Goal: Task Accomplishment & Management: Use online tool/utility

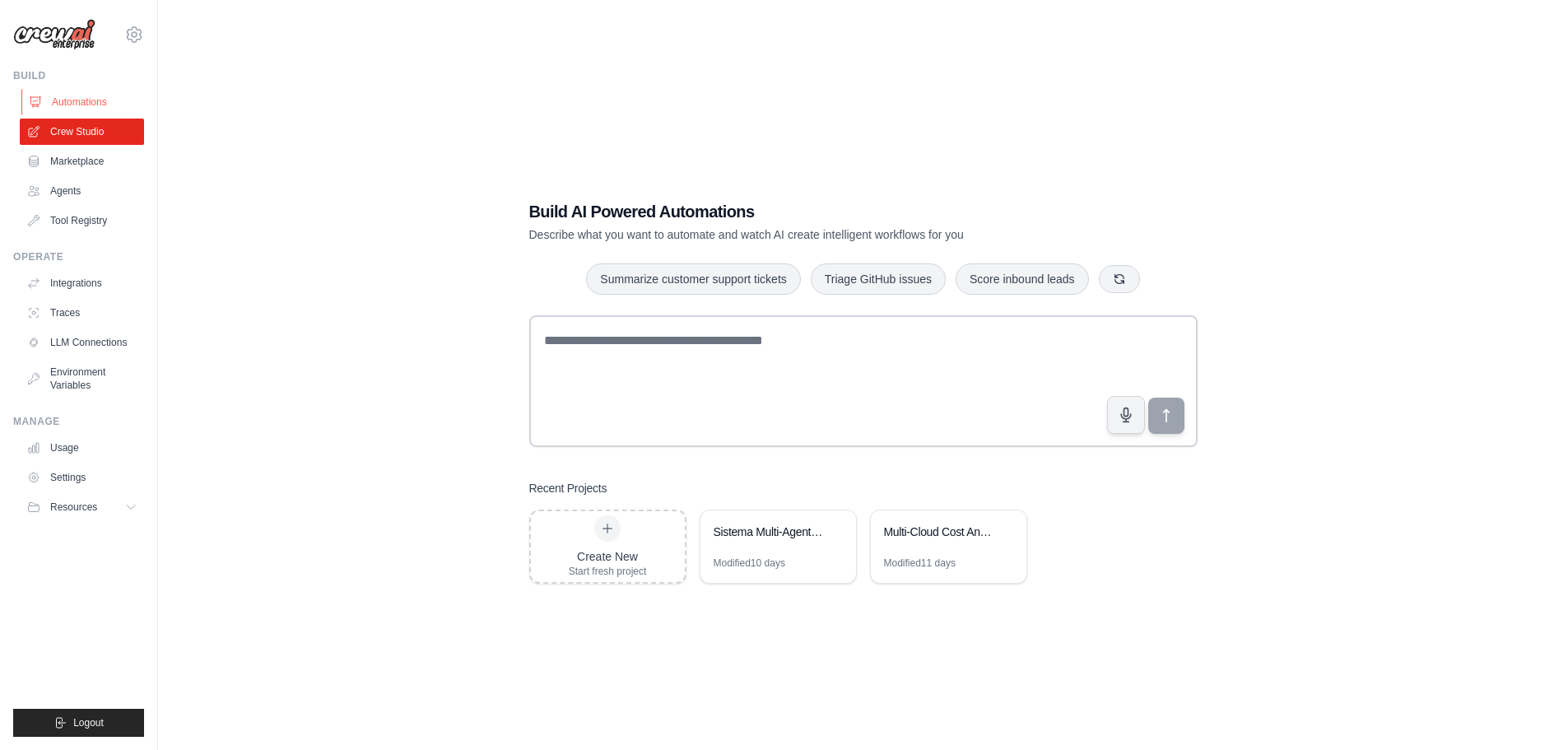
click at [89, 112] on link "Automations" at bounding box center [83, 102] width 125 height 26
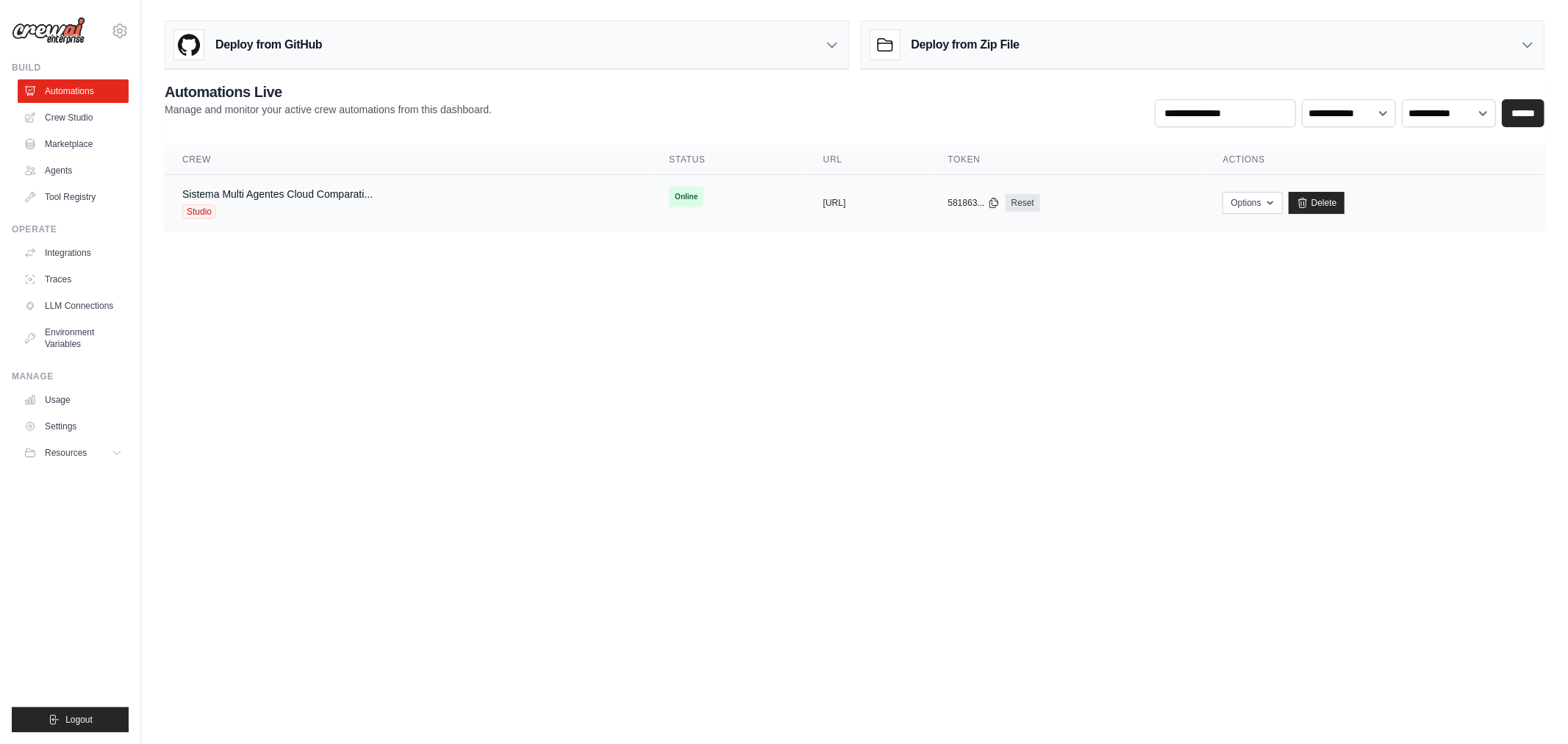
click at [270, 207] on div "Studio" at bounding box center [277, 211] width 190 height 15
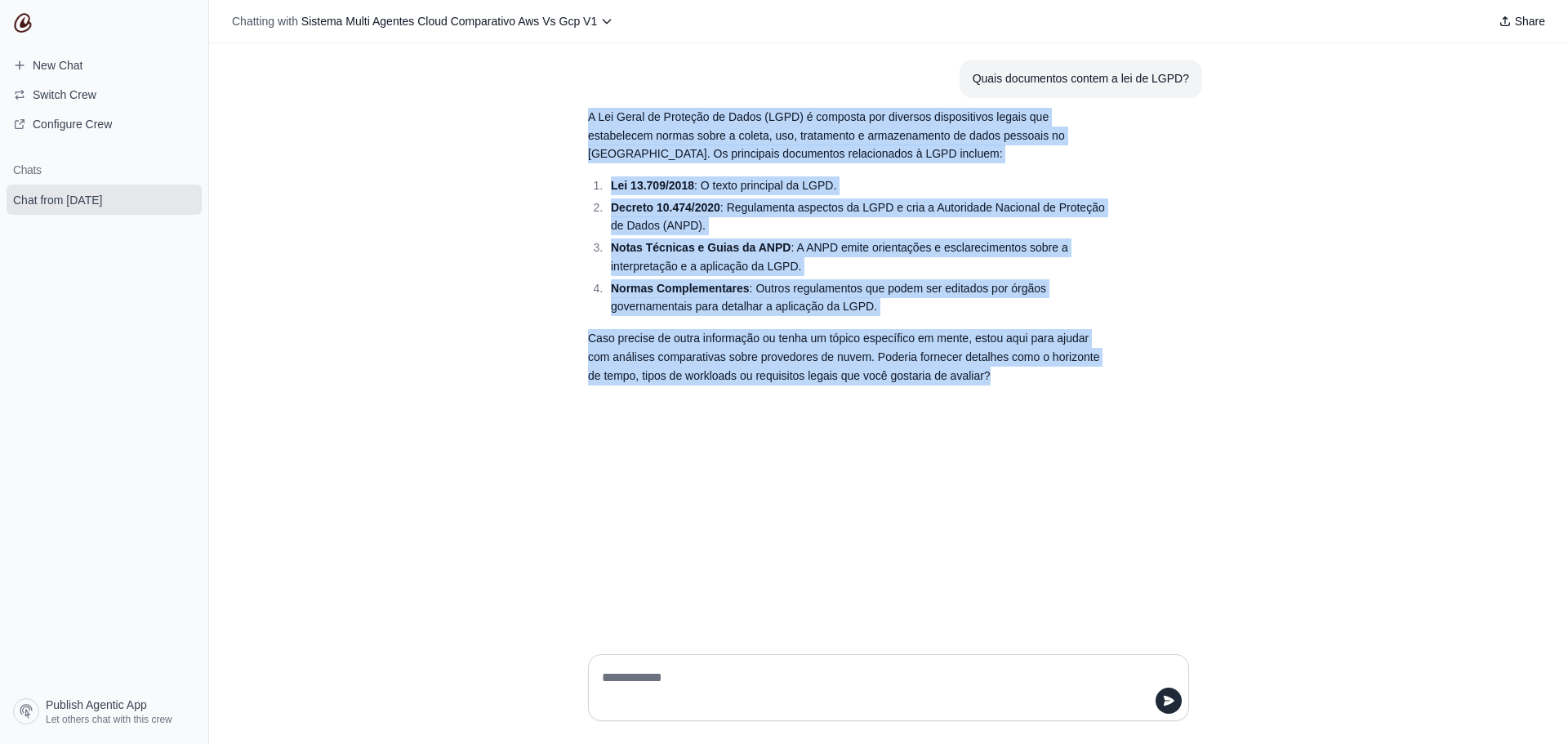
drag, startPoint x: 590, startPoint y: 119, endPoint x: 1019, endPoint y: 417, distance: 522.3
click at [1019, 417] on div "Quais documentos contem a lei de LGPD? A Lei Geral de Proteção de Dados (LGPD) …" at bounding box center [888, 342] width 1359 height 597
click at [1027, 394] on html "**********" at bounding box center [784, 372] width 1568 height 744
click at [856, 179] on li "Lei 13.709/2018 : O texto principal da LGPD." at bounding box center [858, 185] width 504 height 19
drag, startPoint x: 588, startPoint y: 117, endPoint x: 1042, endPoint y: 396, distance: 532.9
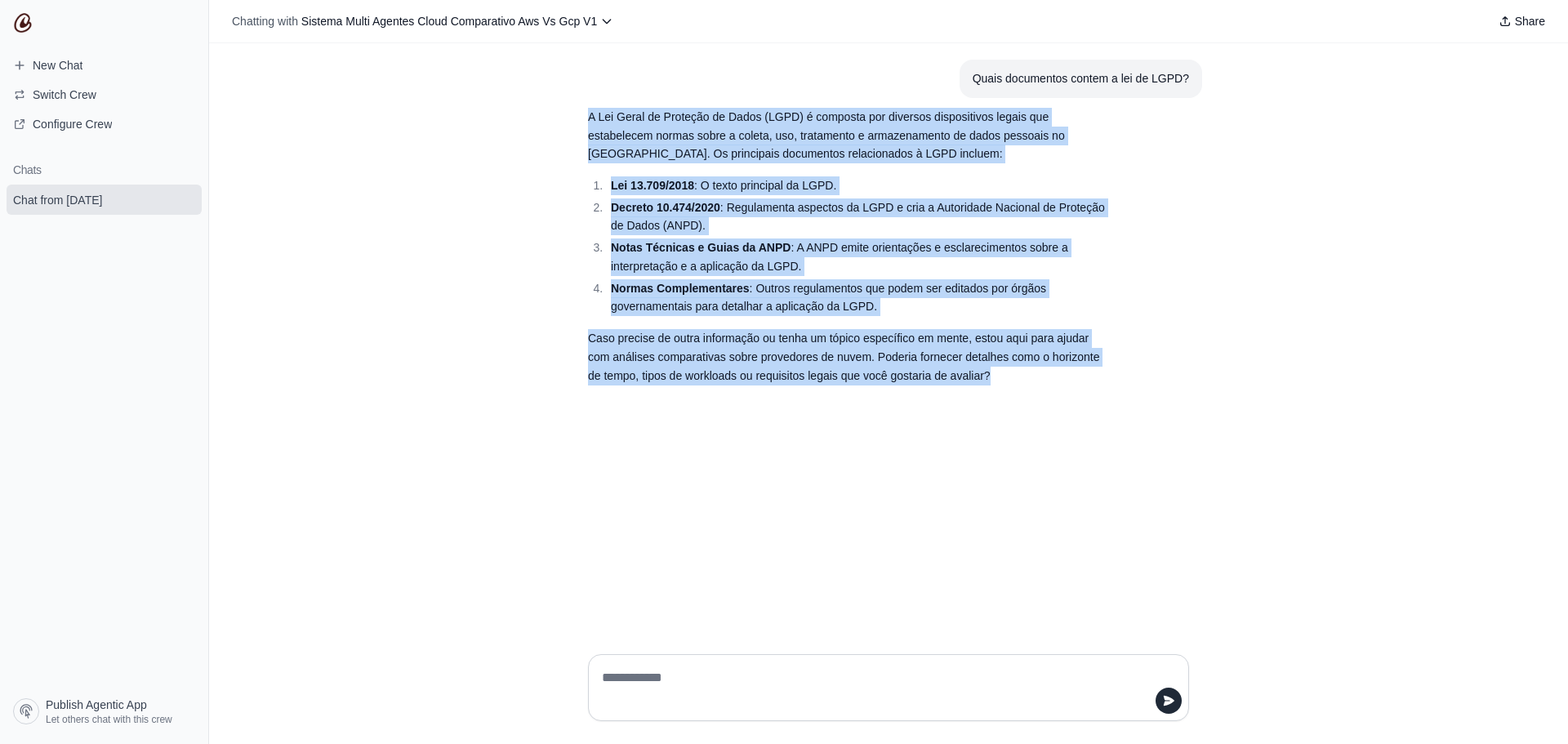
click at [1042, 396] on div "Quais documentos contem a lei de LGPD? A Lei Geral de Proteção de Dados (LGPD) …" at bounding box center [888, 342] width 1359 height 597
click at [1203, 194] on div "Quais documentos contem a lei de LGPD? A Lei Geral de Proteção de Dados (LGPD) …" at bounding box center [888, 342] width 1359 height 597
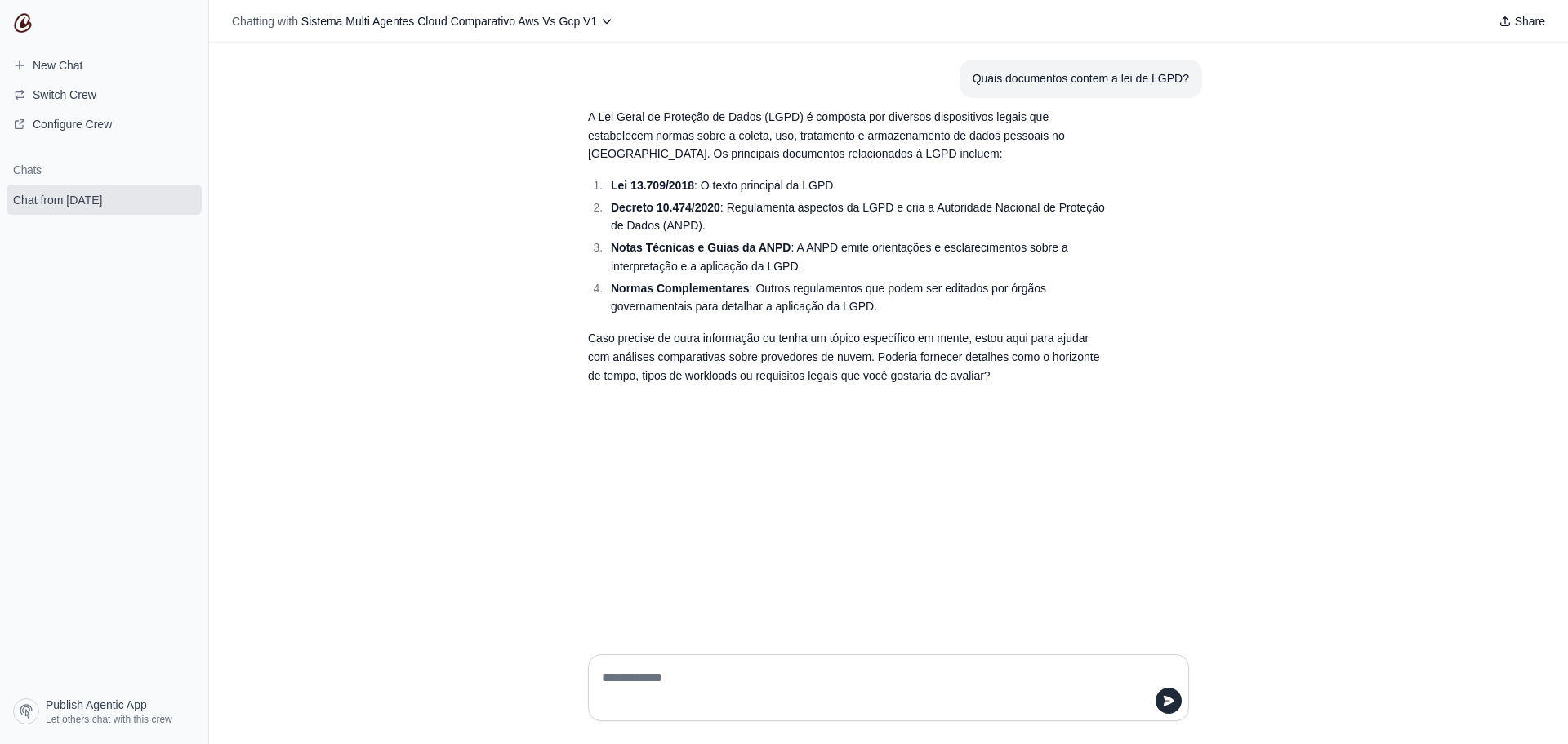
click at [674, 683] on textarea at bounding box center [883, 688] width 570 height 46
click at [777, 690] on textarea at bounding box center [883, 688] width 570 height 46
click at [709, 665] on textarea "****" at bounding box center [883, 688] width 570 height 46
type textarea "*"
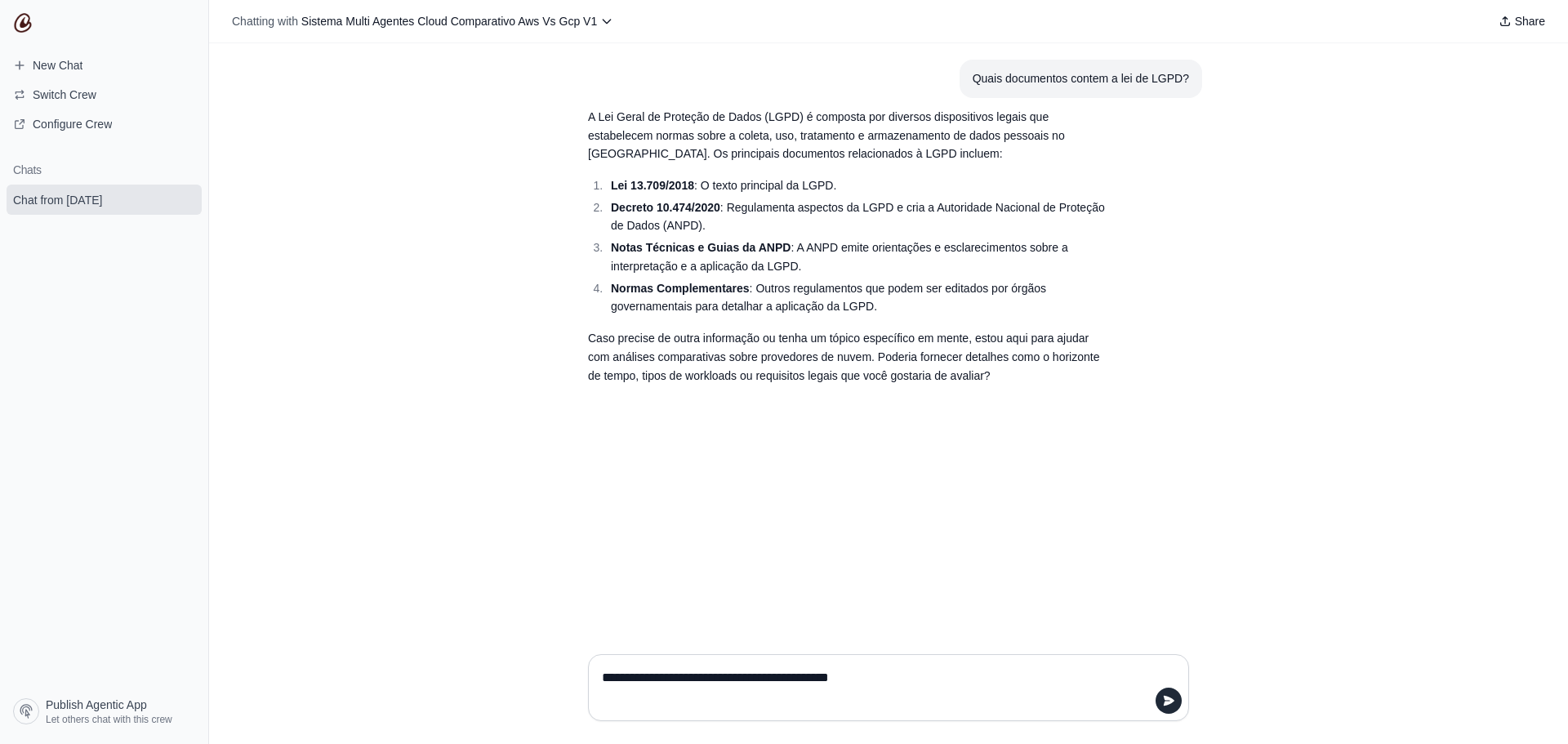
type textarea "**********"
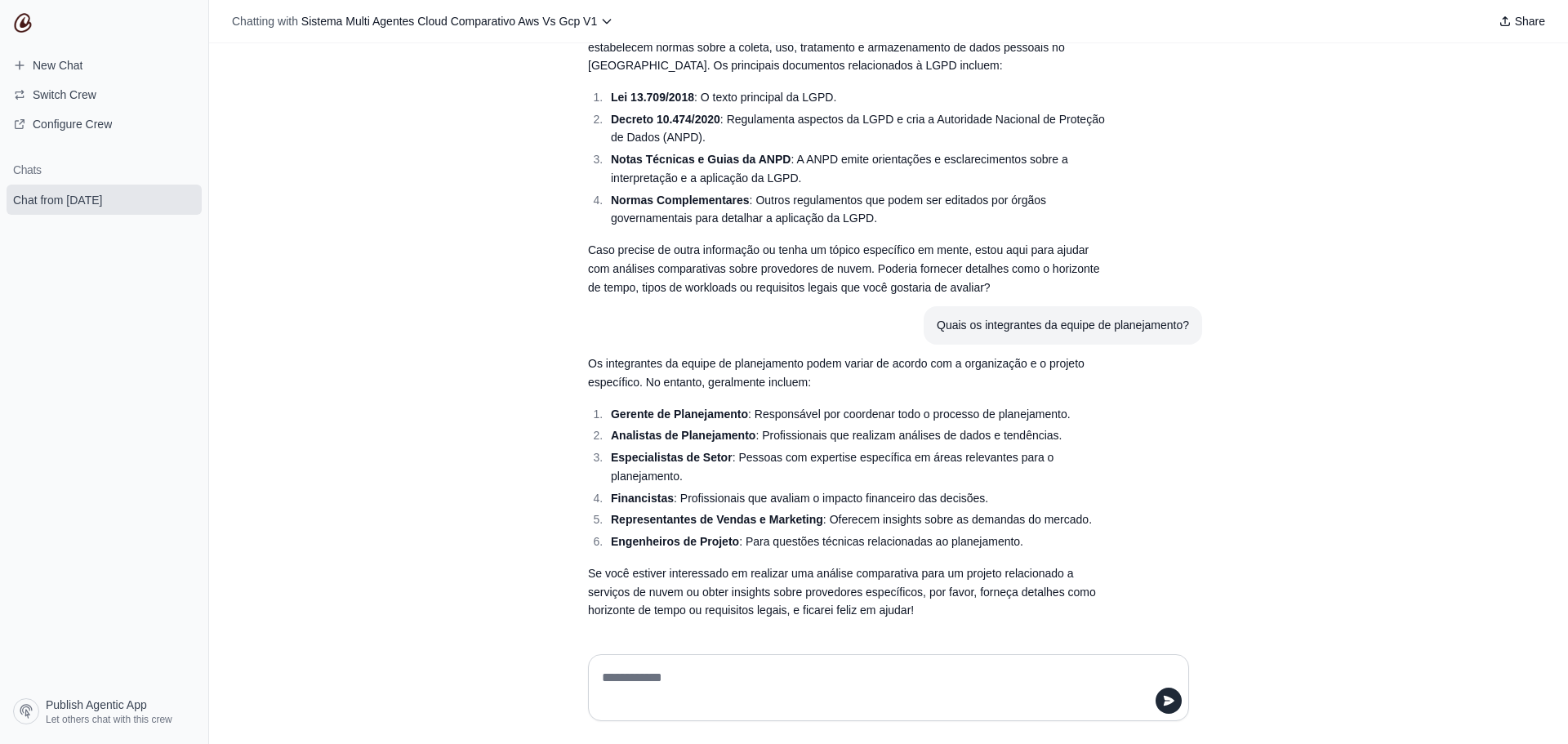
scroll to position [93, 0]
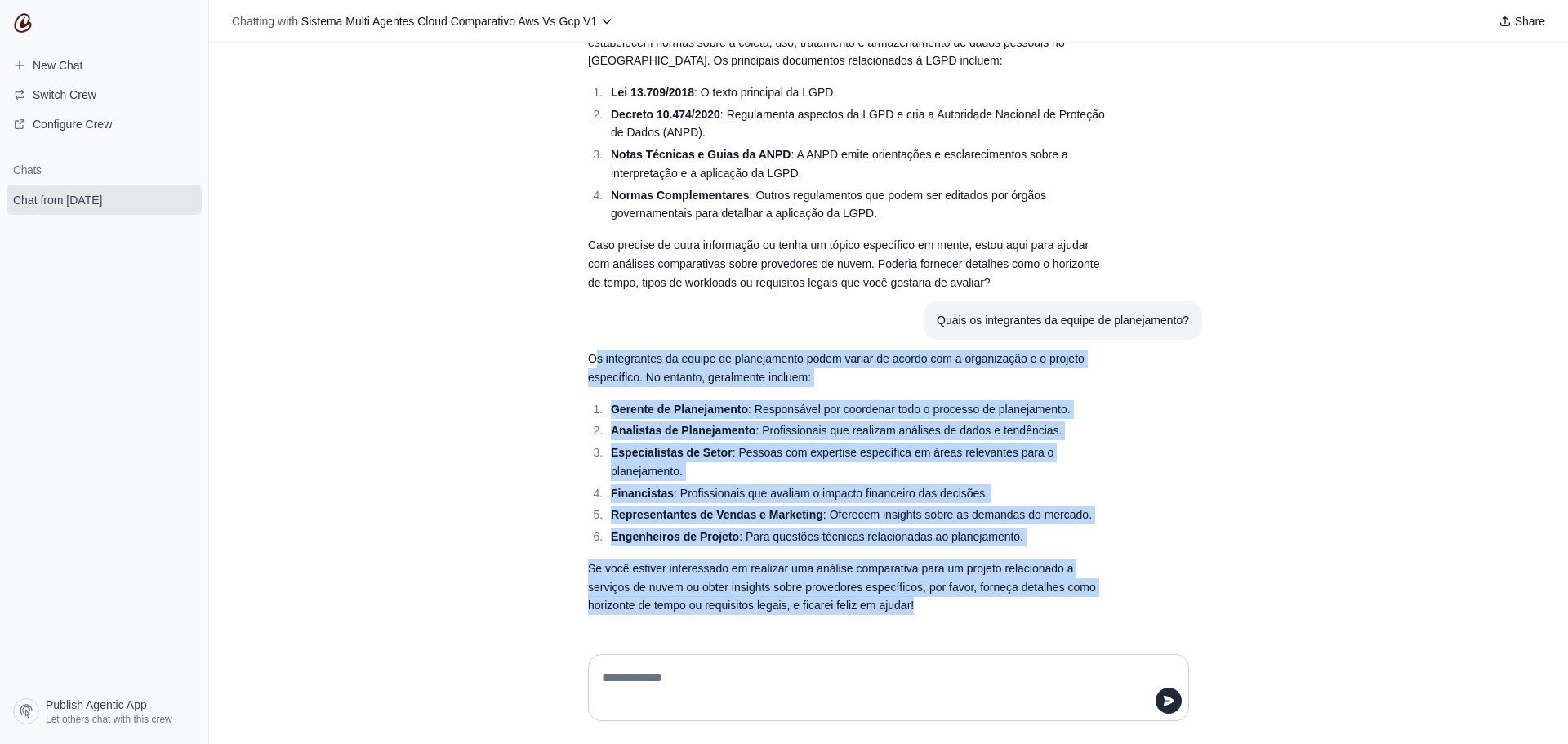
drag, startPoint x: 586, startPoint y: 354, endPoint x: 951, endPoint y: 619, distance: 451.1
click at [951, 619] on section "Os integrantes da equipe de planejamento podem variar de acordo com a organizaç…" at bounding box center [849, 482] width 549 height 285
click at [907, 611] on div at bounding box center [907, 611] width 0 height 0
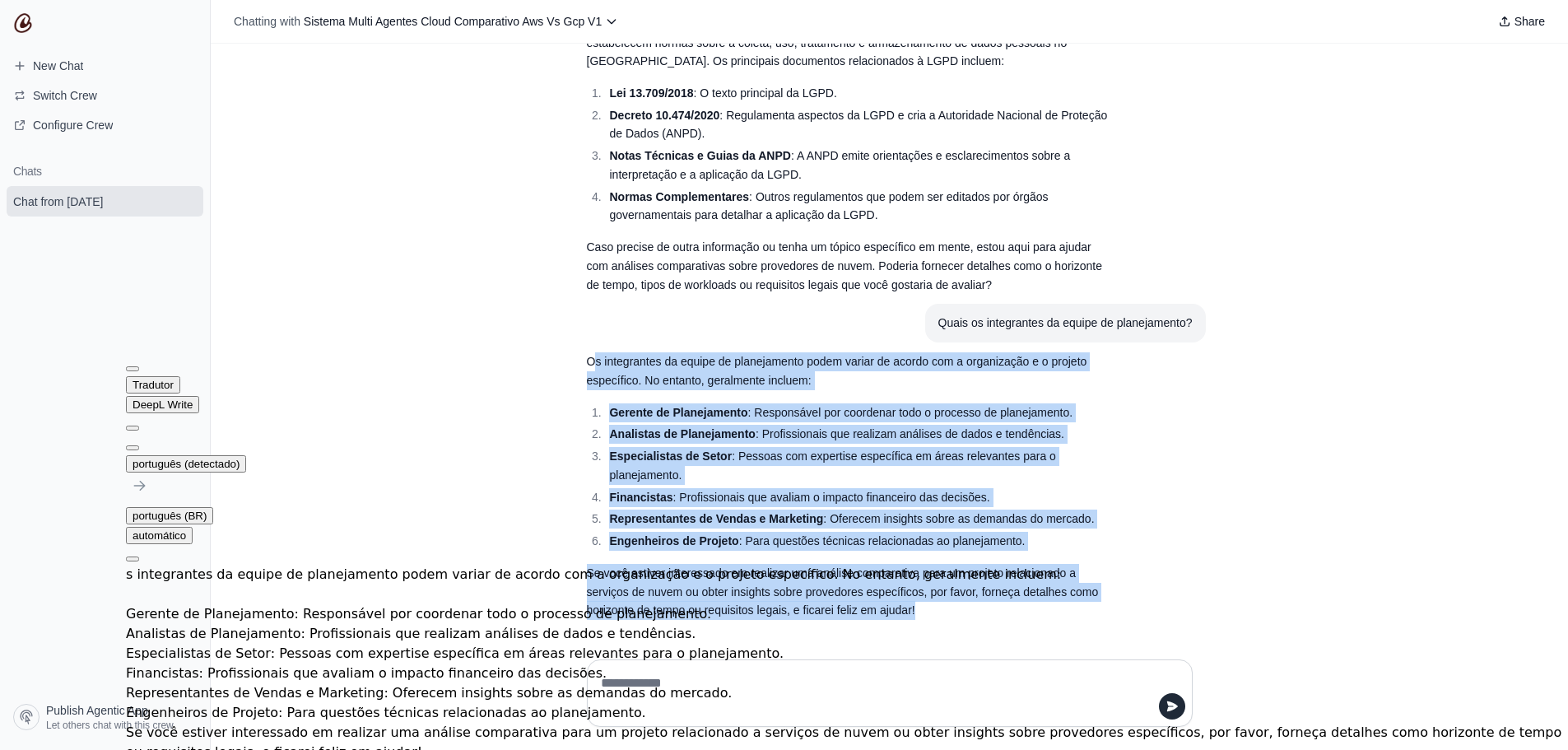
click at [1122, 568] on article "Os integrantes da equipe de planejamento podem variar de acordo com a organizaç…" at bounding box center [890, 486] width 632 height 287
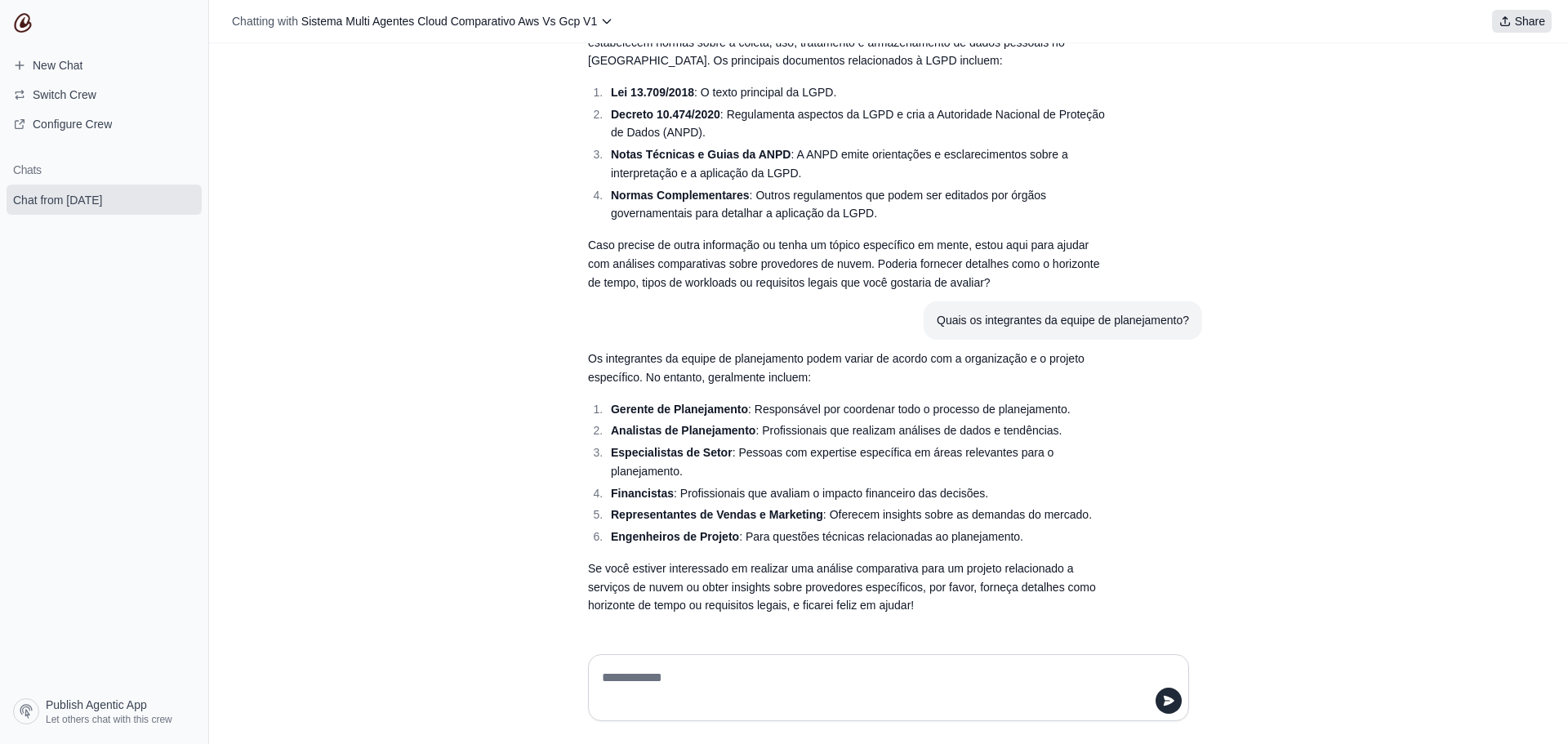
click at [1530, 12] on button "Share" at bounding box center [1522, 21] width 60 height 23
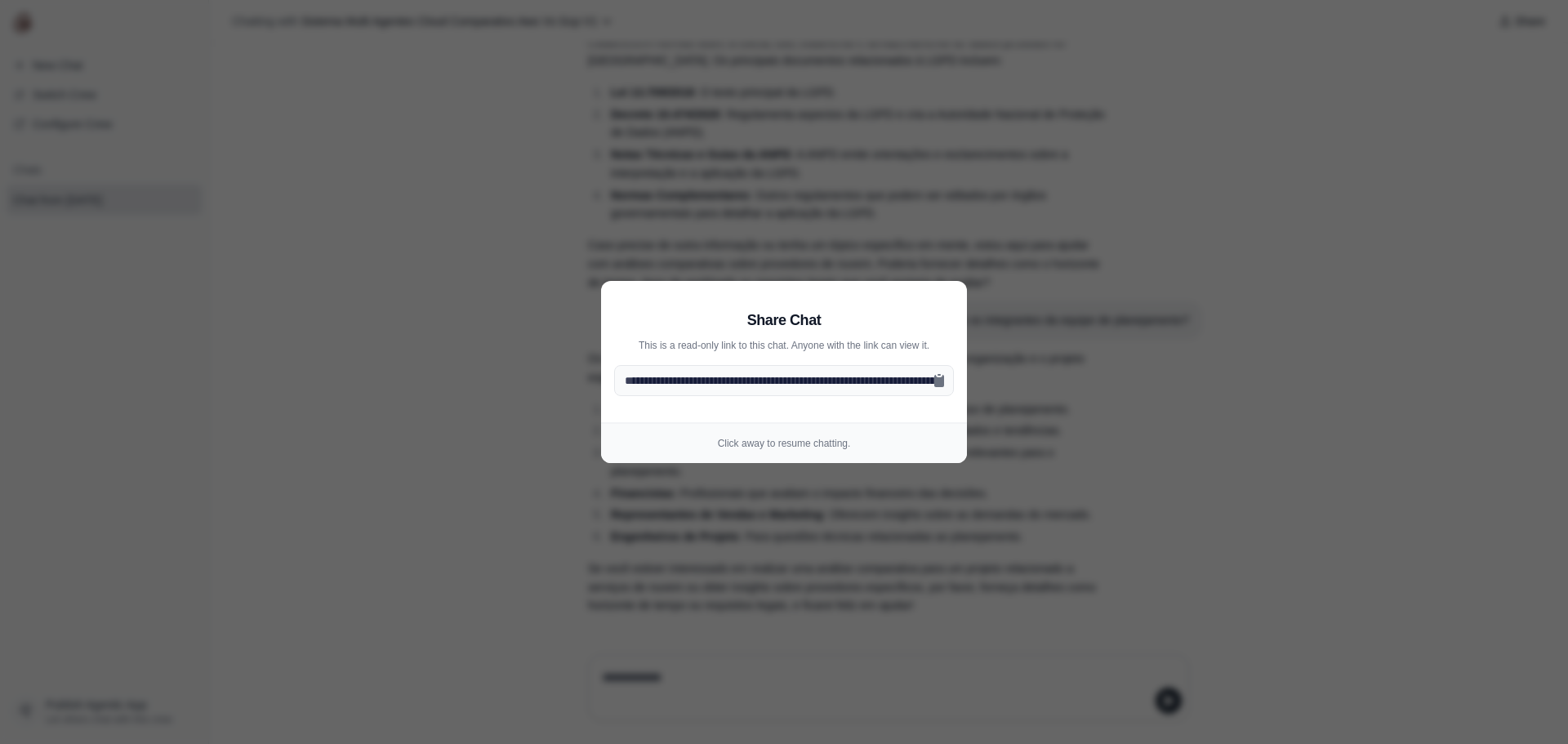
click at [996, 275] on aside "**********" at bounding box center [784, 372] width 1568 height 744
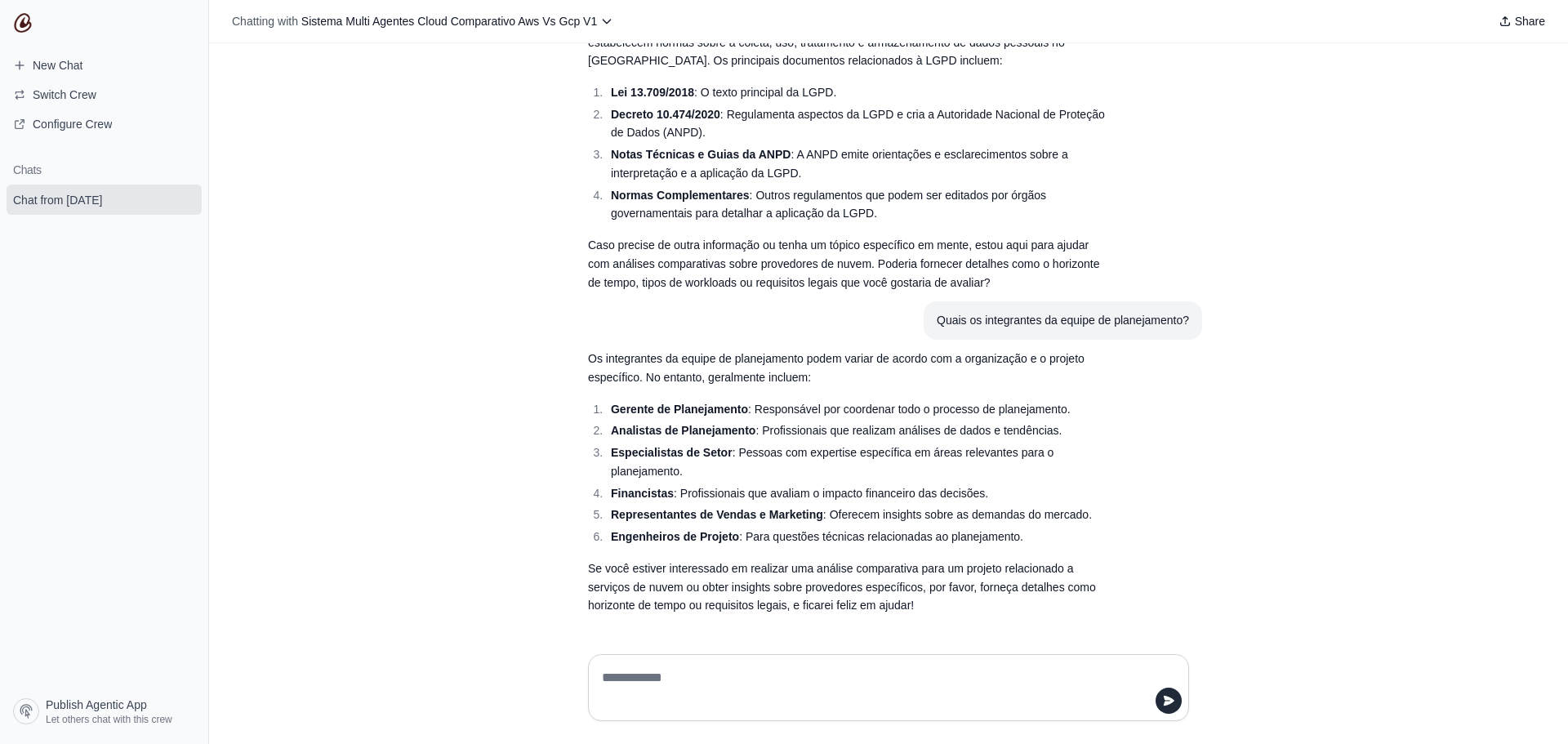
click at [689, 683] on textarea at bounding box center [883, 688] width 570 height 46
type textarea "*"
type textarea "**********"
click at [1014, 678] on textarea "**********" at bounding box center [883, 688] width 570 height 46
click at [1162, 688] on textarea "**********" at bounding box center [883, 688] width 570 height 46
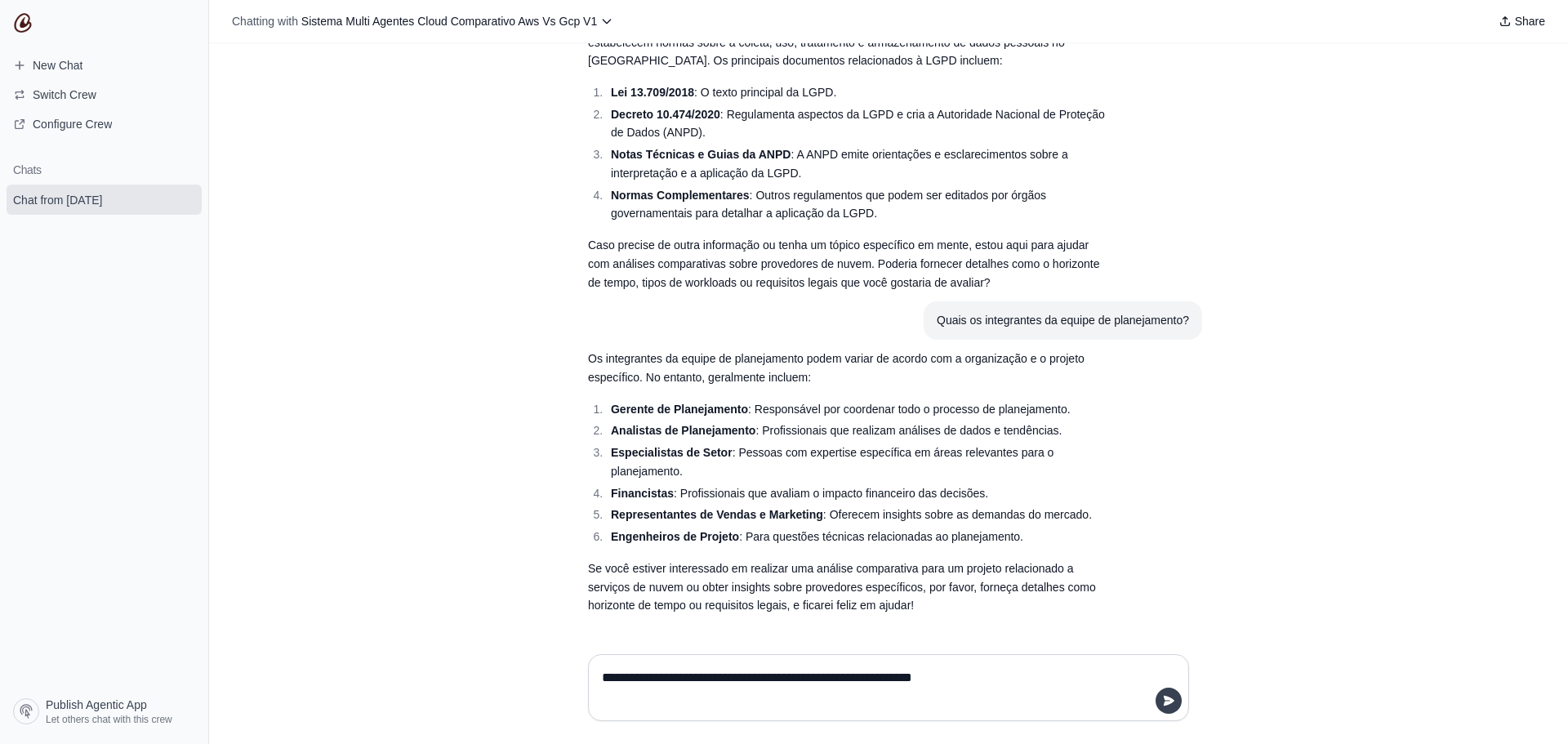
click at [1167, 693] on button "submit" at bounding box center [1169, 701] width 26 height 26
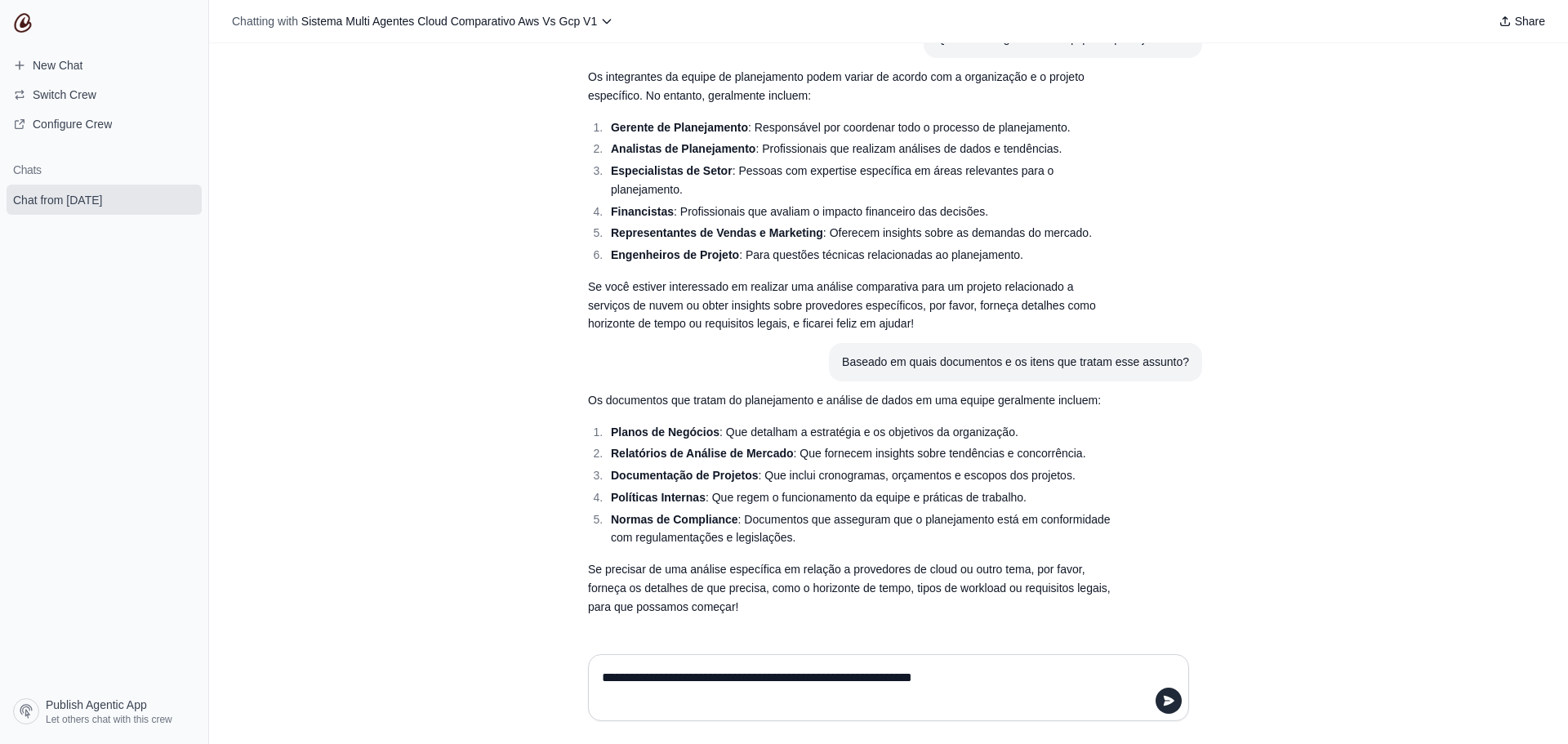
scroll to position [376, 0]
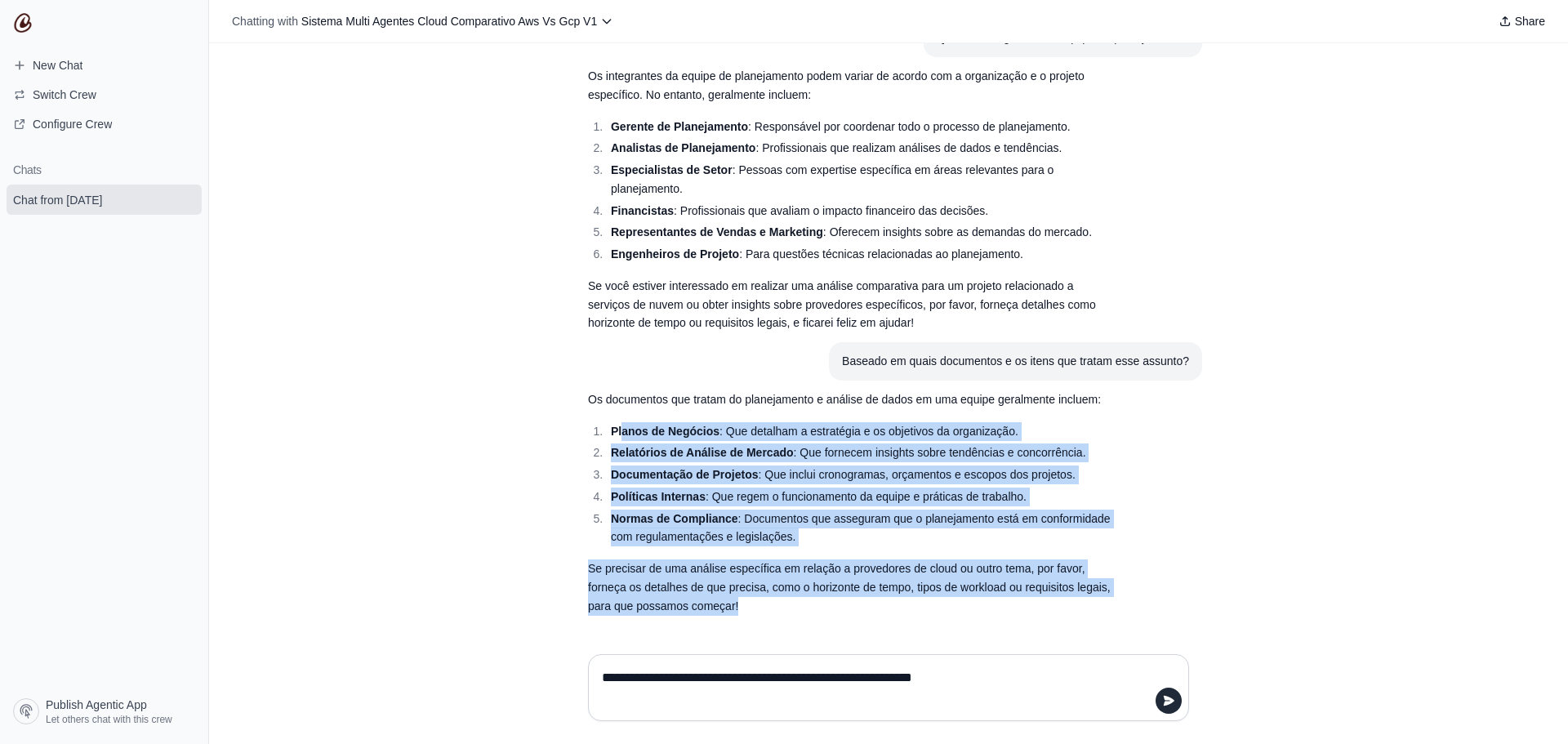
drag, startPoint x: 616, startPoint y: 428, endPoint x: 801, endPoint y: 609, distance: 258.8
click at [801, 609] on div "Os documentos que tratam do planejamento e análise de dados em uma equipe geral…" at bounding box center [849, 503] width 522 height 224
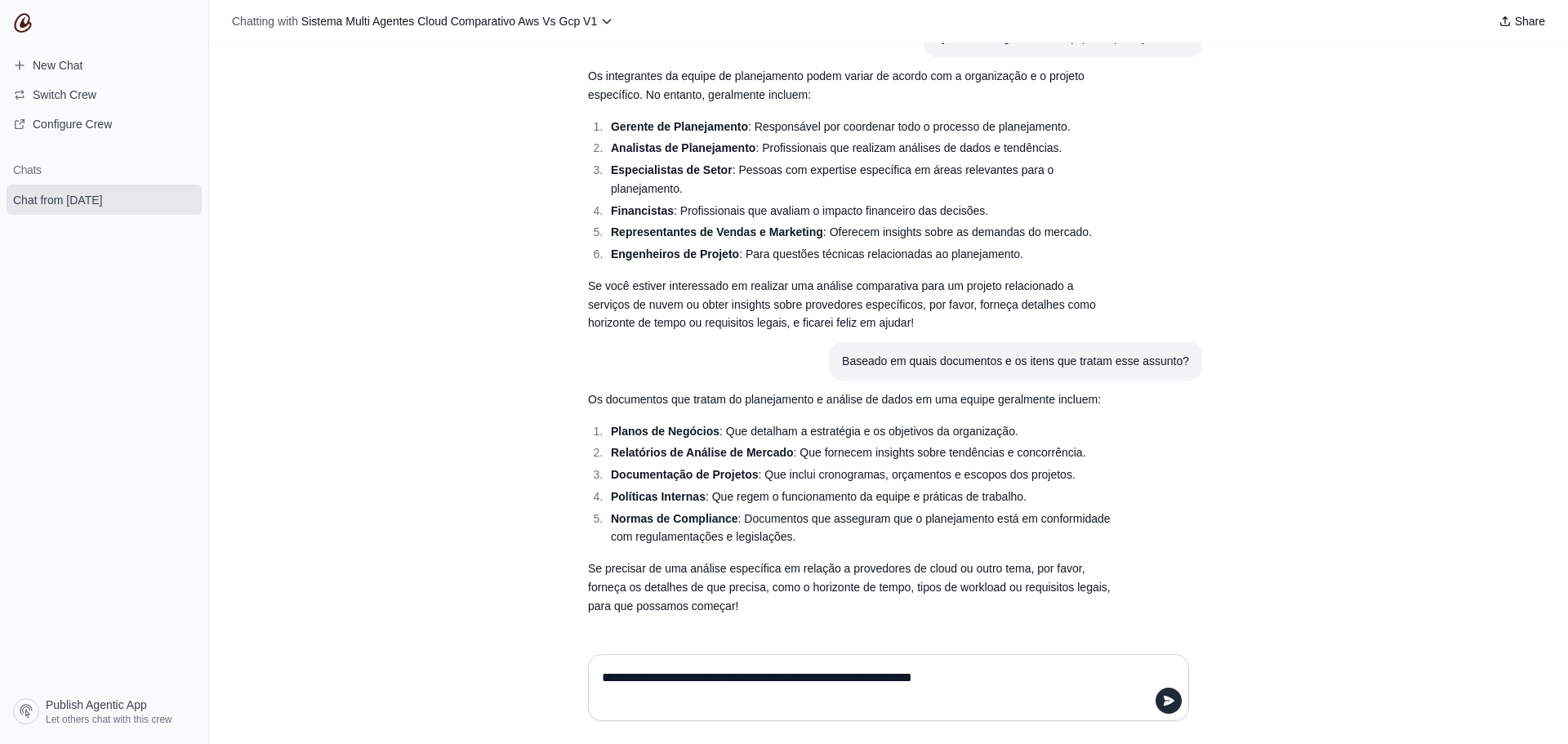
click at [921, 658] on div "**********" at bounding box center [888, 688] width 601 height 67
click at [779, 651] on div "**********" at bounding box center [888, 688] width 627 height 93
click at [779, 670] on textarea "**********" at bounding box center [883, 688] width 570 height 46
type textarea "**********"
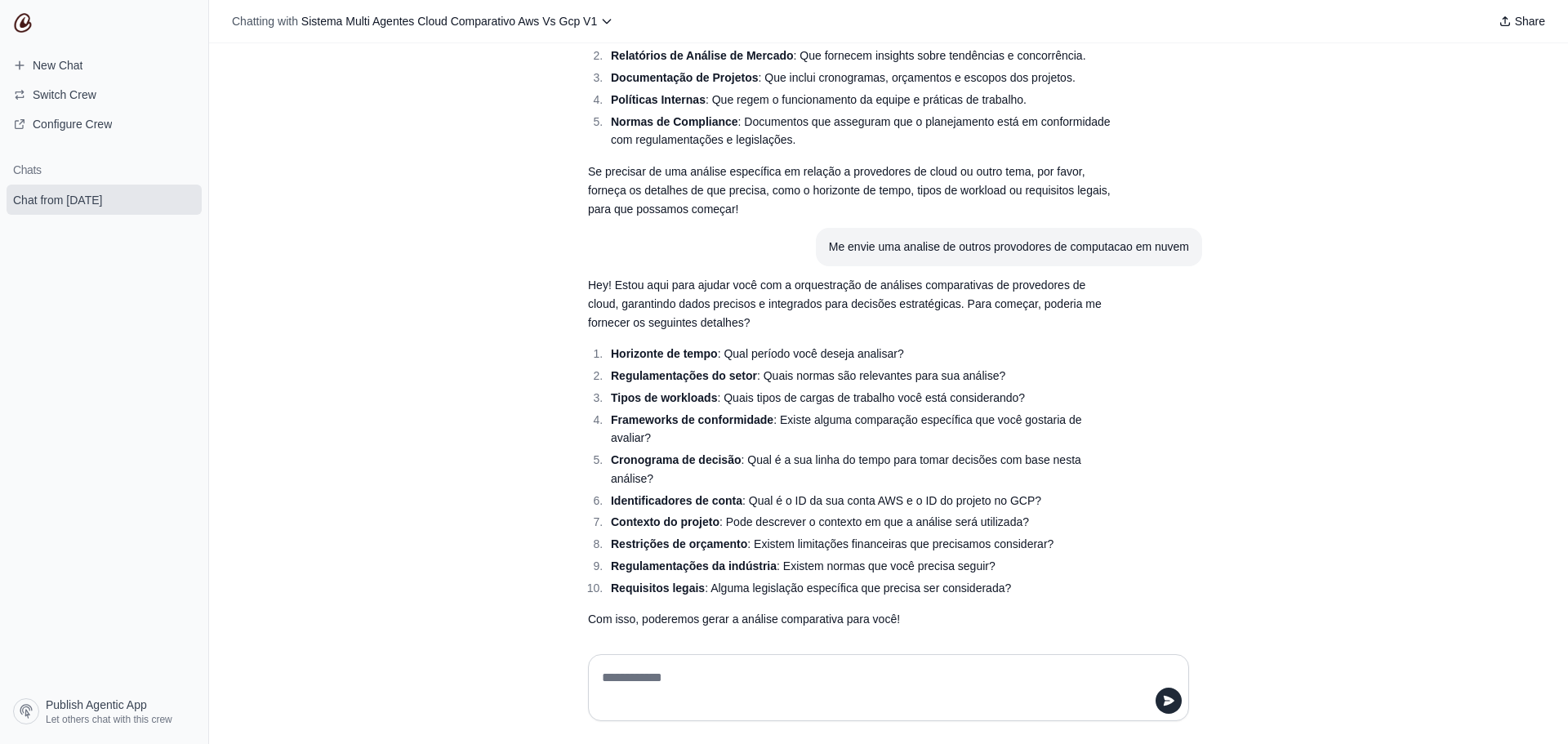
scroll to position [787, 0]
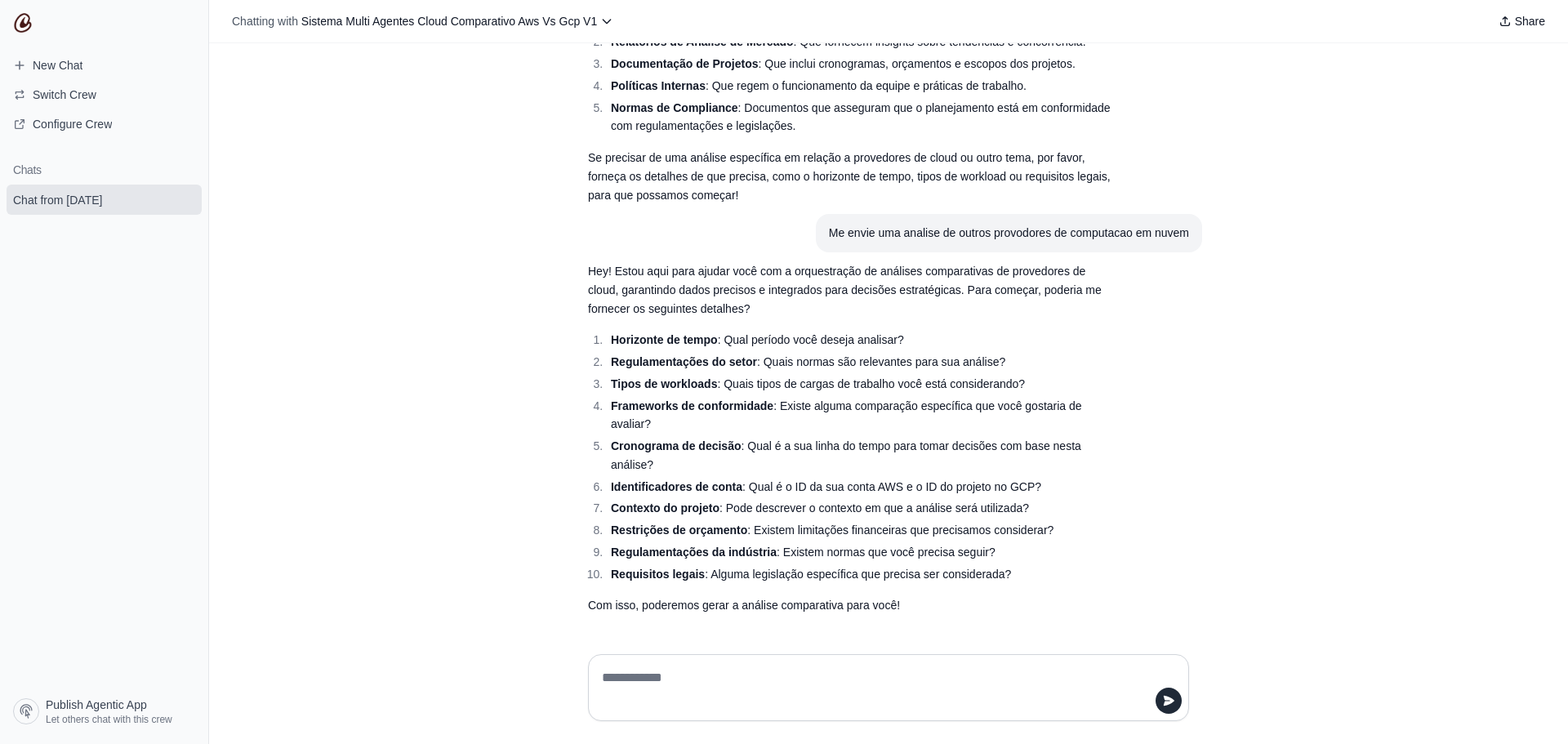
drag, startPoint x: 1027, startPoint y: 333, endPoint x: 1030, endPoint y: 341, distance: 8.5
click at [1030, 337] on li "Horizonte de tempo : Qual período você deseja analisar?" at bounding box center [858, 340] width 504 height 19
click at [730, 689] on textarea at bounding box center [883, 688] width 570 height 46
click at [998, 695] on textarea at bounding box center [883, 688] width 570 height 46
paste textarea "**********"
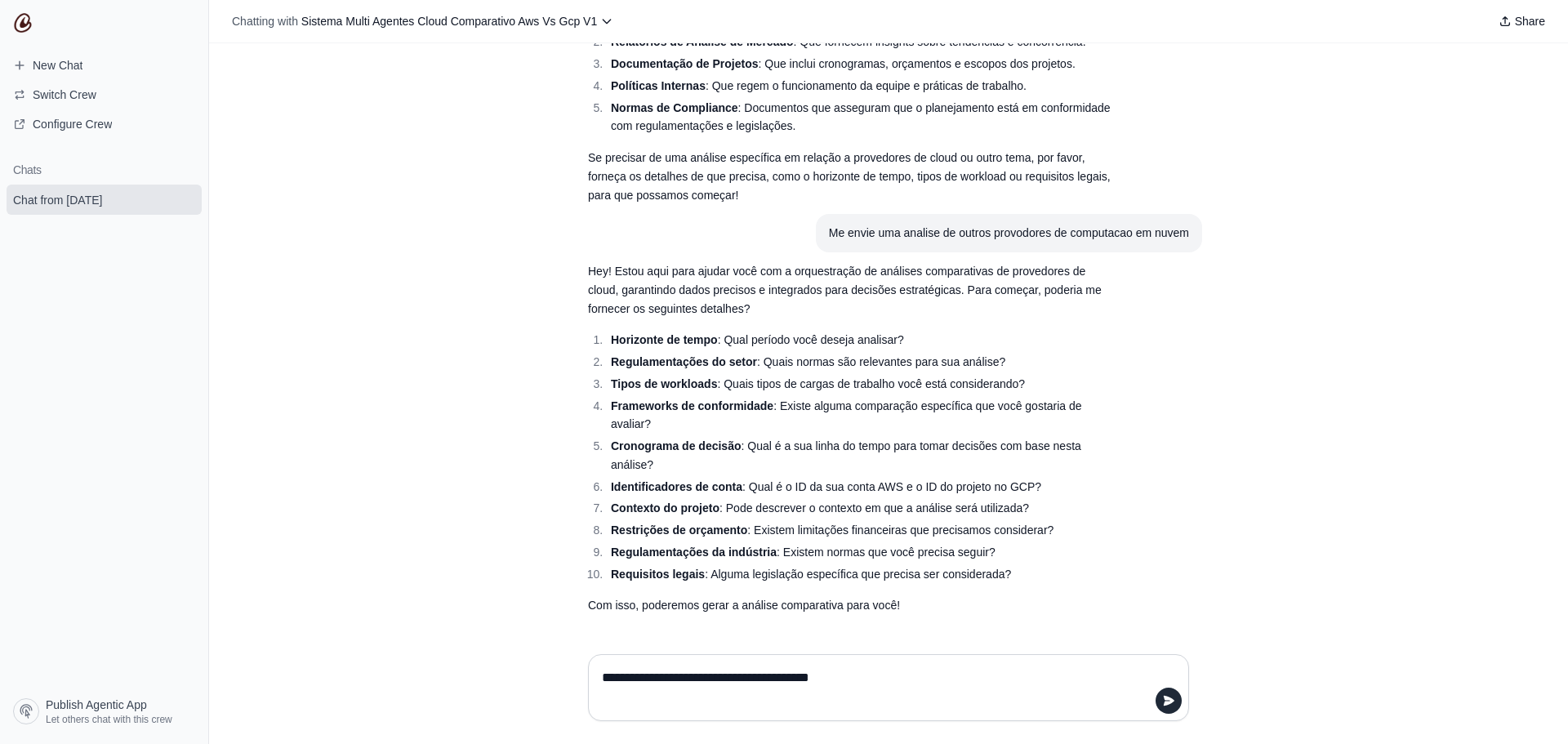
click at [1155, 699] on textarea "**********" at bounding box center [883, 688] width 570 height 46
type textarea "**********"
click at [1155, 697] on div "**********" at bounding box center [888, 688] width 601 height 67
click at [1168, 699] on icon "submit" at bounding box center [1169, 701] width 11 height 10
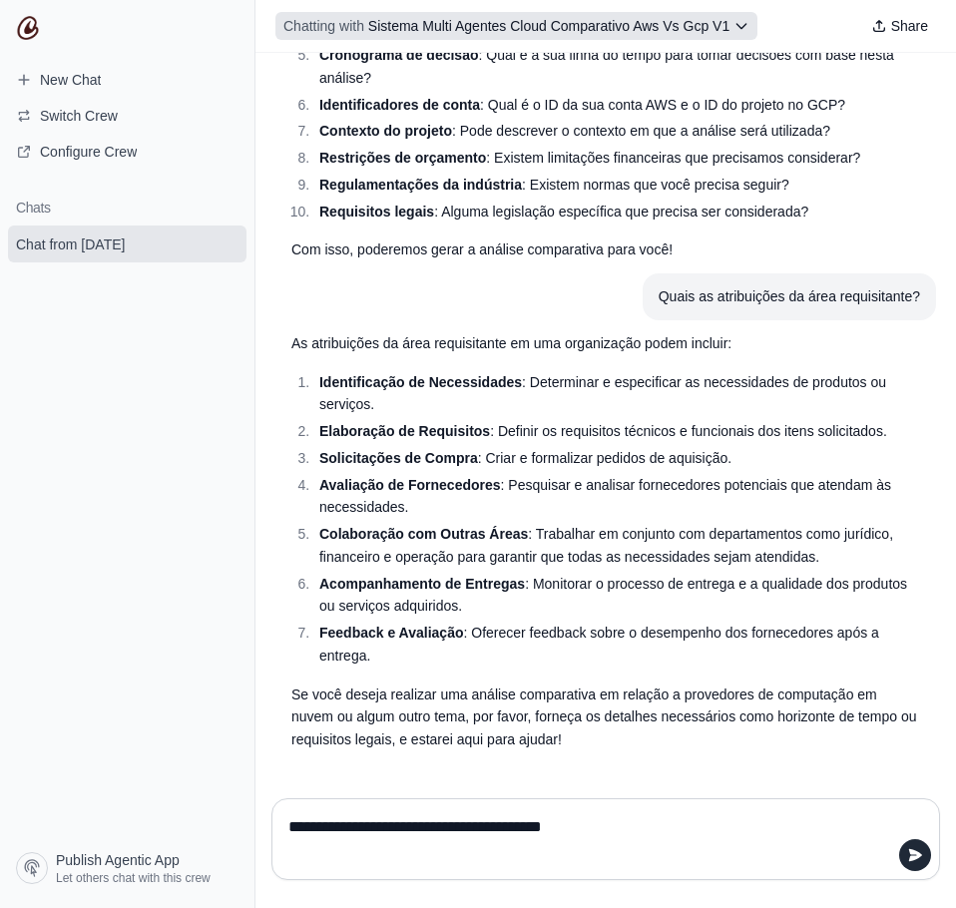
scroll to position [1496, 0]
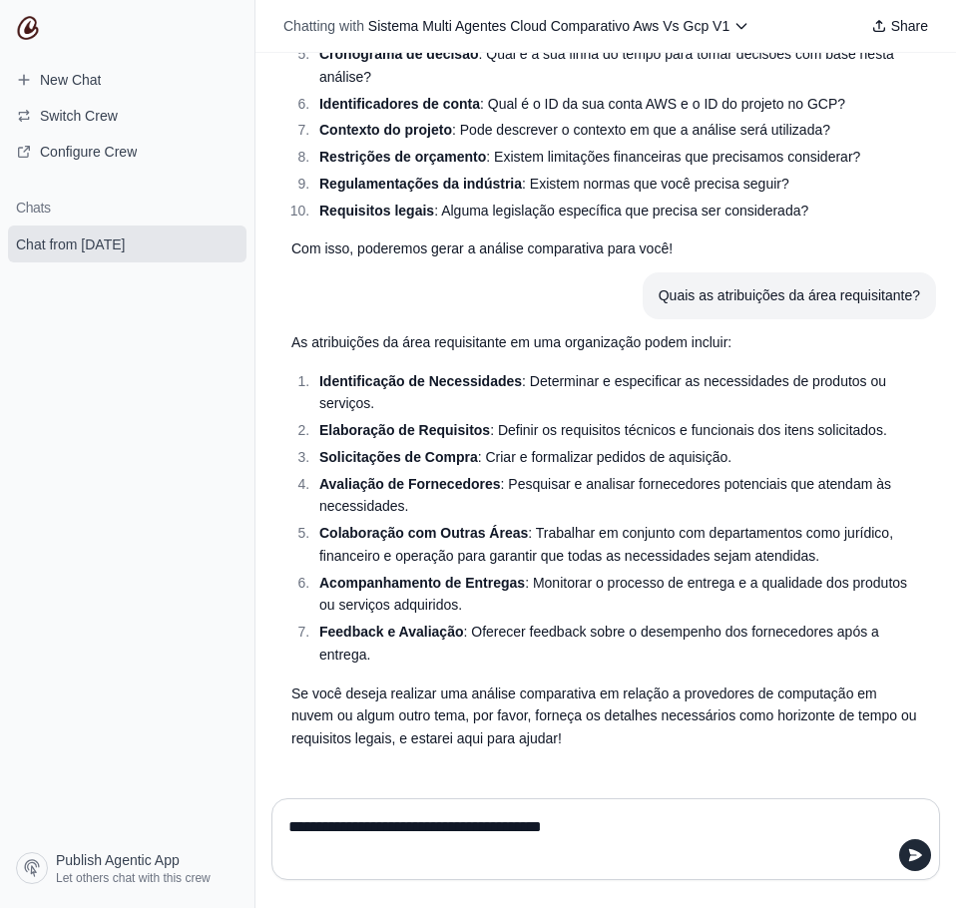
click at [445, 815] on textarea "**********" at bounding box center [599, 839] width 630 height 56
click at [511, 818] on textarea "**********" at bounding box center [599, 839] width 630 height 56
click at [408, 850] on textarea "**********" at bounding box center [599, 839] width 630 height 56
paste textarea "**********"
type textarea "**********"
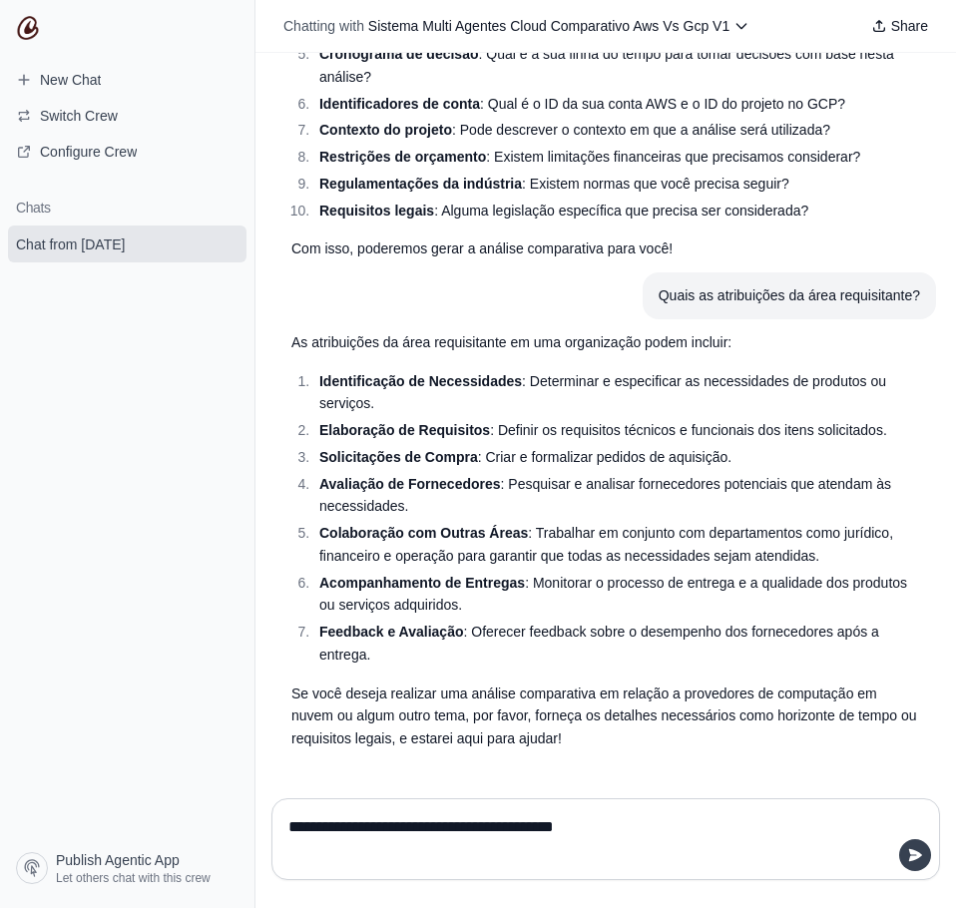
click at [919, 859] on icon "submit" at bounding box center [915, 855] width 16 height 16
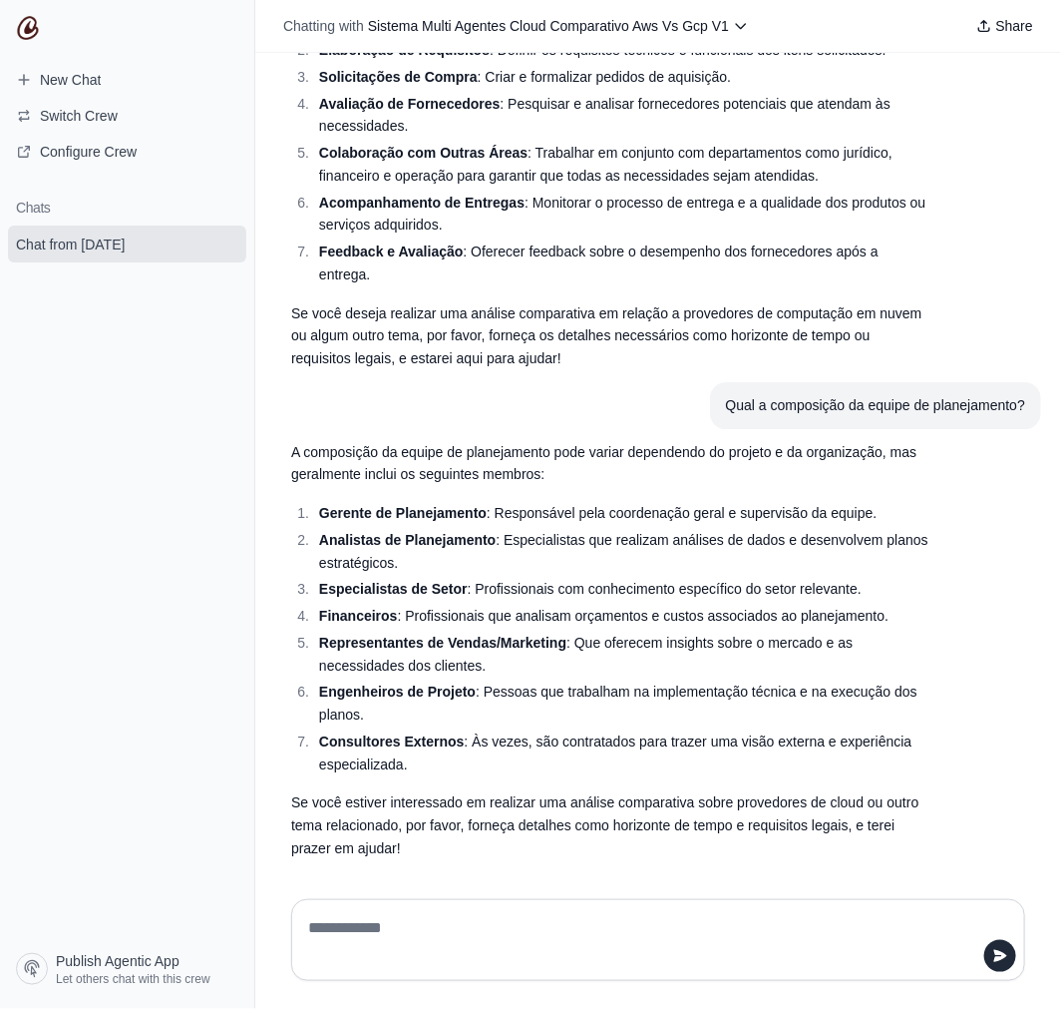
scroll to position [1838, 0]
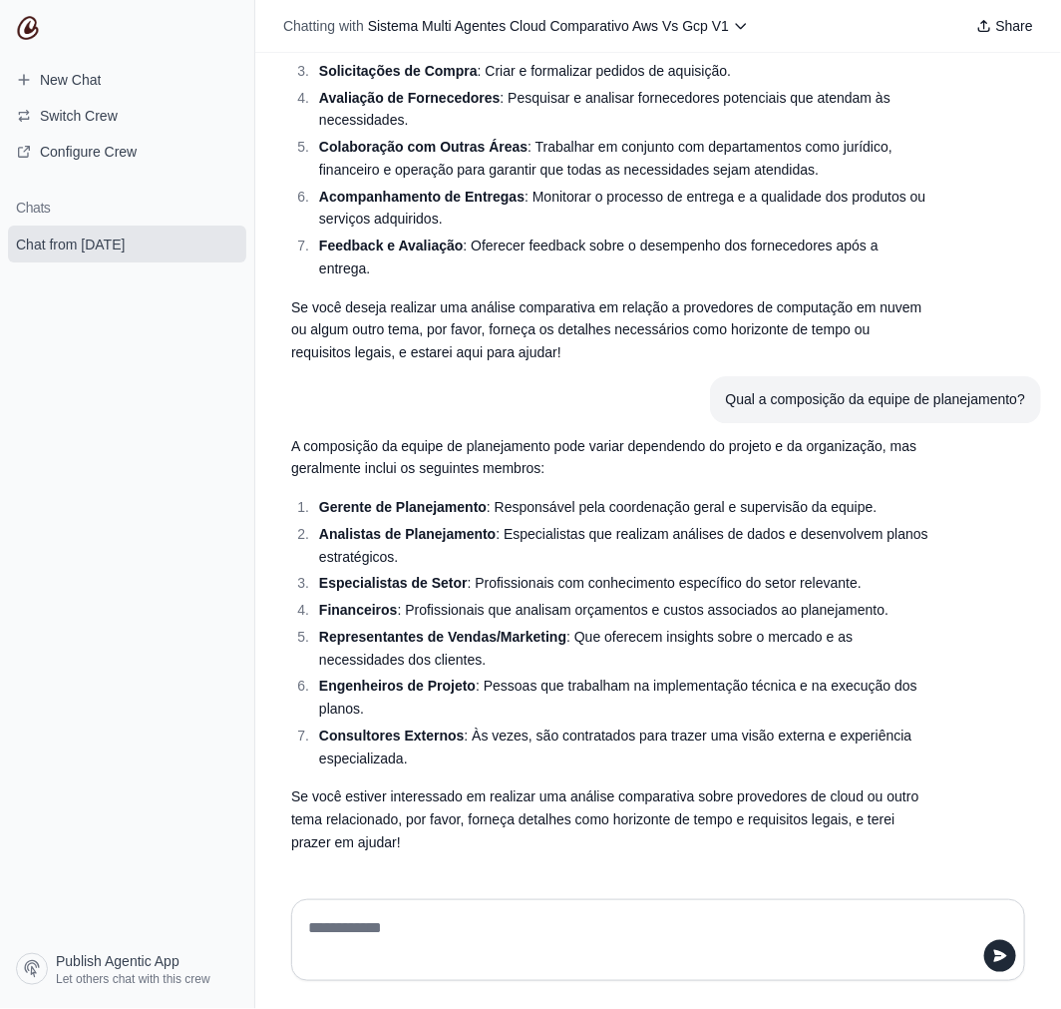
click at [470, 883] on div at bounding box center [658, 940] width 766 height 114
click at [410, 908] on textarea at bounding box center [652, 940] width 696 height 56
click at [430, 908] on div at bounding box center [658, 940] width 734 height 82
click at [821, 906] on div at bounding box center [658, 940] width 734 height 82
click at [816, 908] on textarea at bounding box center [652, 940] width 696 height 56
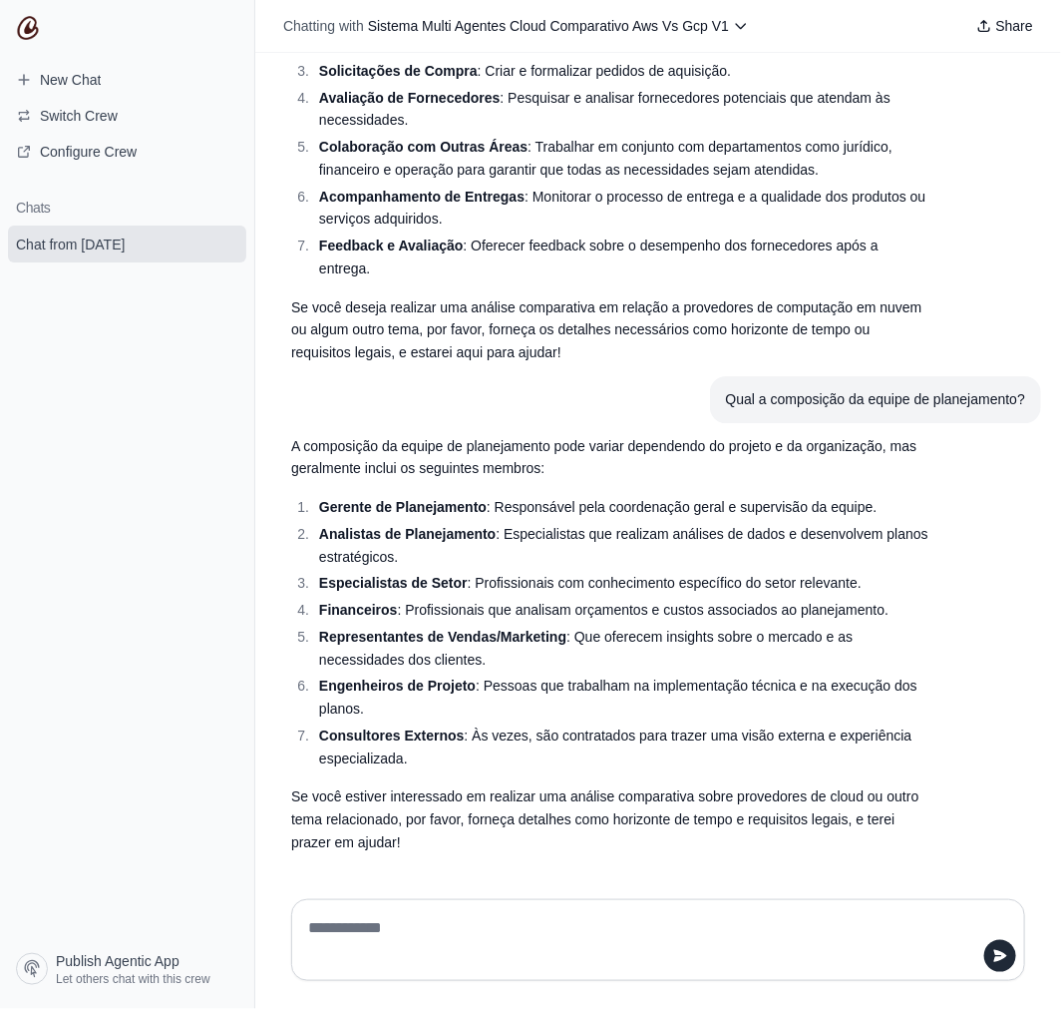
paste textarea "**********"
type textarea "**********"
drag, startPoint x: 973, startPoint y: 969, endPoint x: 1002, endPoint y: 945, distance: 37.6
click at [973, 908] on div "**********" at bounding box center [658, 940] width 734 height 82
click at [1004, 908] on button "submit" at bounding box center [1001, 956] width 32 height 32
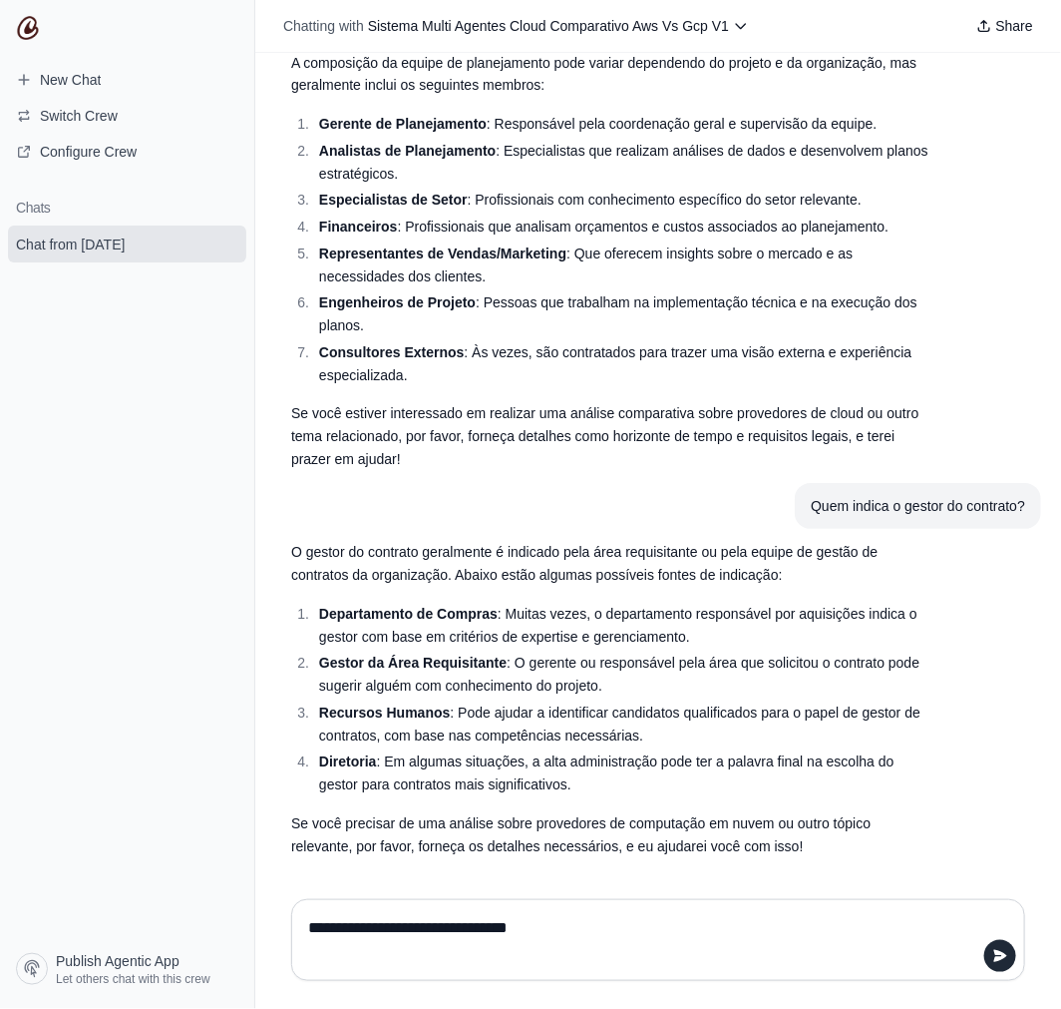
scroll to position [2223, 0]
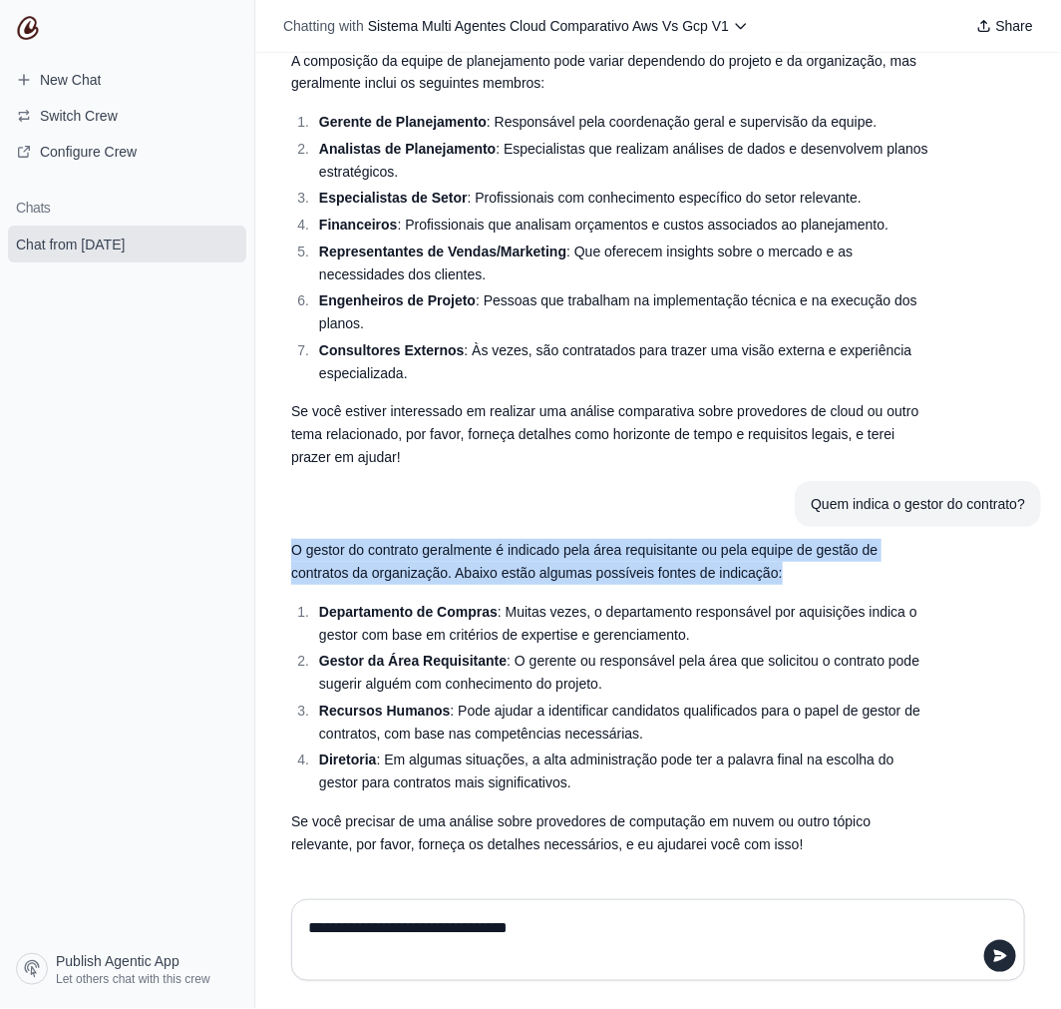
drag, startPoint x: 294, startPoint y: 545, endPoint x: 822, endPoint y: 581, distance: 528.9
click at [822, 581] on p "O gestor do contrato geralmente é indicado pela área requisitante ou pela equip…" at bounding box center [610, 562] width 638 height 46
click at [612, 559] on p "O gestor do contrato geralmente é indicado pela área requisitante ou pela equip…" at bounding box center [610, 562] width 638 height 46
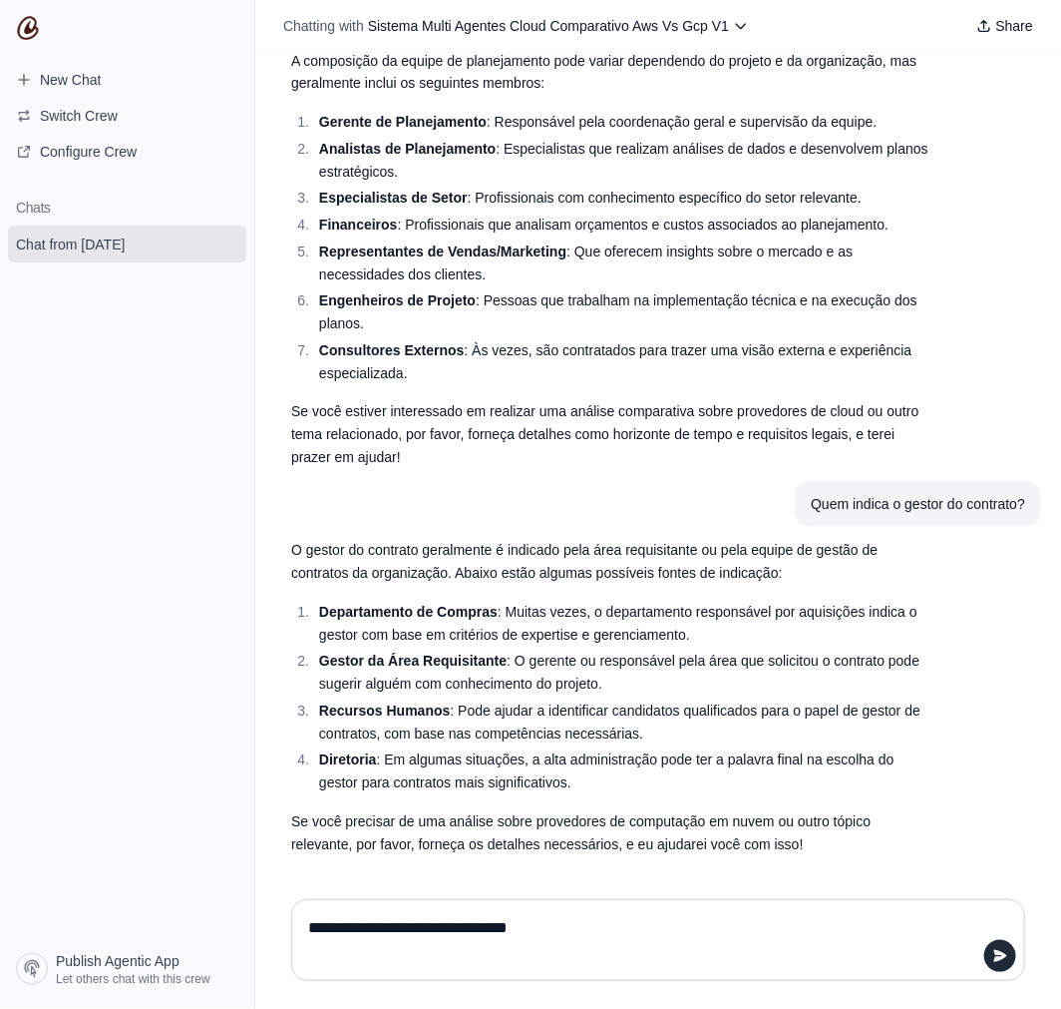
click at [382, 908] on textarea "**********" at bounding box center [652, 940] width 696 height 56
type textarea "**********"
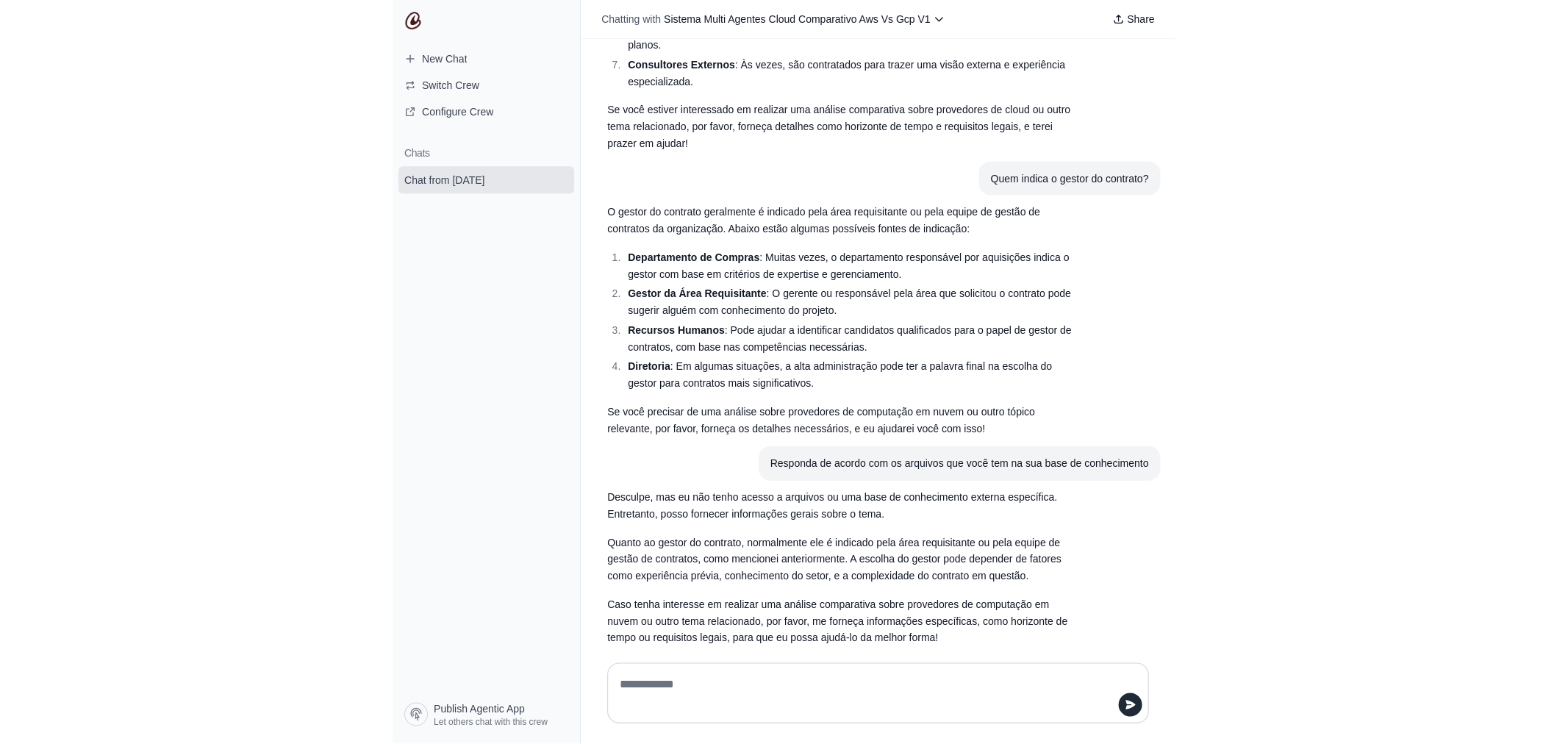
scroll to position [1847, 0]
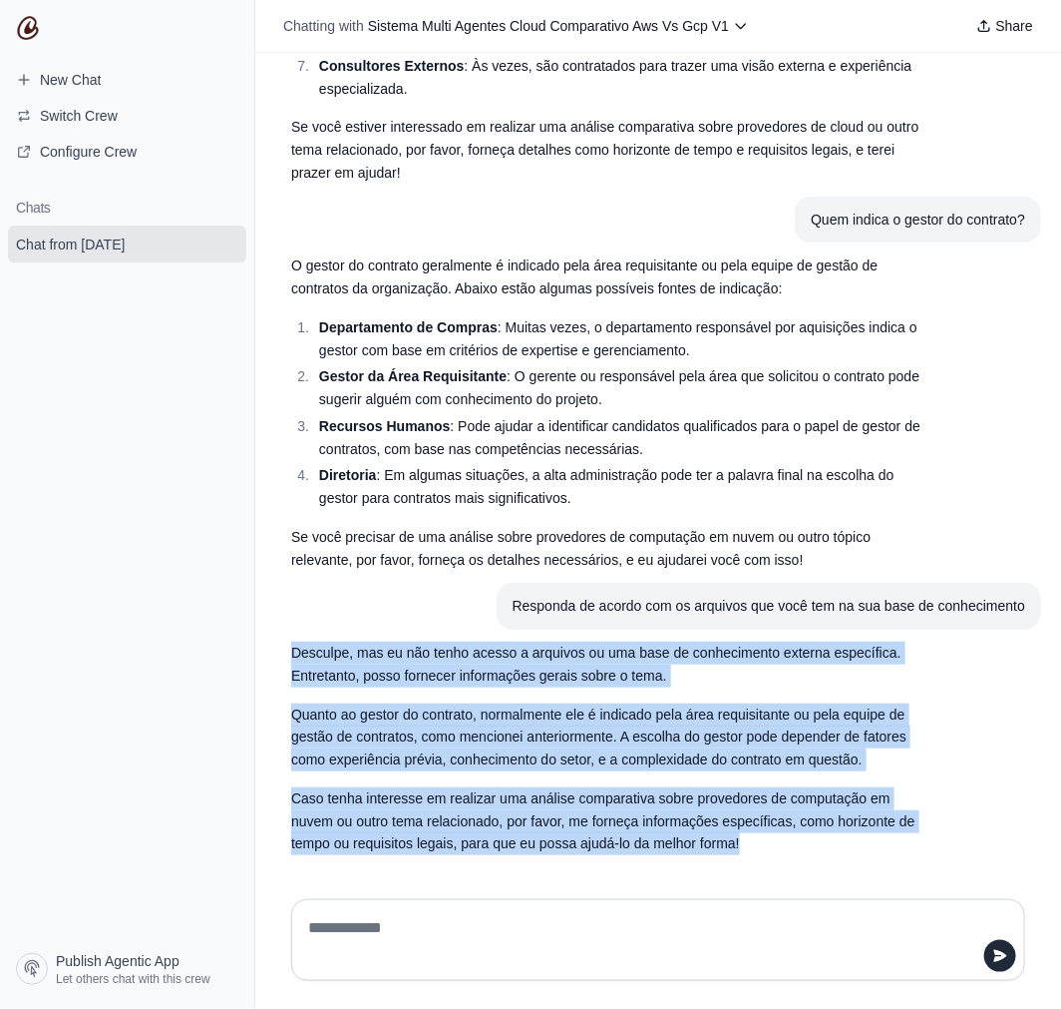
drag, startPoint x: 292, startPoint y: 644, endPoint x: 832, endPoint y: 740, distance: 548.1
click at [832, 786] on div "Desculpe, mas eu não tenho acesso a arquivos ou uma base de conhecimento extern…" at bounding box center [610, 747] width 638 height 213
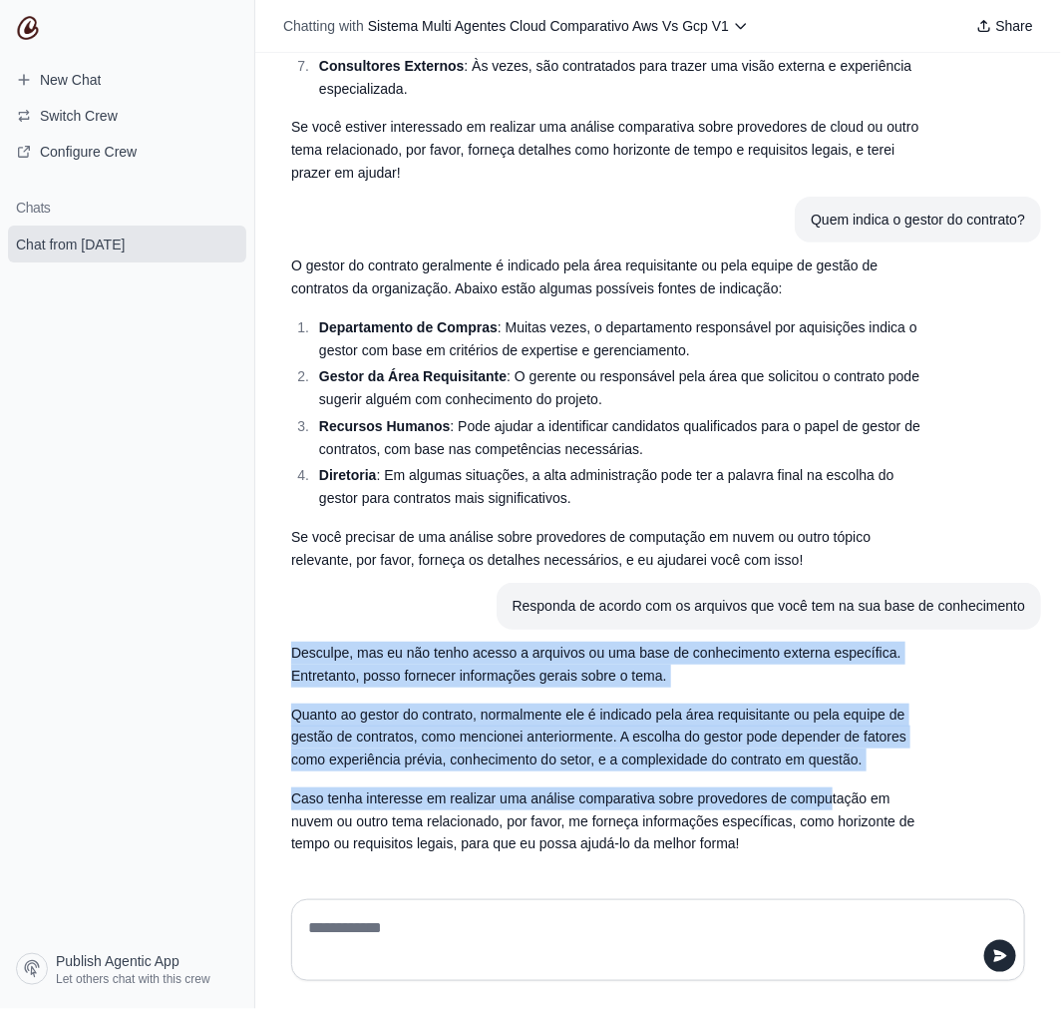
click at [334, 669] on p "Desculpe, mas eu não tenho acesso a arquivos ou uma base de conhecimento extern…" at bounding box center [610, 664] width 638 height 46
click at [550, 641] on p "Desculpe, mas eu não tenho acesso a arquivos ou uma base de conhecimento extern…" at bounding box center [610, 664] width 638 height 46
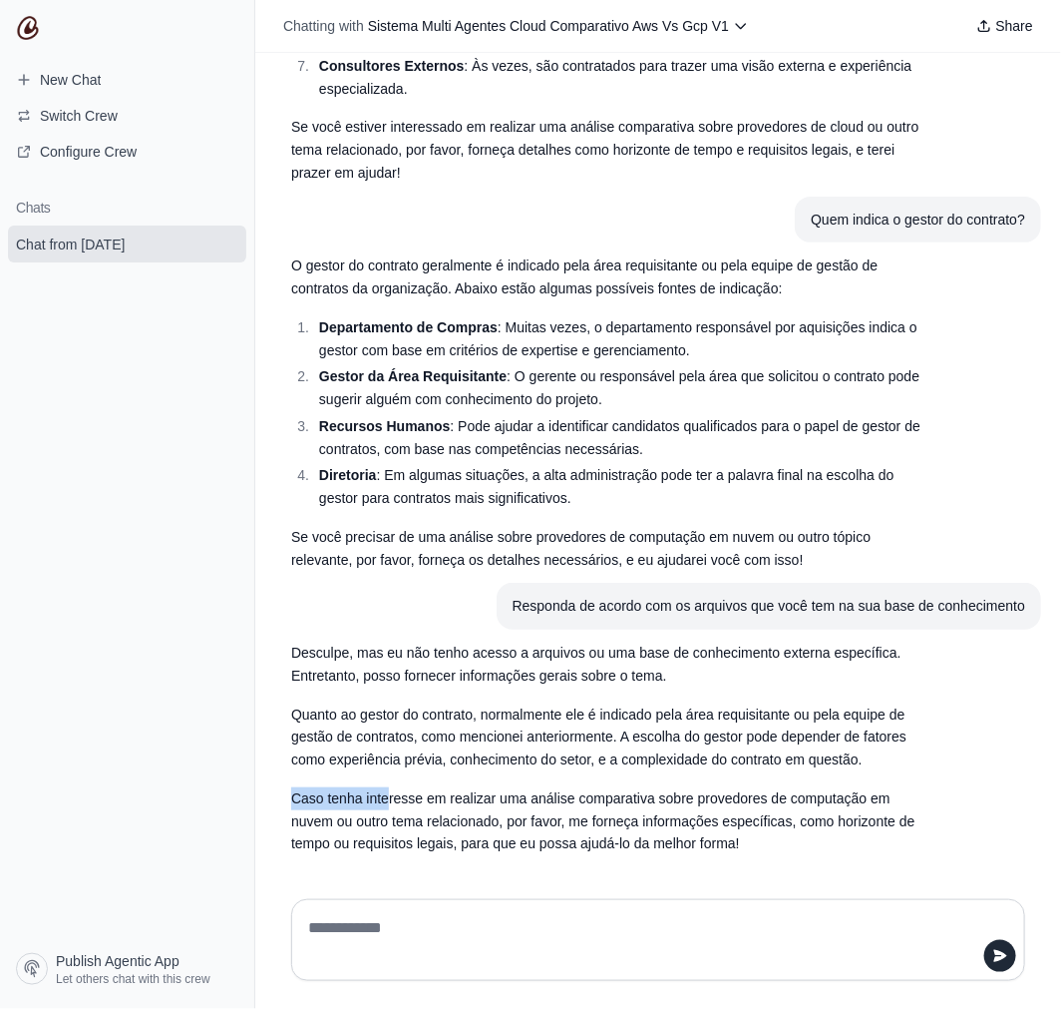
drag, startPoint x: 280, startPoint y: 790, endPoint x: 389, endPoint y: 786, distance: 108.8
click at [389, 786] on section "Desculpe, mas eu não tenho acesso a arquivos ou uma base de conhecimento extern…" at bounding box center [610, 747] width 670 height 237
click at [440, 908] on textarea at bounding box center [652, 940] width 696 height 56
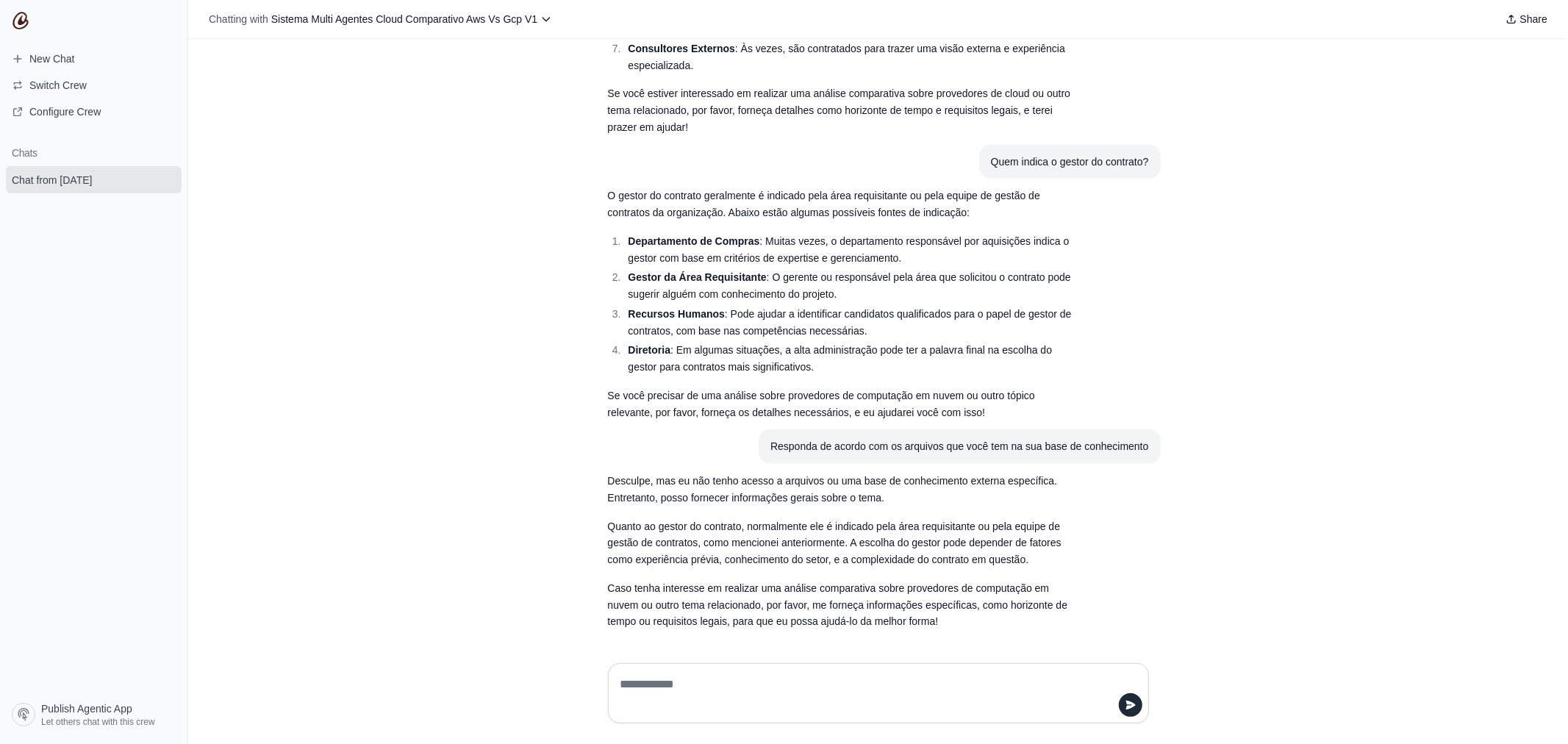
scroll to position [1846, 0]
click at [1410, 16] on span "Share" at bounding box center [1533, 19] width 27 height 15
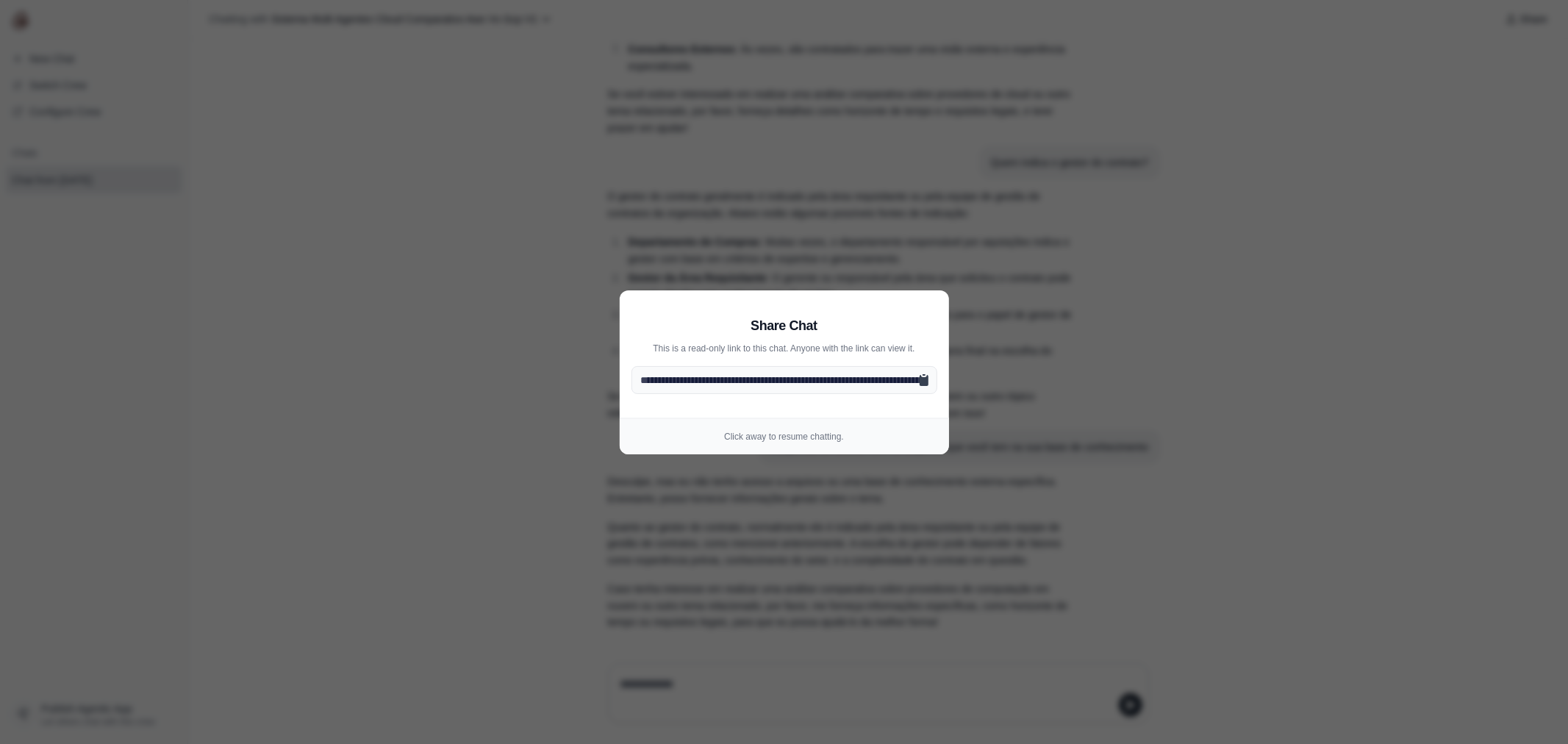
click at [928, 381] on icon at bounding box center [924, 380] width 9 height 11
click at [975, 217] on aside "**********" at bounding box center [784, 372] width 1568 height 744
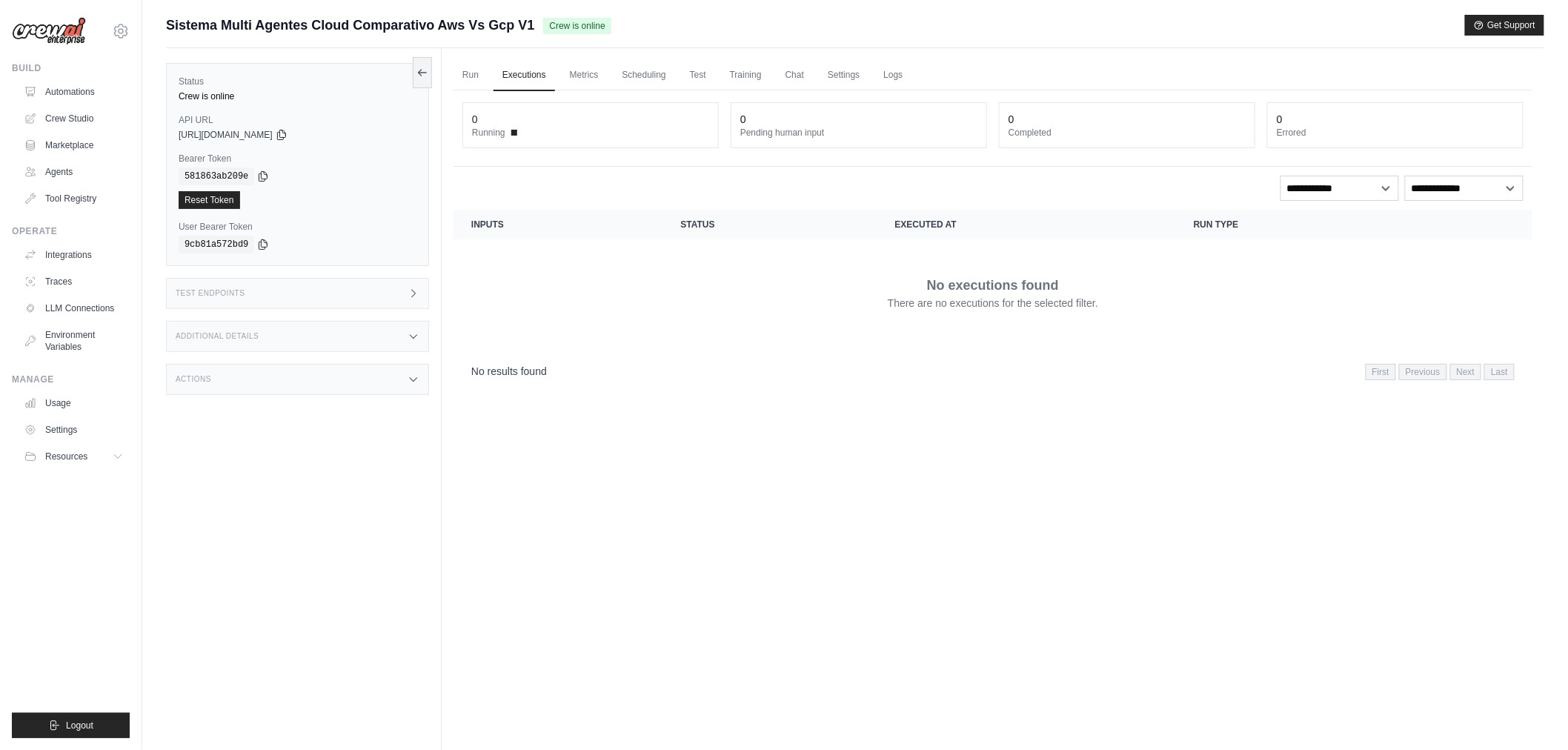
drag, startPoint x: 783, startPoint y: 73, endPoint x: 801, endPoint y: 92, distance: 26.2
click at [736, 69] on link "Training" at bounding box center [746, 76] width 50 height 31
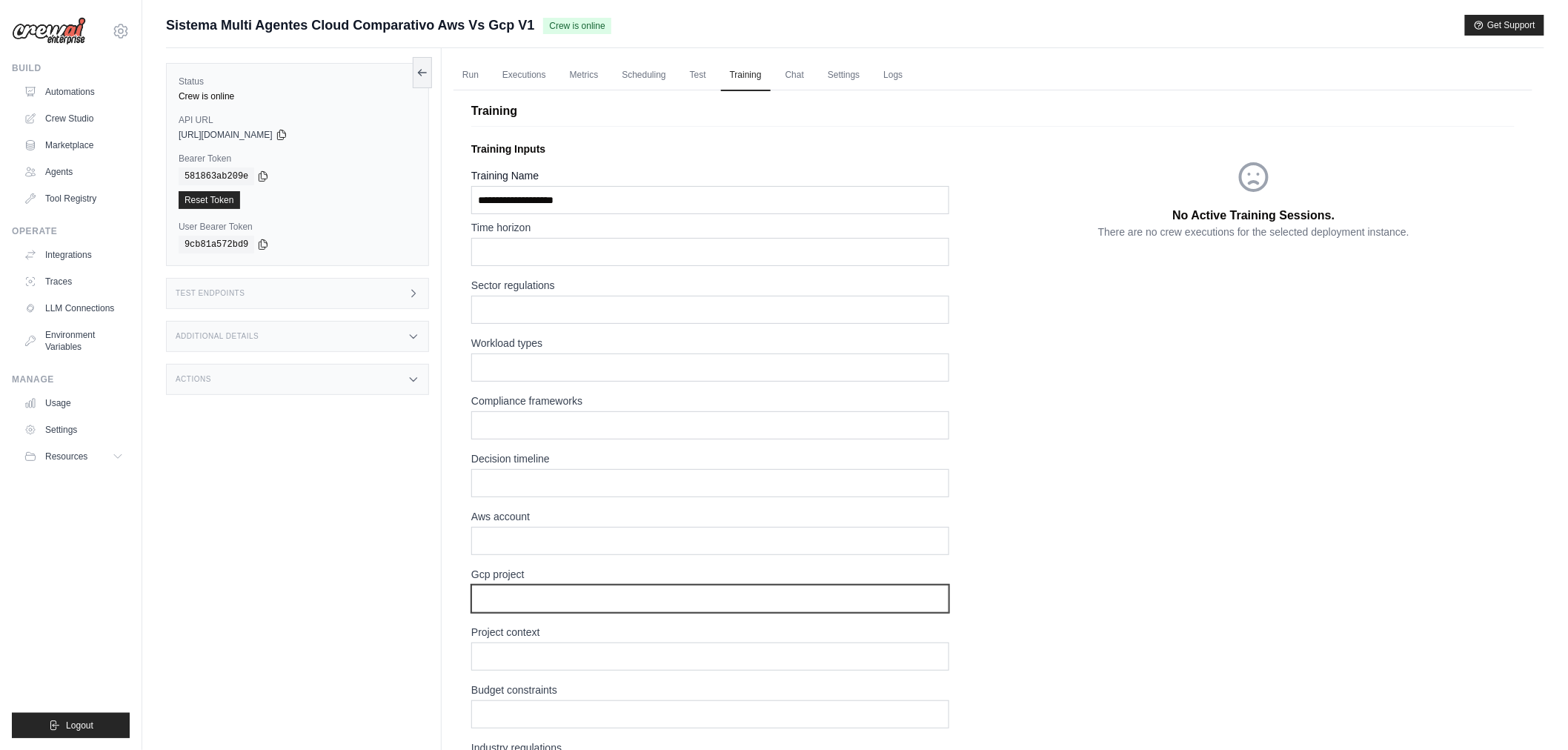
drag, startPoint x: 523, startPoint y: 588, endPoint x: 523, endPoint y: 573, distance: 15.0
click at [523, 588] on input "text" at bounding box center [709, 599] width 478 height 28
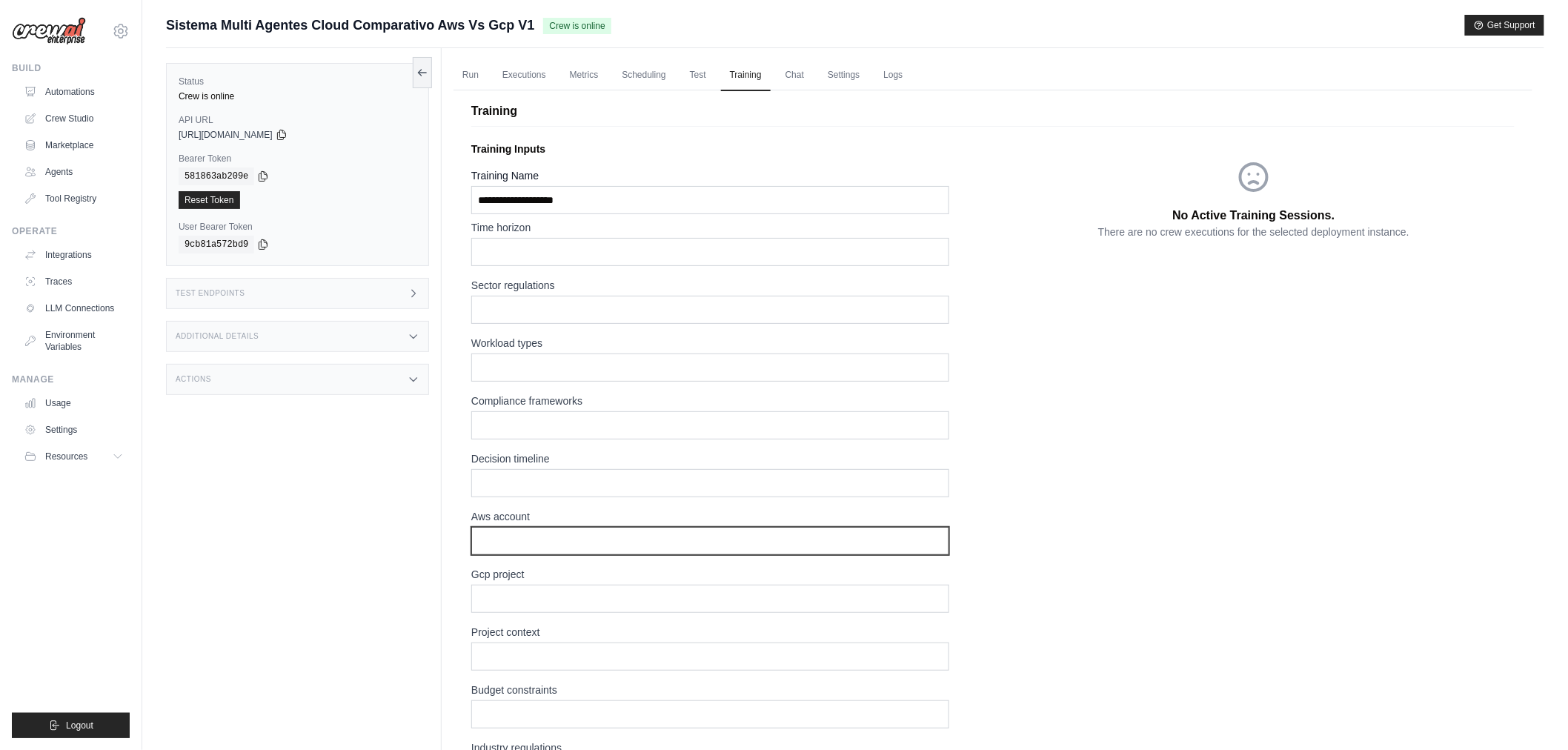
click at [524, 542] on input "text" at bounding box center [709, 541] width 478 height 28
click at [704, 73] on link "Test" at bounding box center [698, 76] width 34 height 31
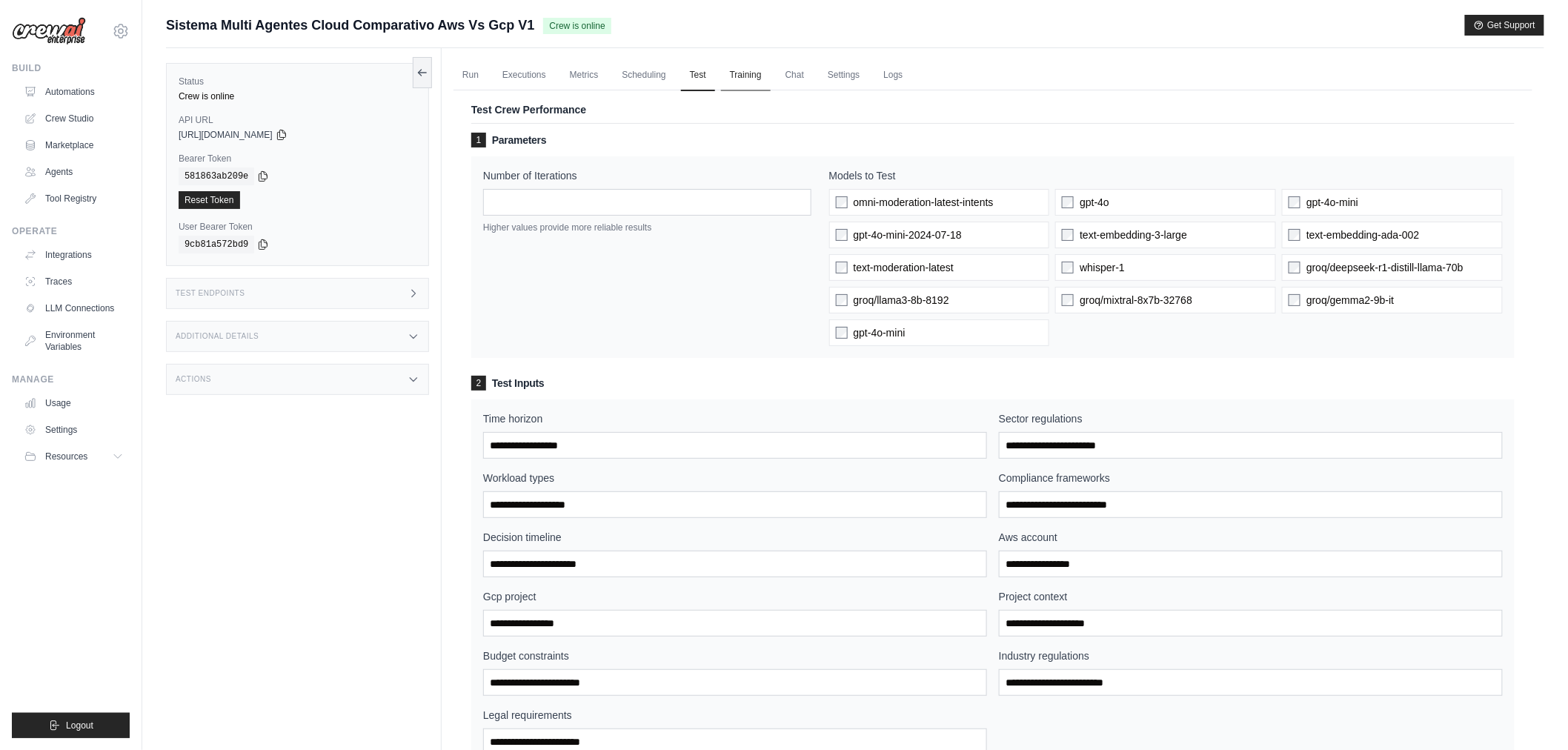
click at [735, 76] on link "Training" at bounding box center [746, 76] width 50 height 31
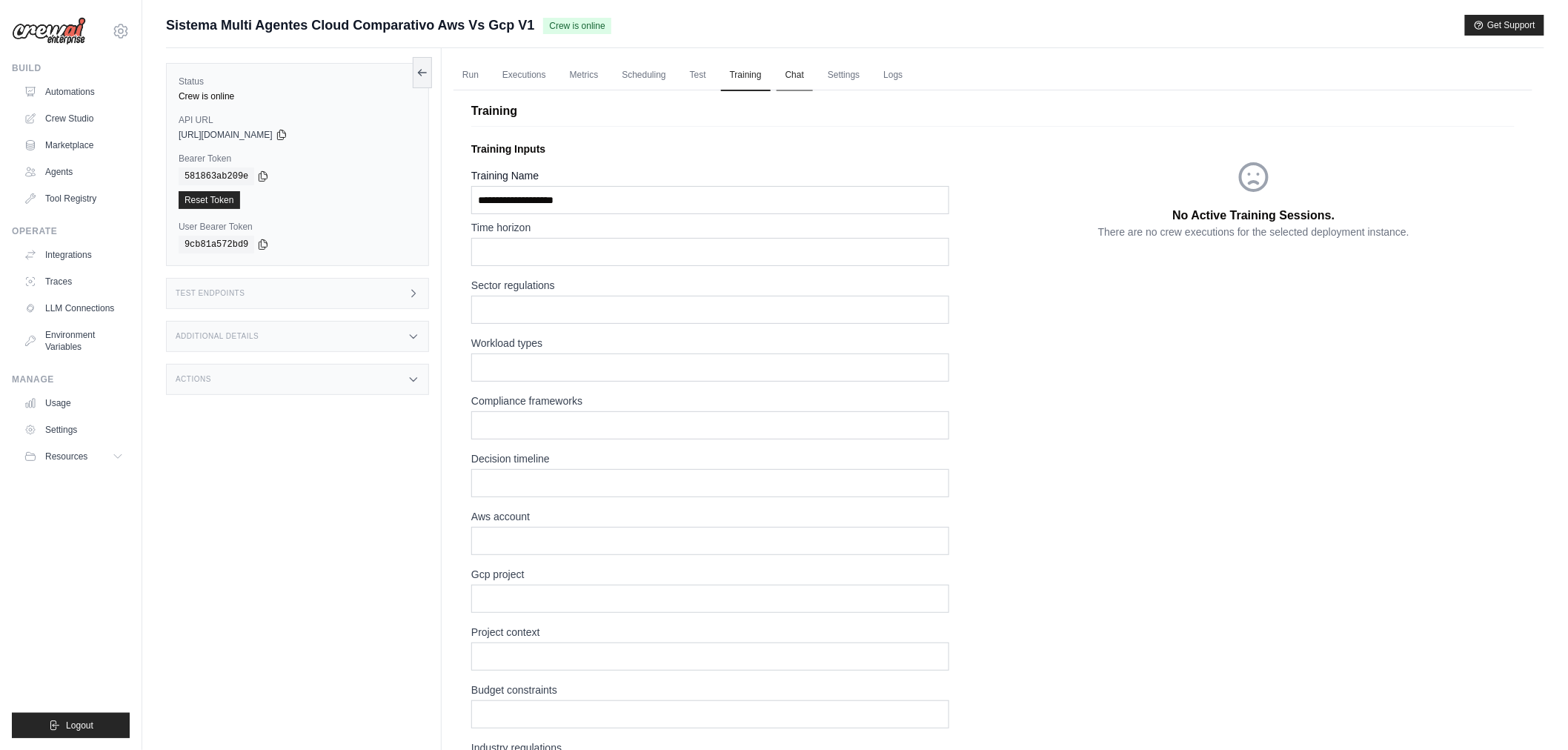
click at [793, 70] on link "Chat" at bounding box center [794, 76] width 36 height 31
click at [848, 71] on link "Settings" at bounding box center [843, 76] width 50 height 31
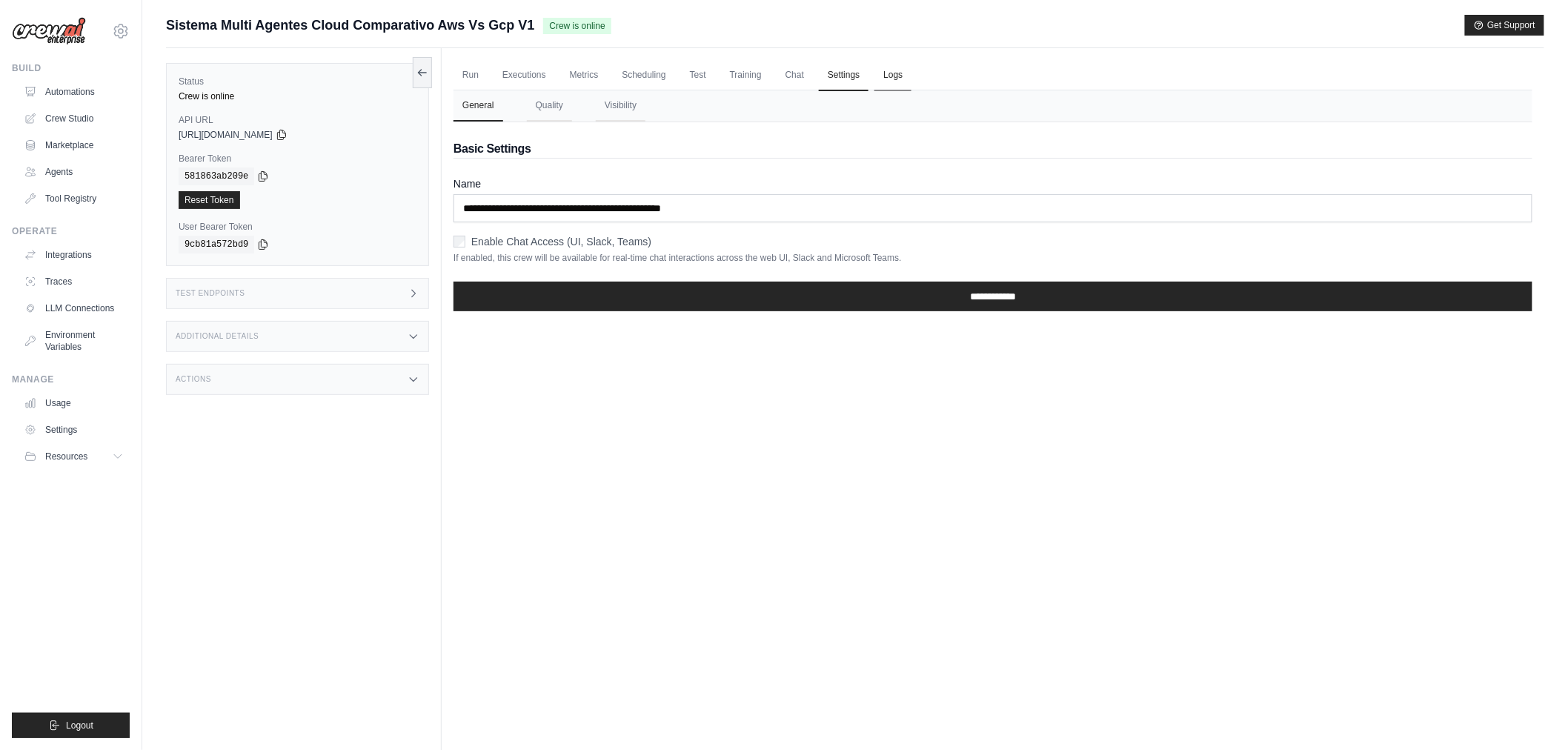
click at [878, 77] on link "Logs" at bounding box center [893, 76] width 37 height 31
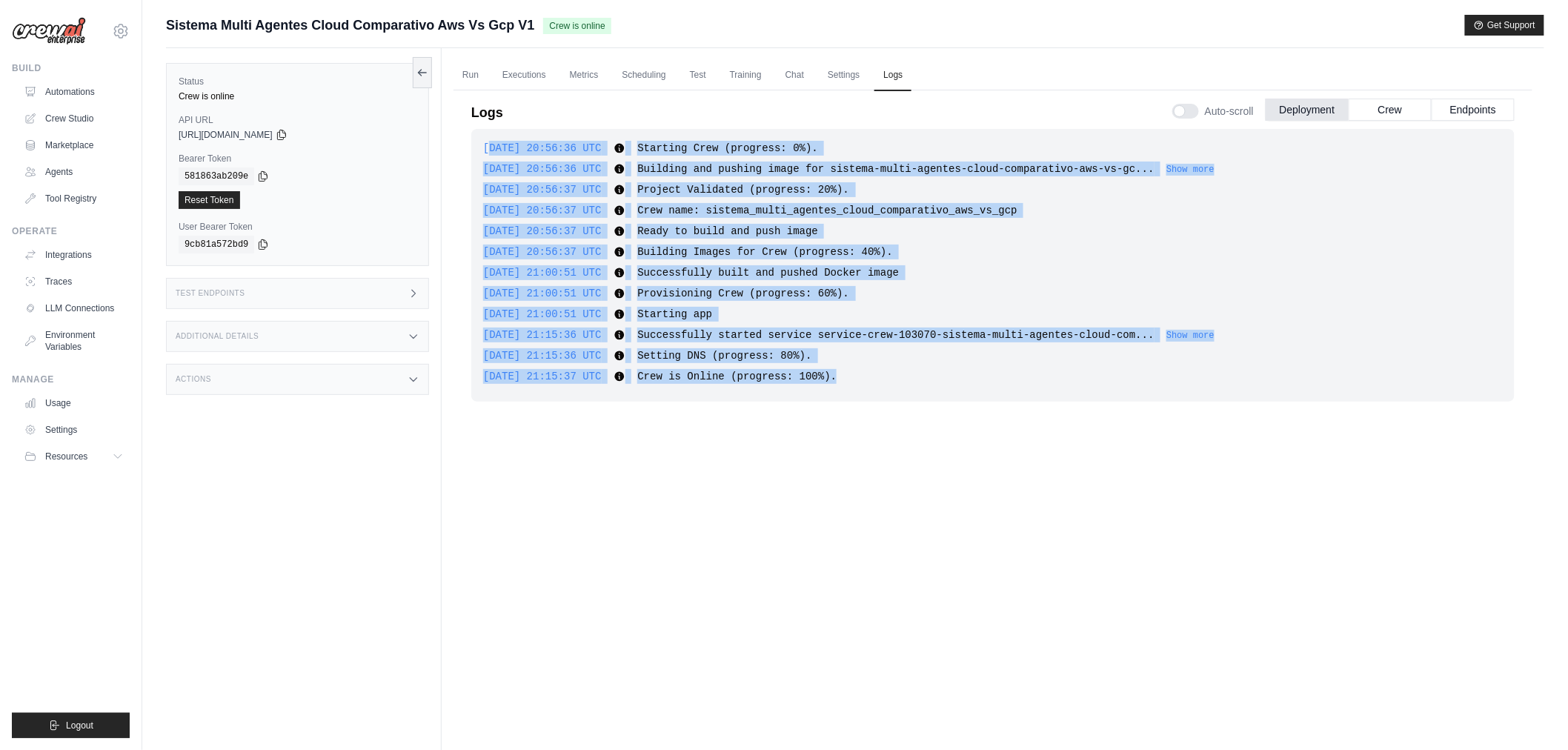
drag, startPoint x: 841, startPoint y: 376, endPoint x: 487, endPoint y: 137, distance: 427.1
click at [487, 137] on div "2025-08-19 20:56:36 UTC Starting Crew (progress: 0%). Show more Show less 2025-…" at bounding box center [992, 265] width 1044 height 273
click at [524, 183] on span "2025-08-19 20:56:37 UTC" at bounding box center [542, 189] width 119 height 12
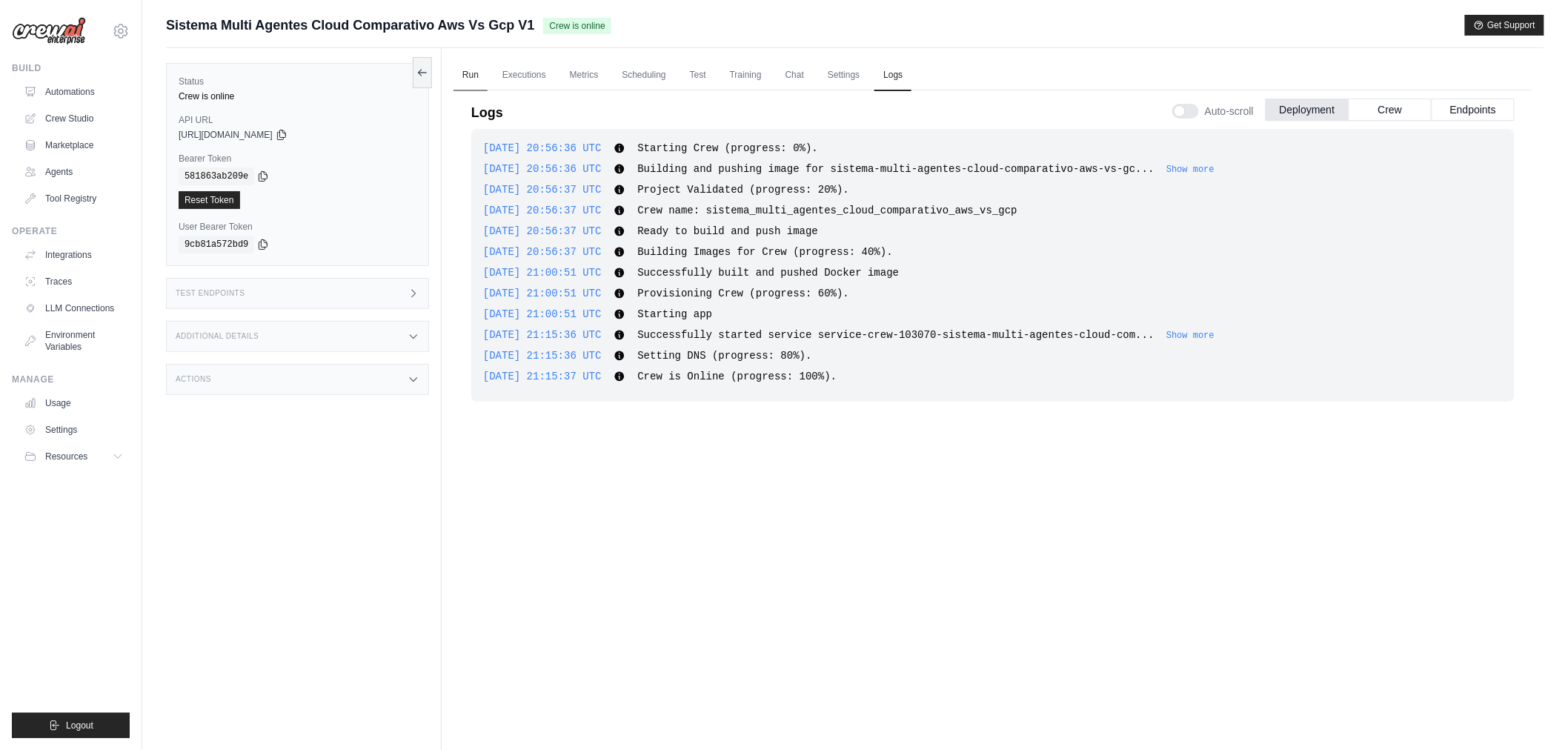
click at [482, 79] on link "Run" at bounding box center [471, 76] width 34 height 31
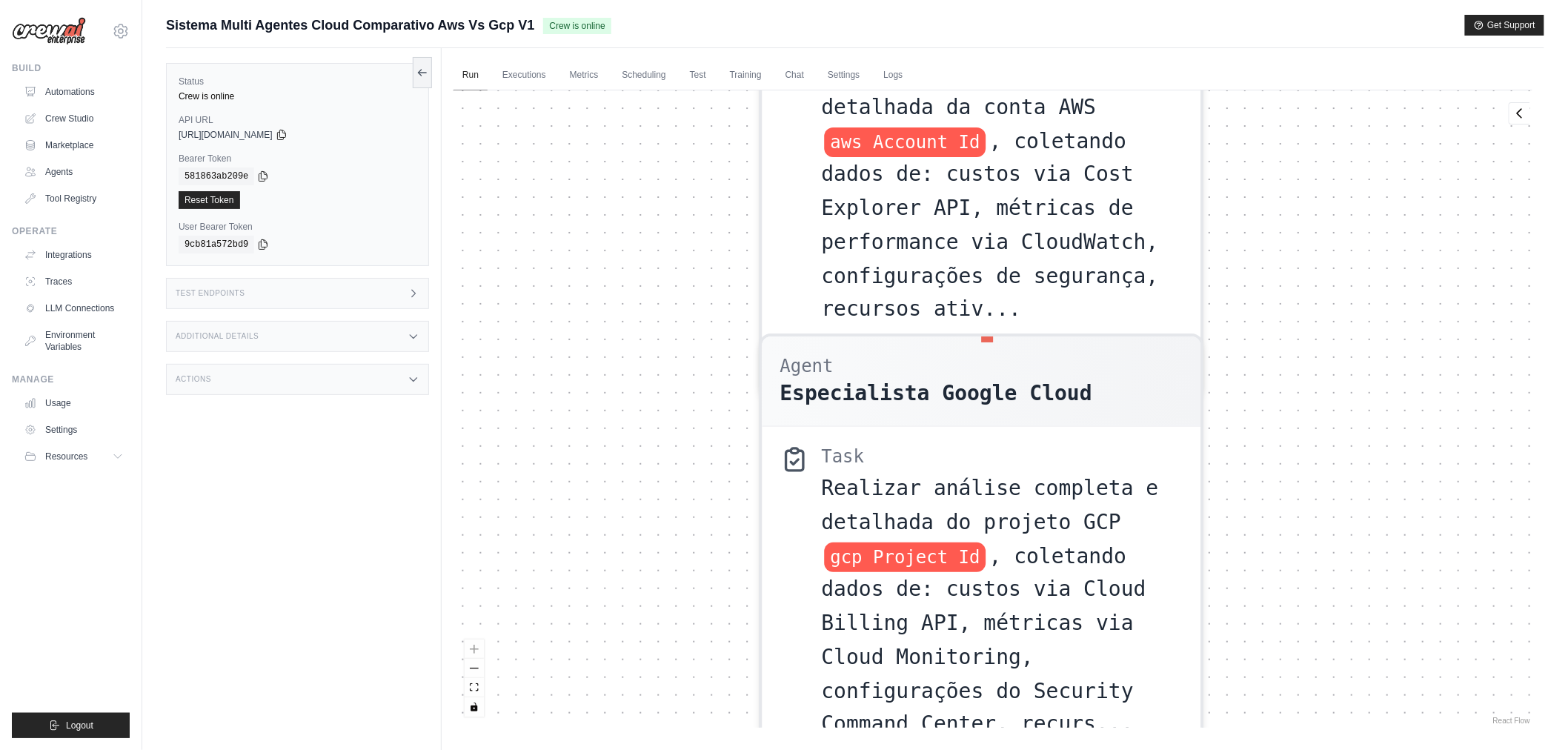
click at [482, 71] on link "Run" at bounding box center [471, 76] width 34 height 31
click at [472, 669] on button "zoom out" at bounding box center [474, 668] width 19 height 19
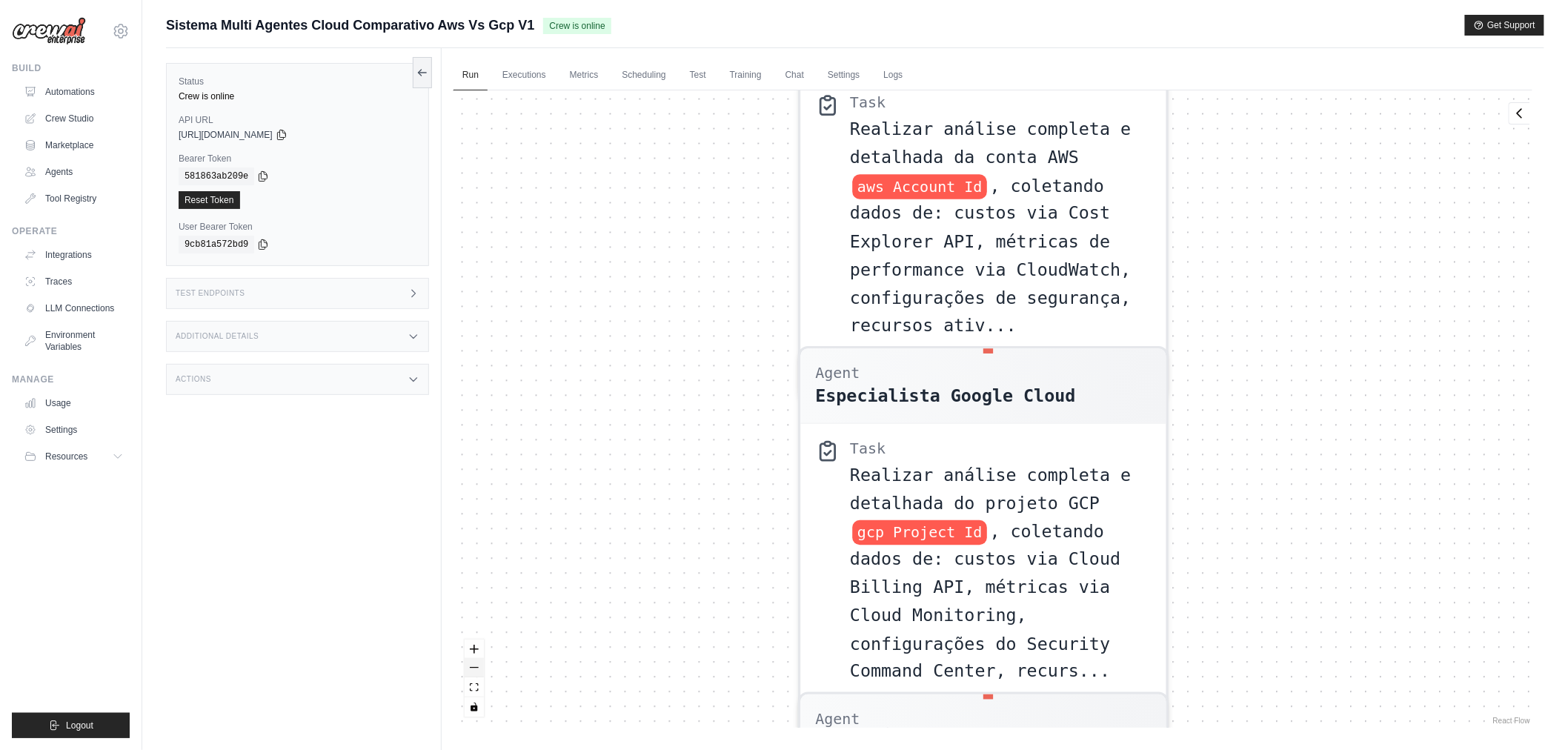
click at [472, 669] on button "zoom out" at bounding box center [474, 668] width 19 height 19
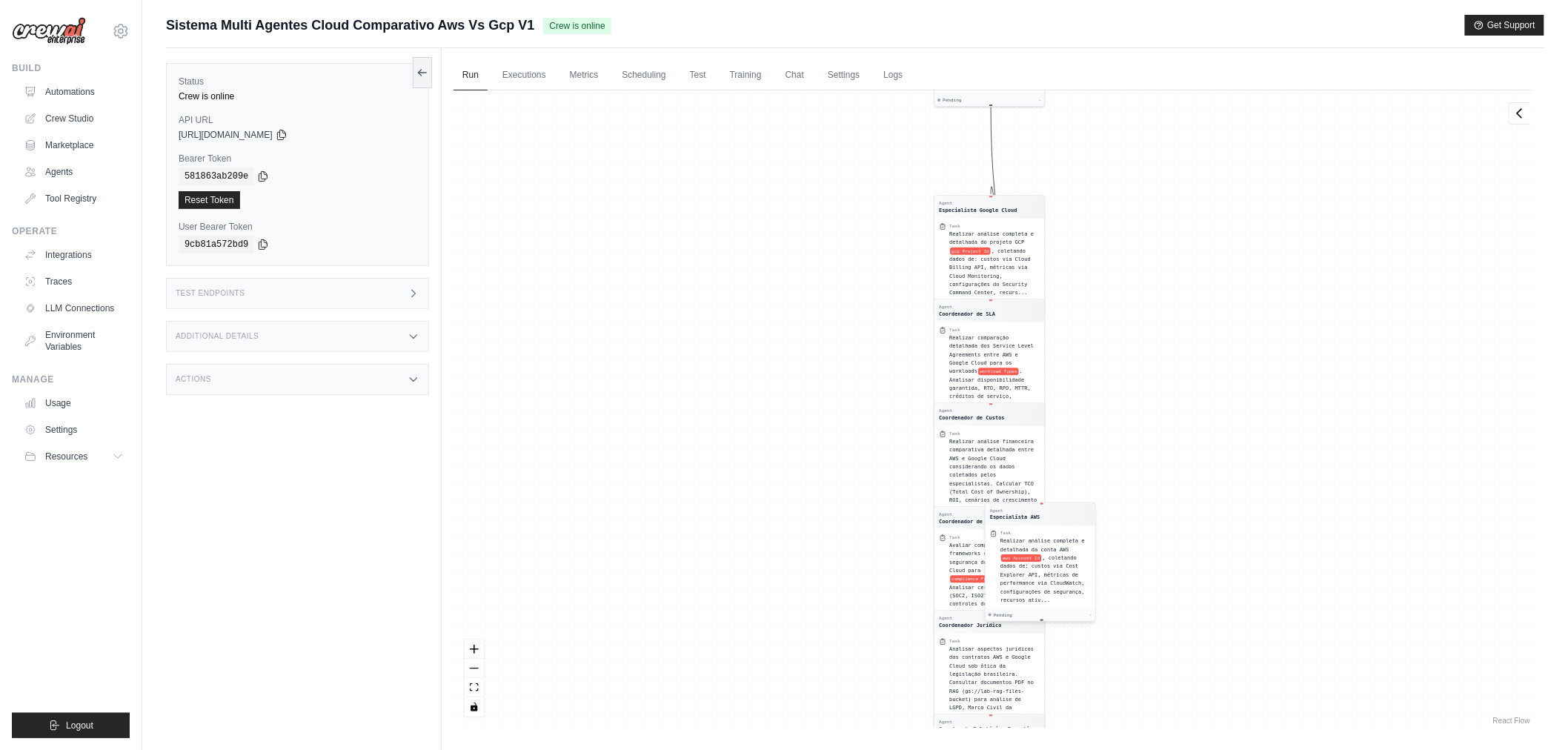
drag, startPoint x: 947, startPoint y: 222, endPoint x: 1028, endPoint y: 649, distance: 434.6
click at [1028, 561] on span "aws Account Id" at bounding box center [1021, 558] width 41 height 7
drag, startPoint x: 1180, startPoint y: 176, endPoint x: 1165, endPoint y: 587, distance: 411.3
click at [1165, 603] on div "Agent Gerente de Sistema Multi-Agent... Task Inicializar todo o sistema multi-a…" at bounding box center [993, 409] width 1079 height 637
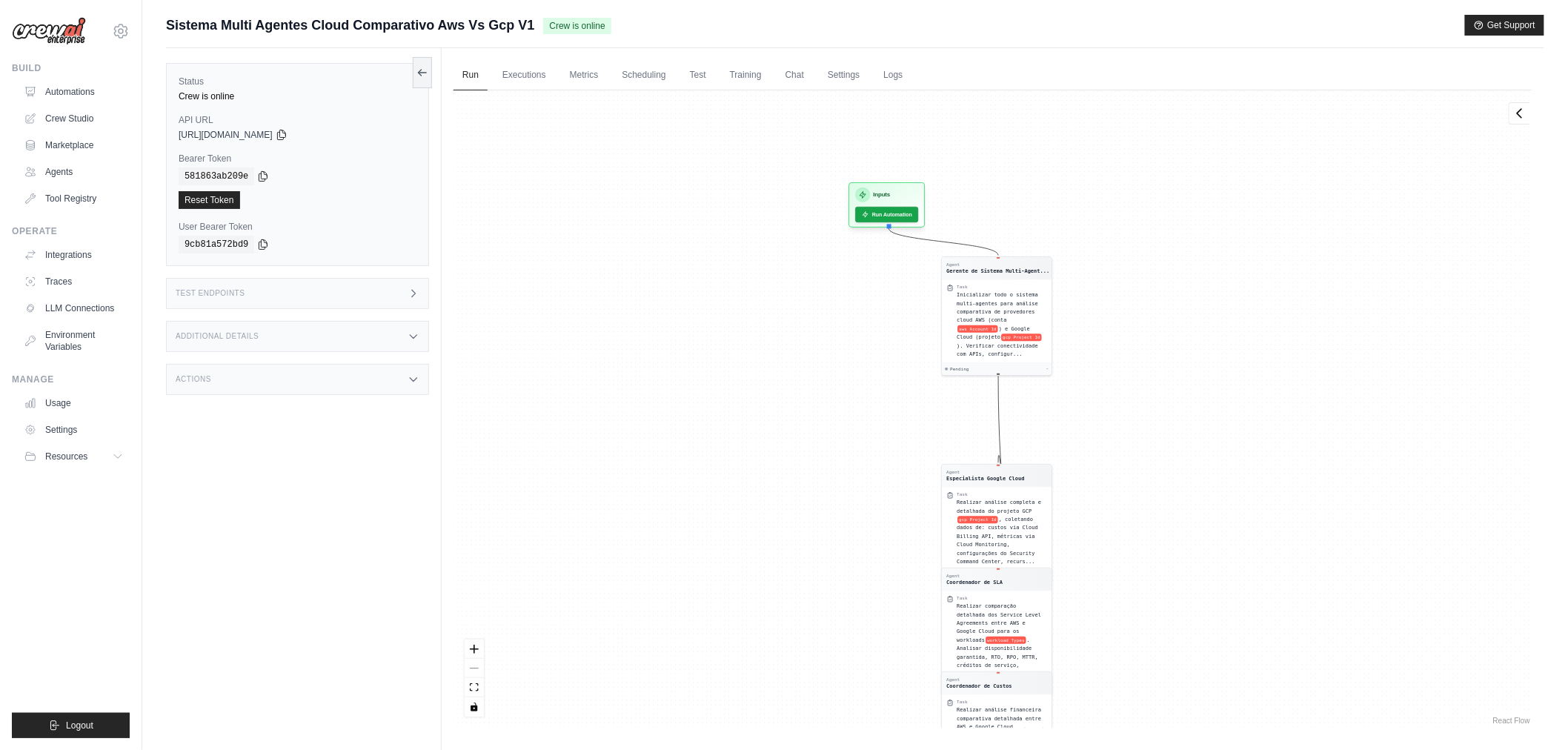
drag, startPoint x: 1070, startPoint y: 203, endPoint x: 1085, endPoint y: 524, distance: 321.4
click at [1085, 524] on div "Agent Gerente de Sistema Multi-Agent... Task Inicializar todo o sistema multi-a…" at bounding box center [993, 409] width 1079 height 637
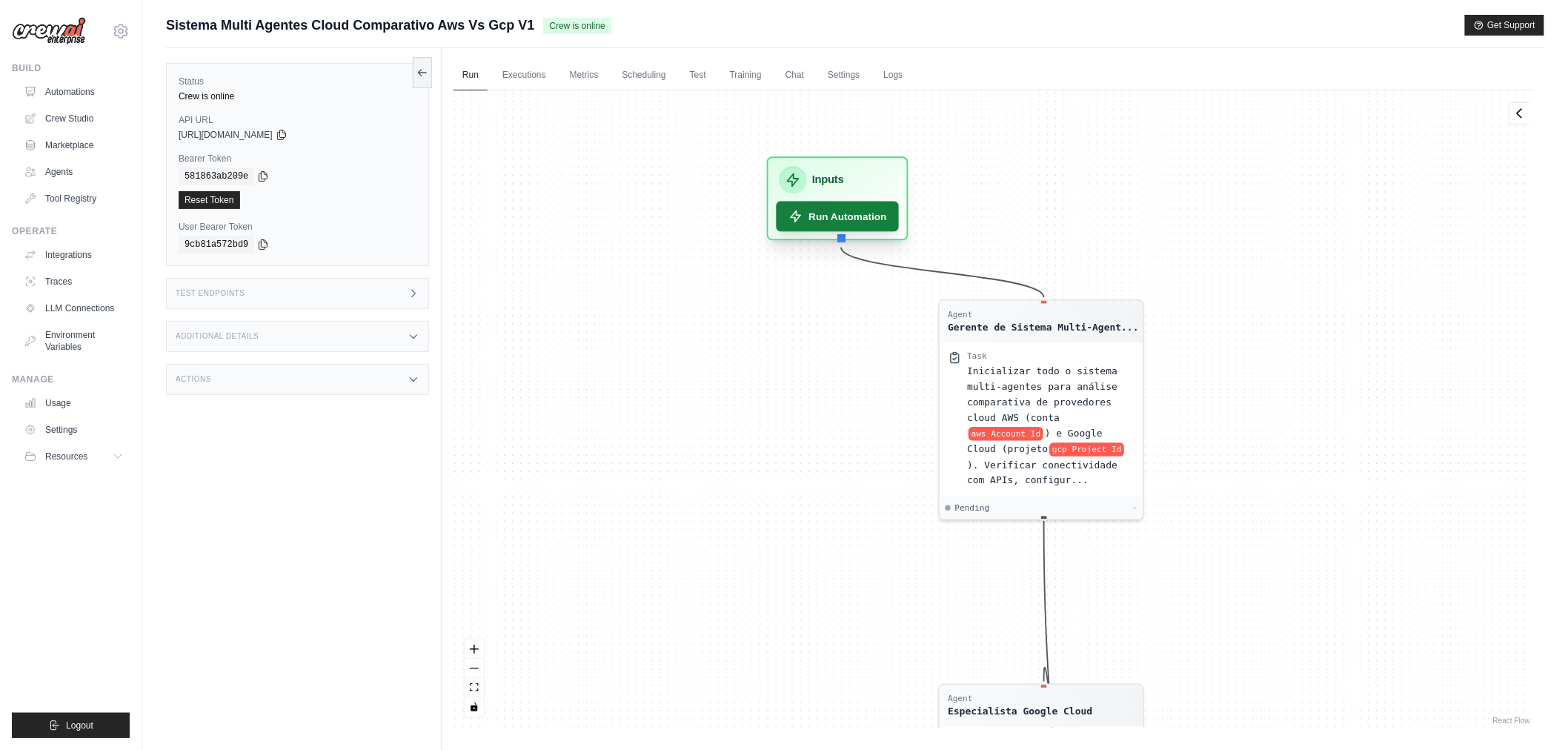
click at [809, 209] on button "Run Automation" at bounding box center [838, 216] width 123 height 30
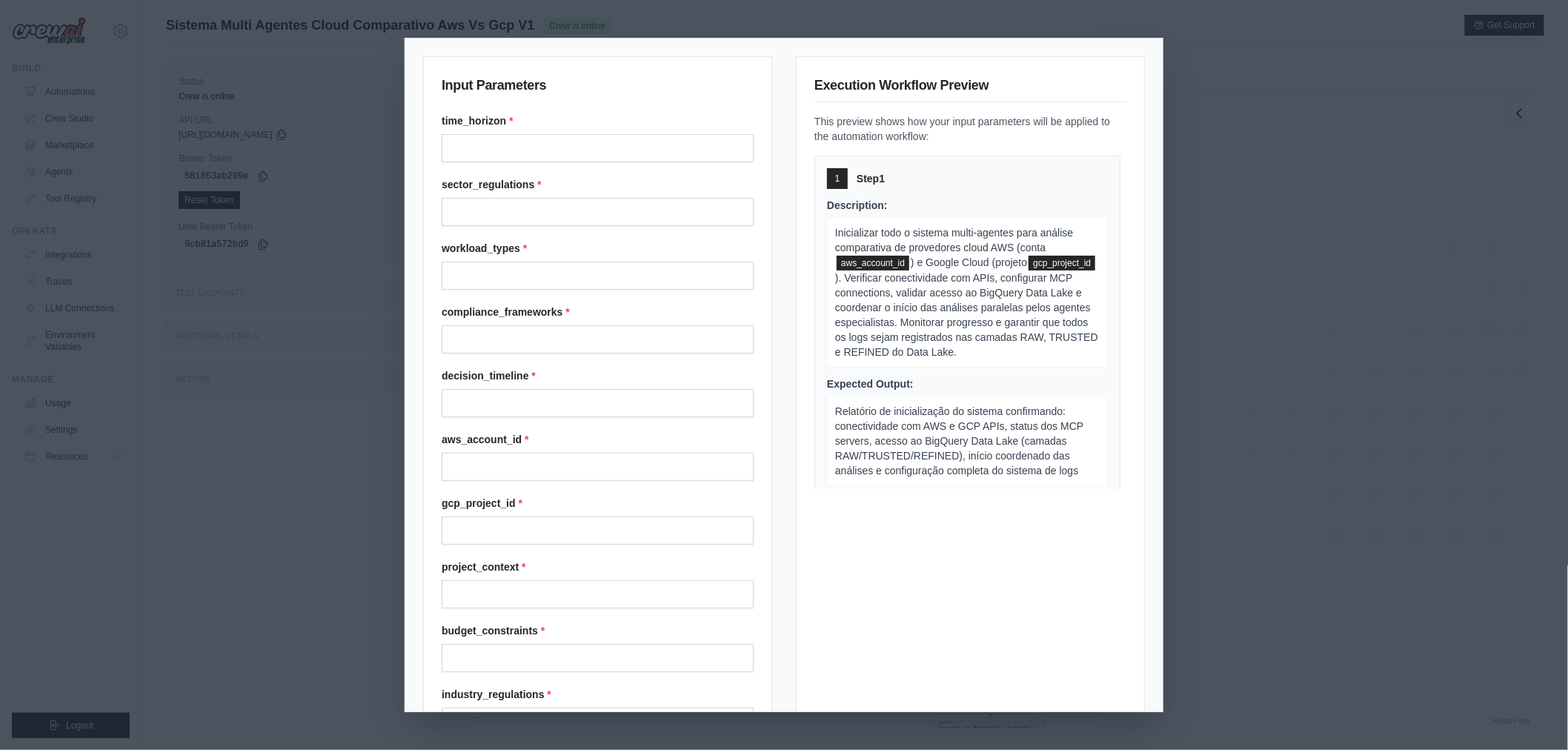
click at [1308, 223] on div "Input Parameters time_horizon * sector_regulations * workload_types * complianc…" at bounding box center [784, 375] width 1568 height 750
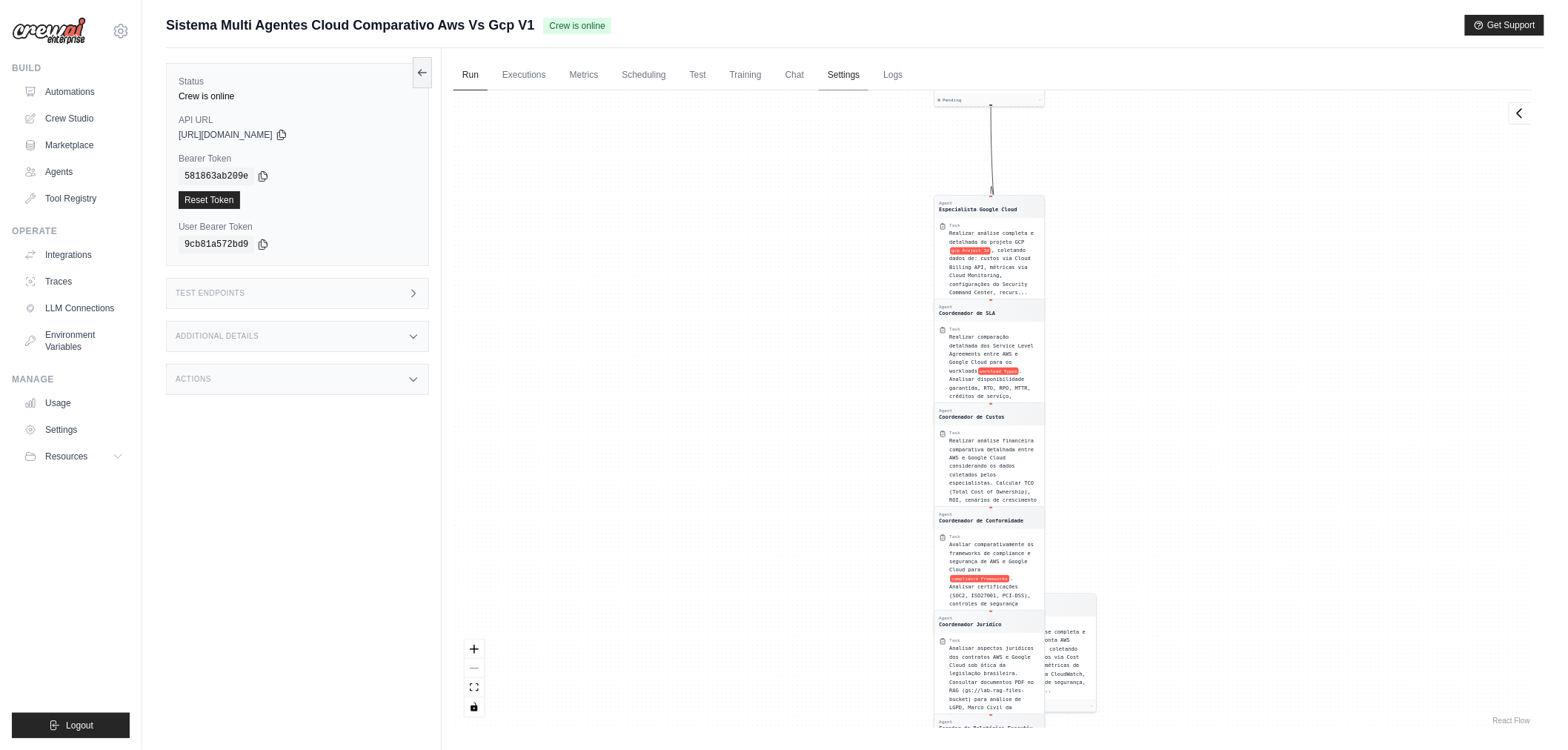
click at [831, 77] on link "Settings" at bounding box center [843, 76] width 50 height 31
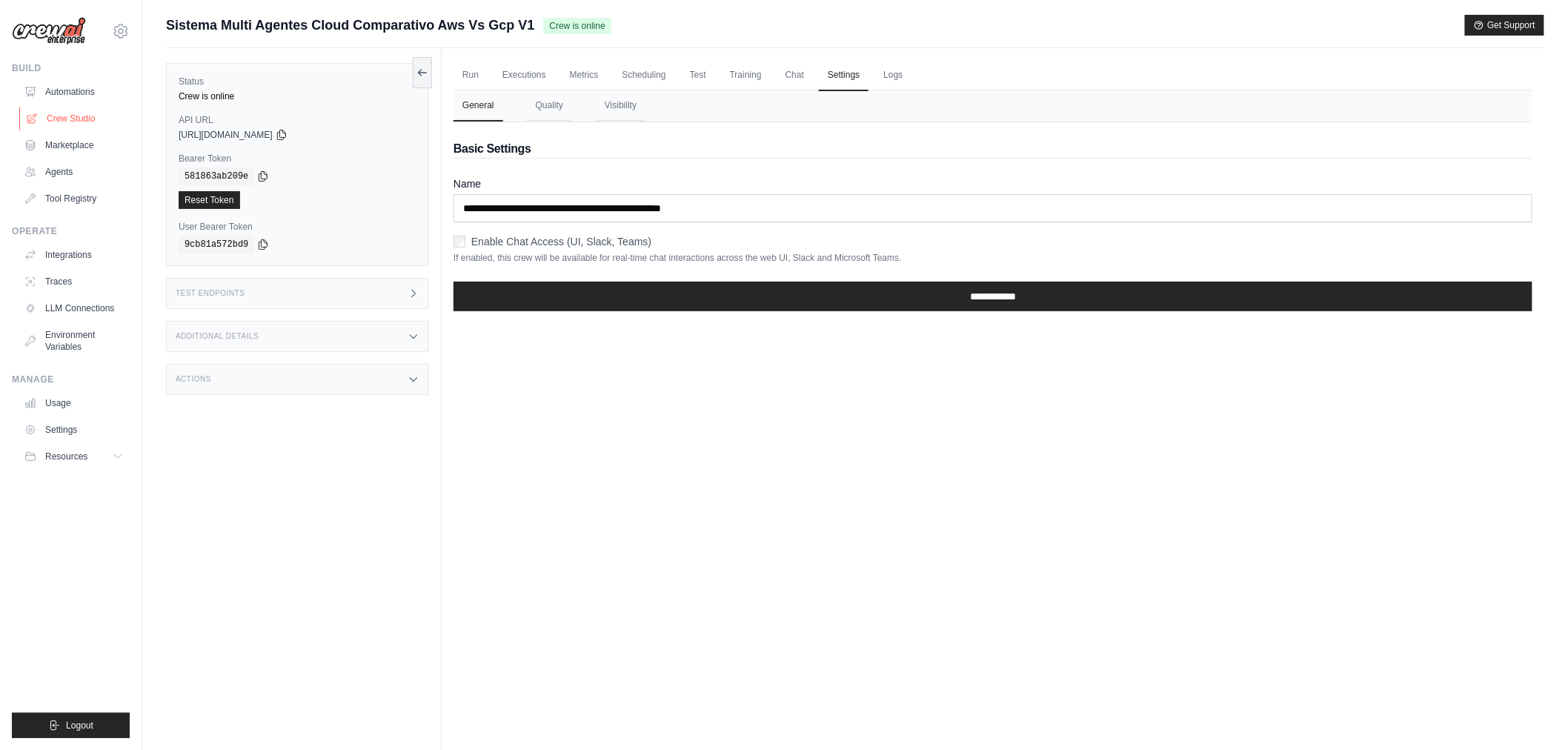
click at [34, 114] on icon at bounding box center [32, 118] width 10 height 10
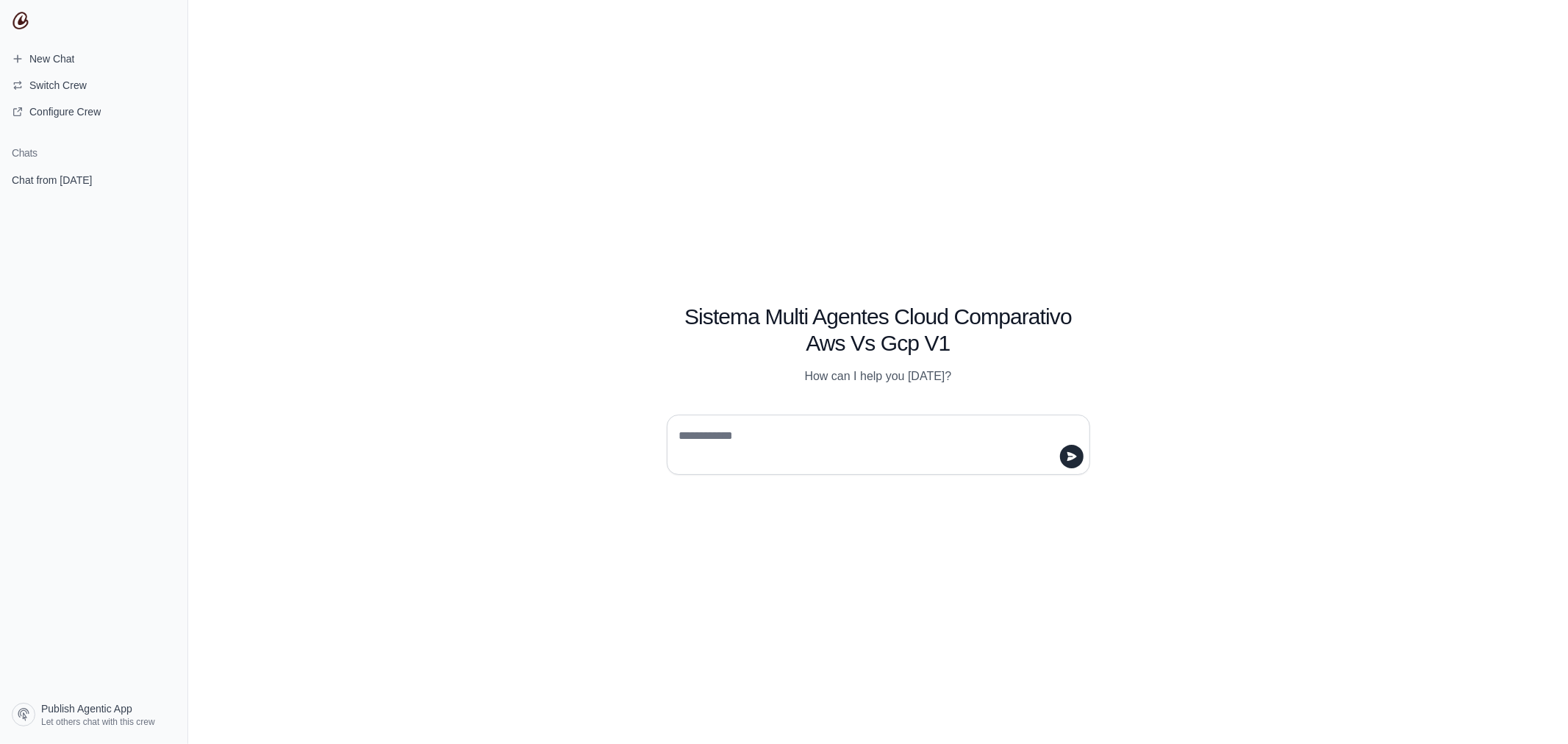
click at [757, 437] on textarea at bounding box center [874, 445] width 396 height 41
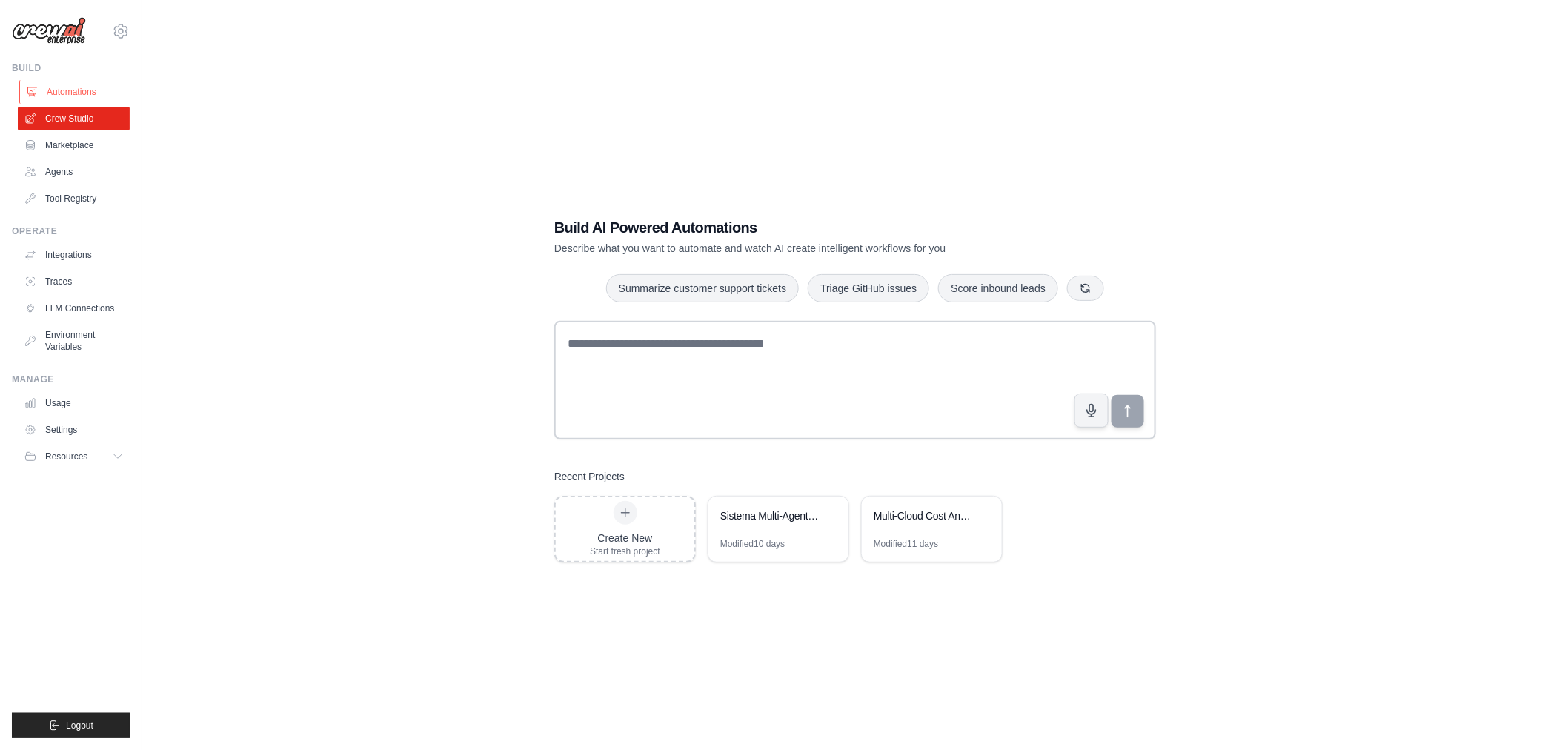
click at [65, 97] on link "Automations" at bounding box center [75, 92] width 112 height 24
click at [767, 519] on div "Sistema Multi-Agentes Cloud Comparativo AWS vs GCP" at bounding box center [771, 515] width 102 height 15
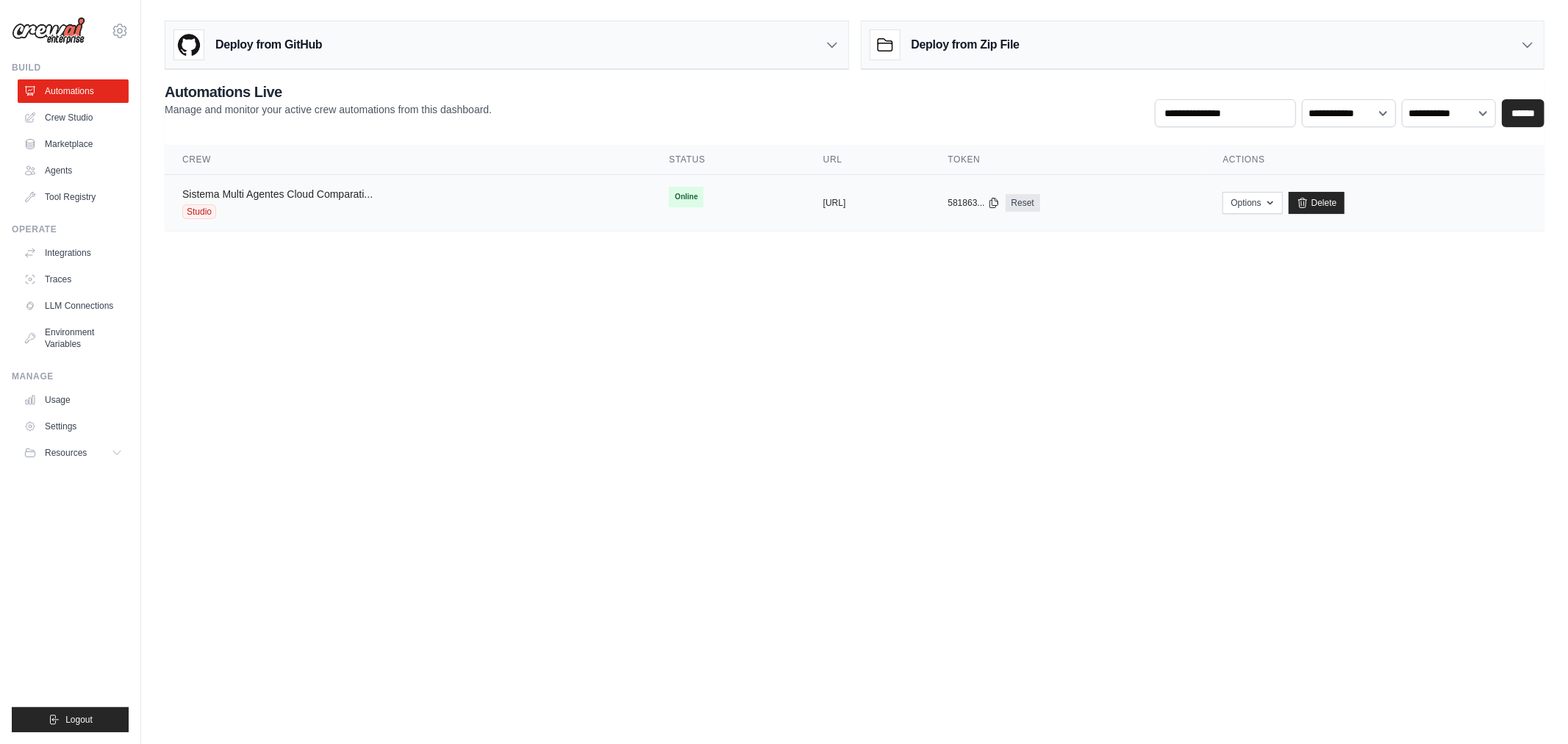
click at [298, 194] on link "Sistema Multi Agentes Cloud Comparati..." at bounding box center [277, 194] width 190 height 12
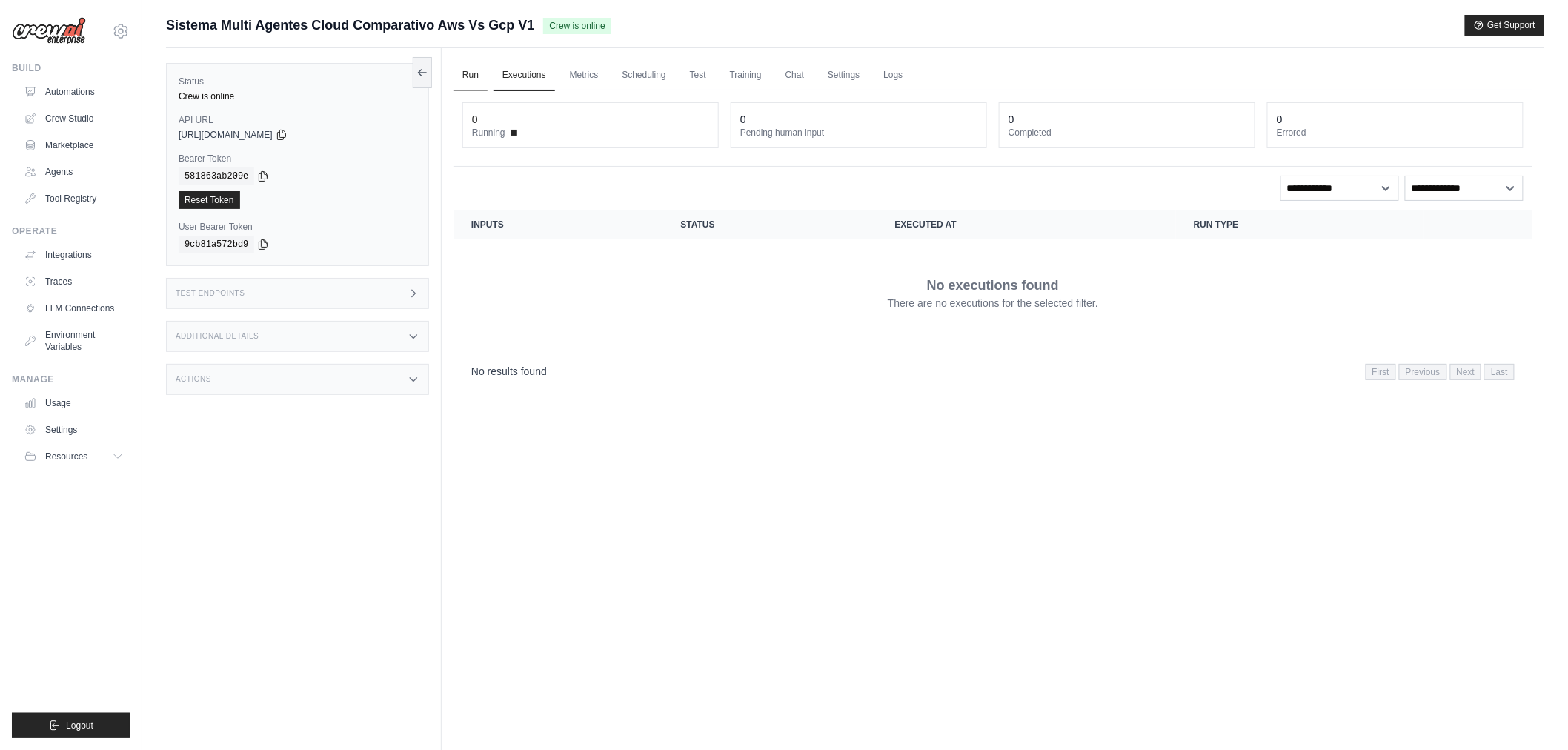
click at [479, 67] on link "Run" at bounding box center [471, 76] width 34 height 31
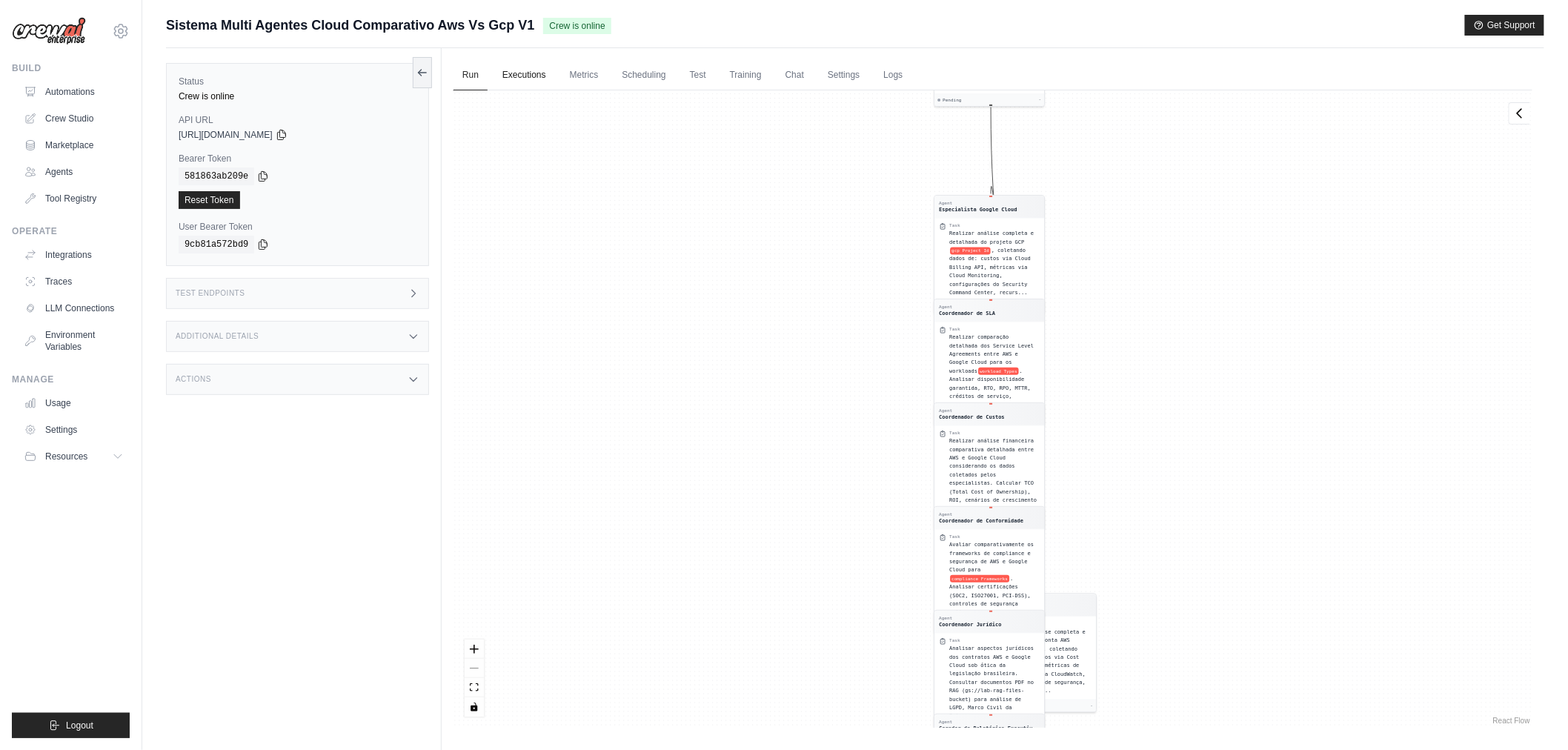
click at [530, 83] on link "Executions" at bounding box center [524, 76] width 62 height 31
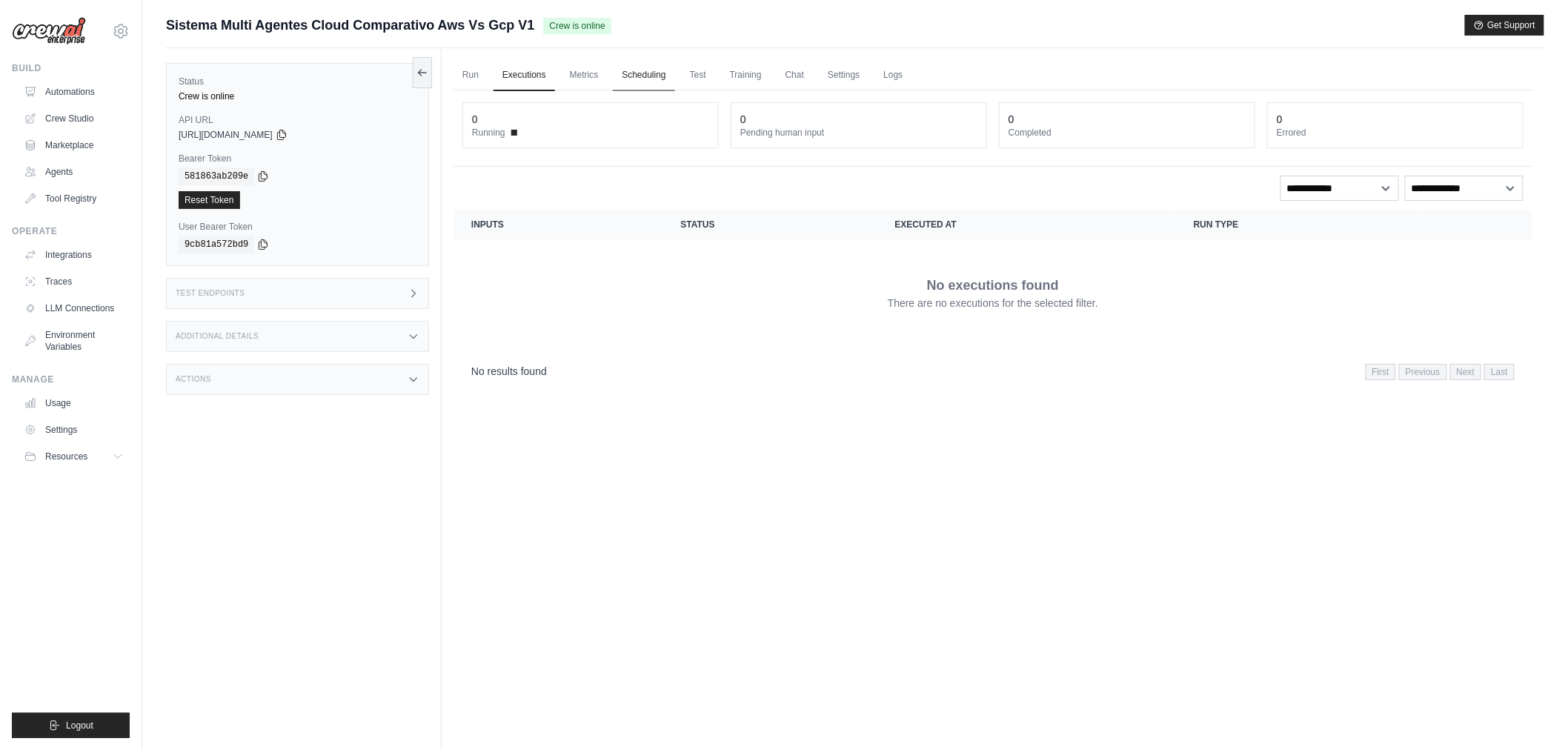
click at [637, 65] on link "Scheduling" at bounding box center [643, 76] width 62 height 31
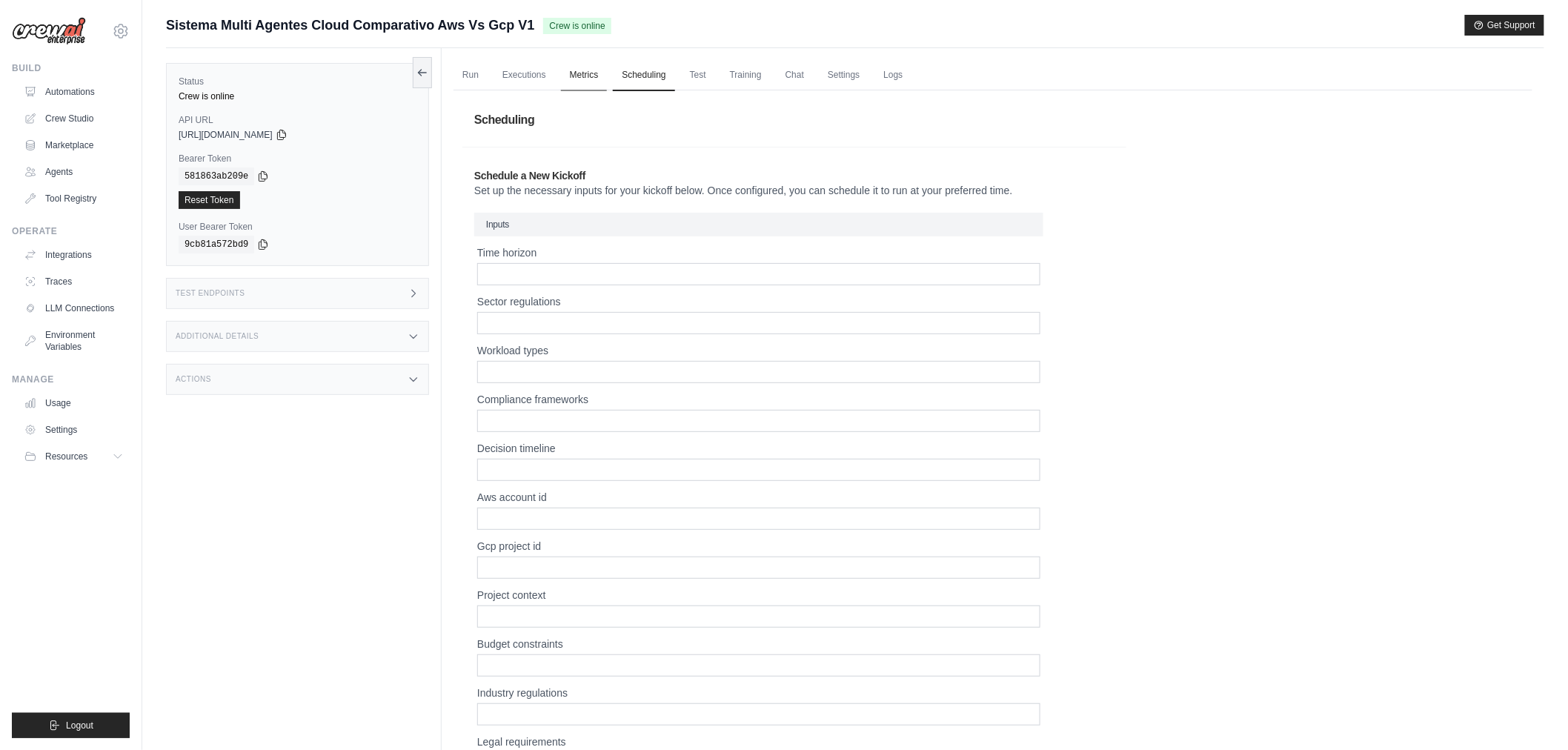
click at [593, 70] on link "Metrics" at bounding box center [584, 76] width 47 height 31
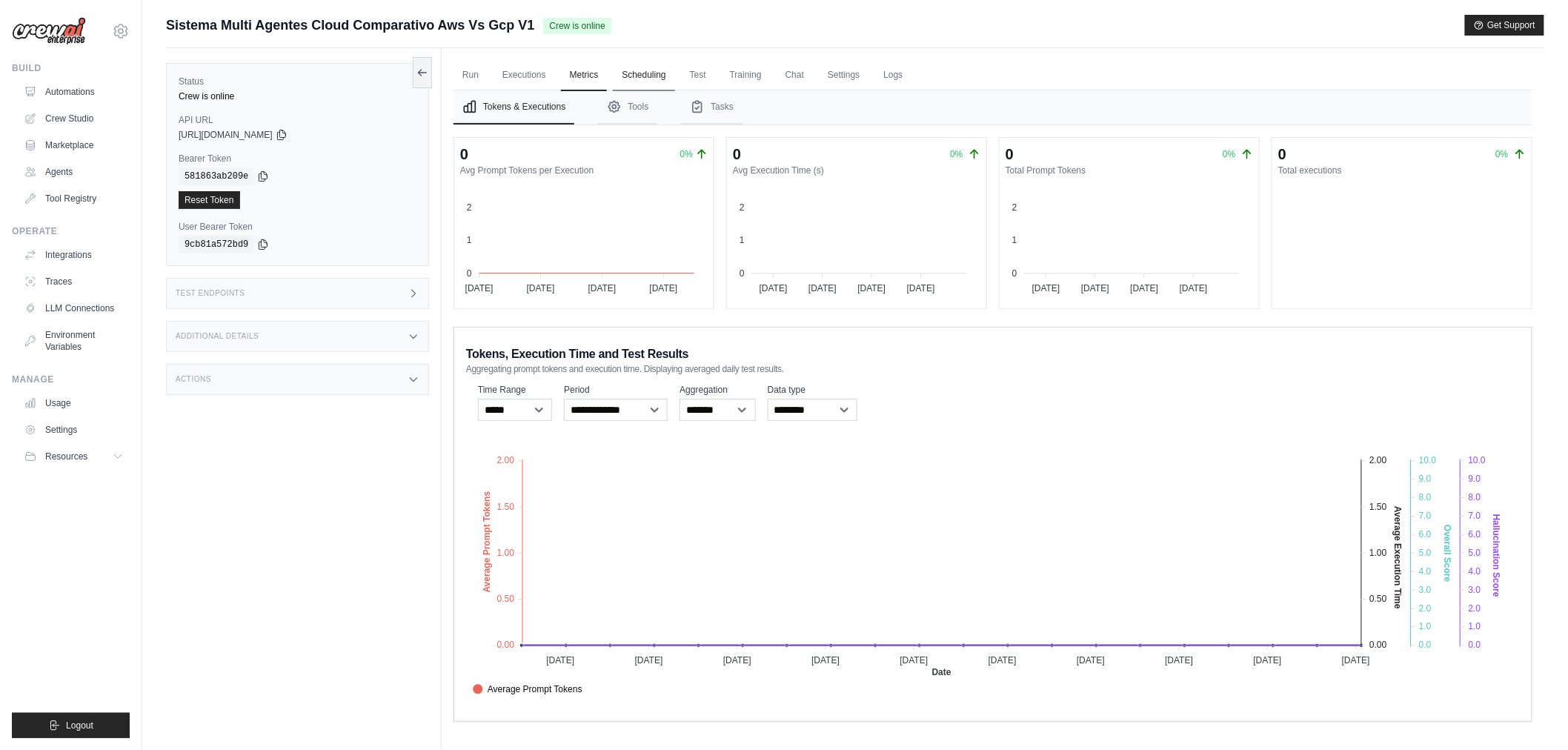
click at [635, 74] on link "Scheduling" at bounding box center [643, 76] width 62 height 31
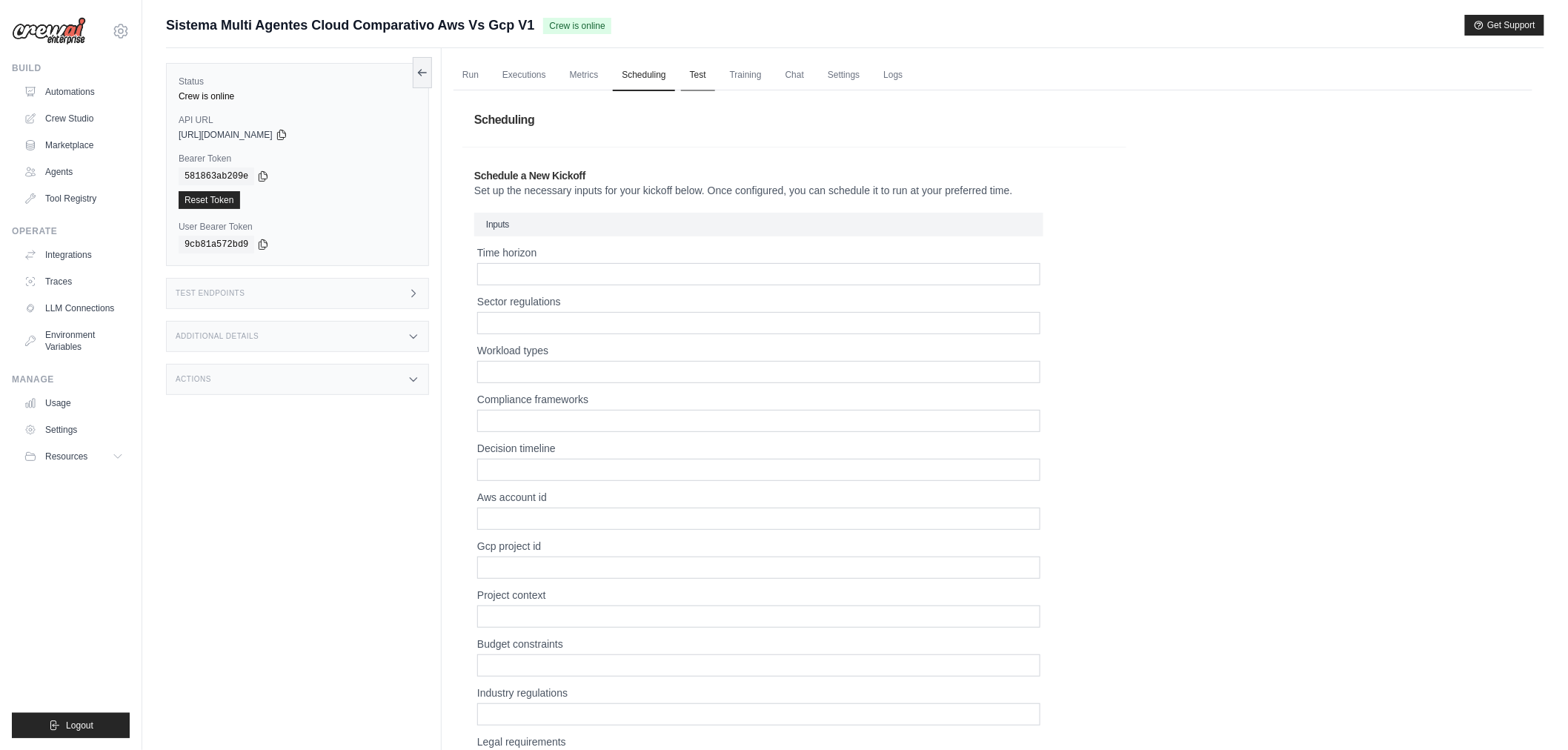
click at [692, 71] on link "Test" at bounding box center [698, 76] width 34 height 31
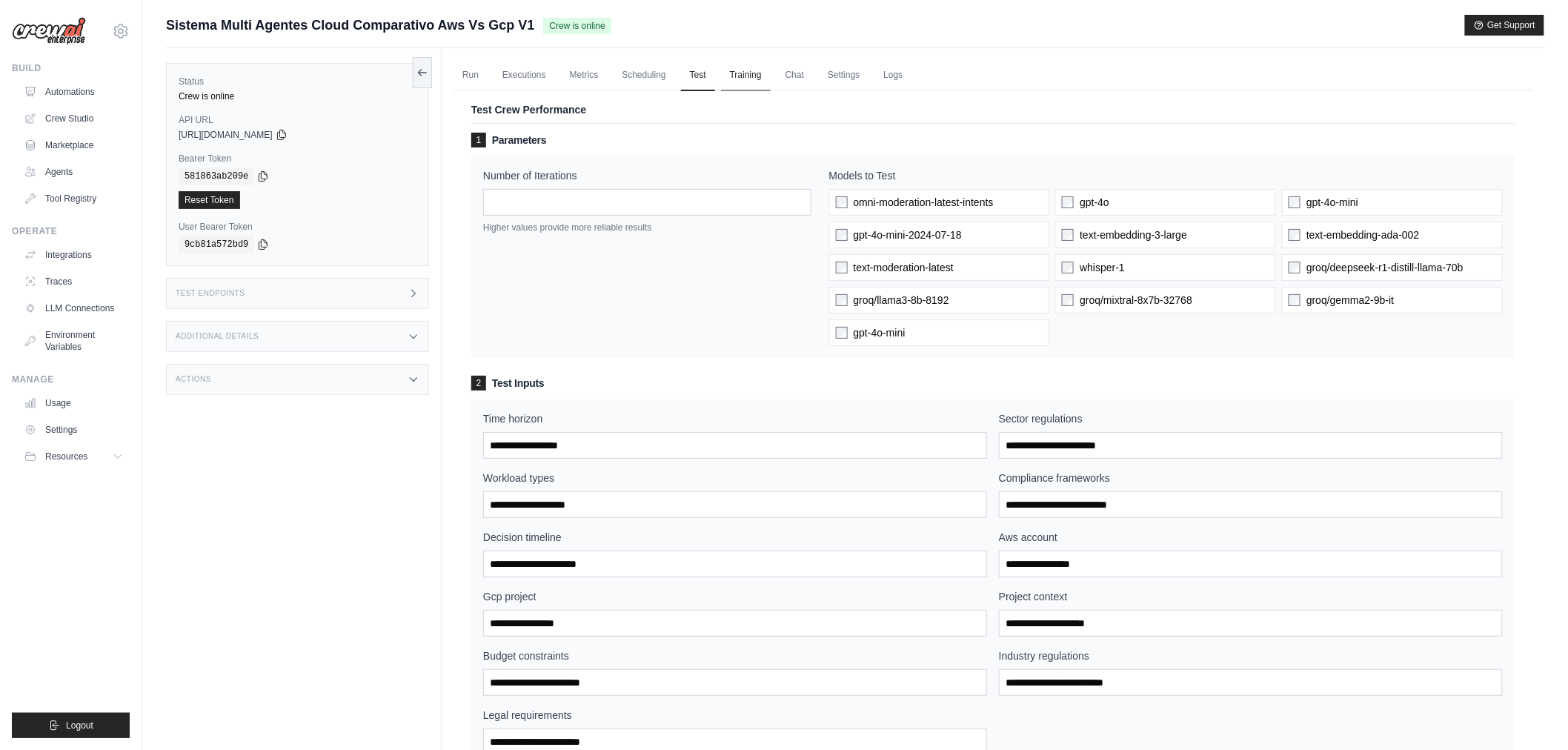
click at [754, 65] on link "Training" at bounding box center [746, 76] width 50 height 31
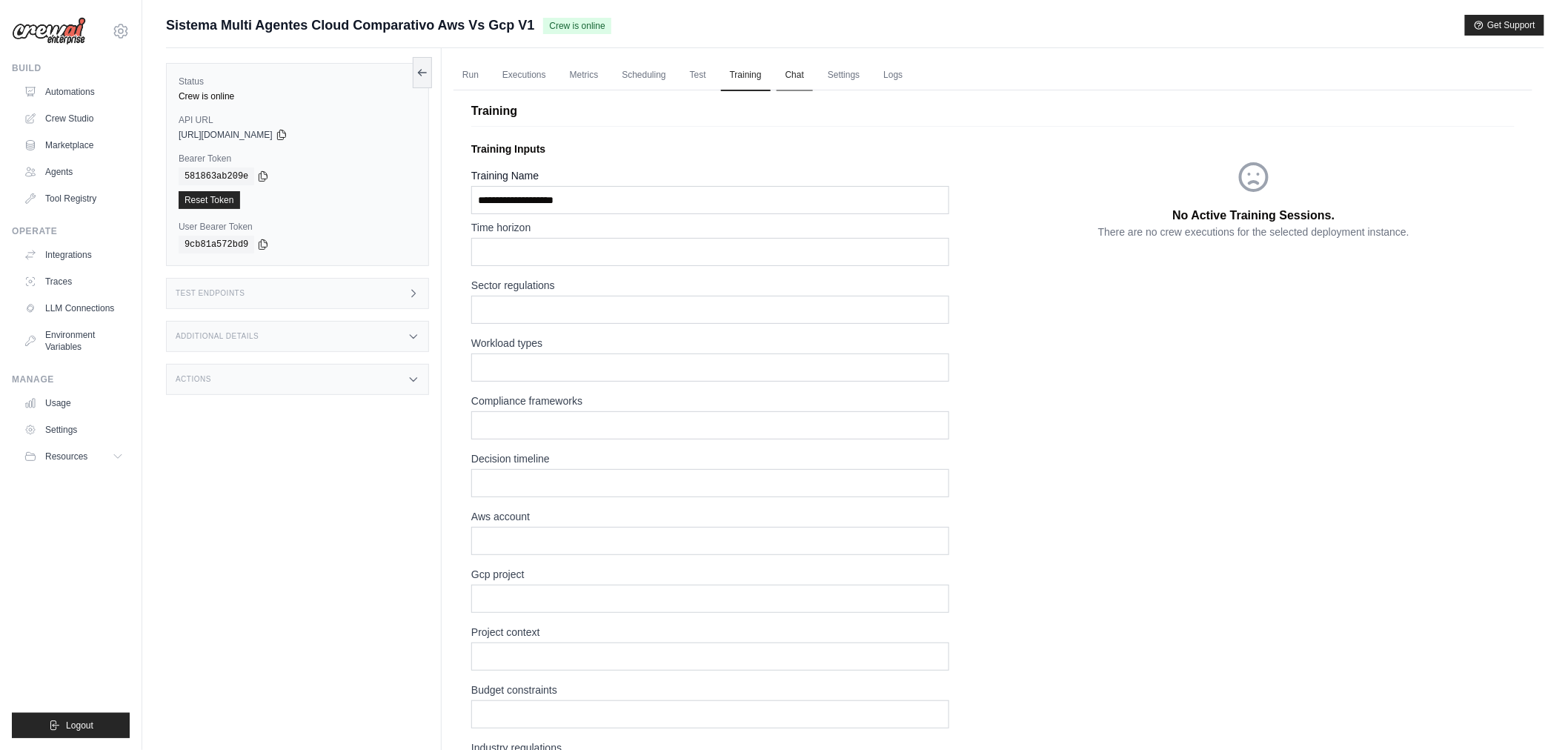
click at [812, 71] on link "Chat" at bounding box center [794, 76] width 36 height 31
click at [94, 173] on link "Agents" at bounding box center [75, 172] width 112 height 24
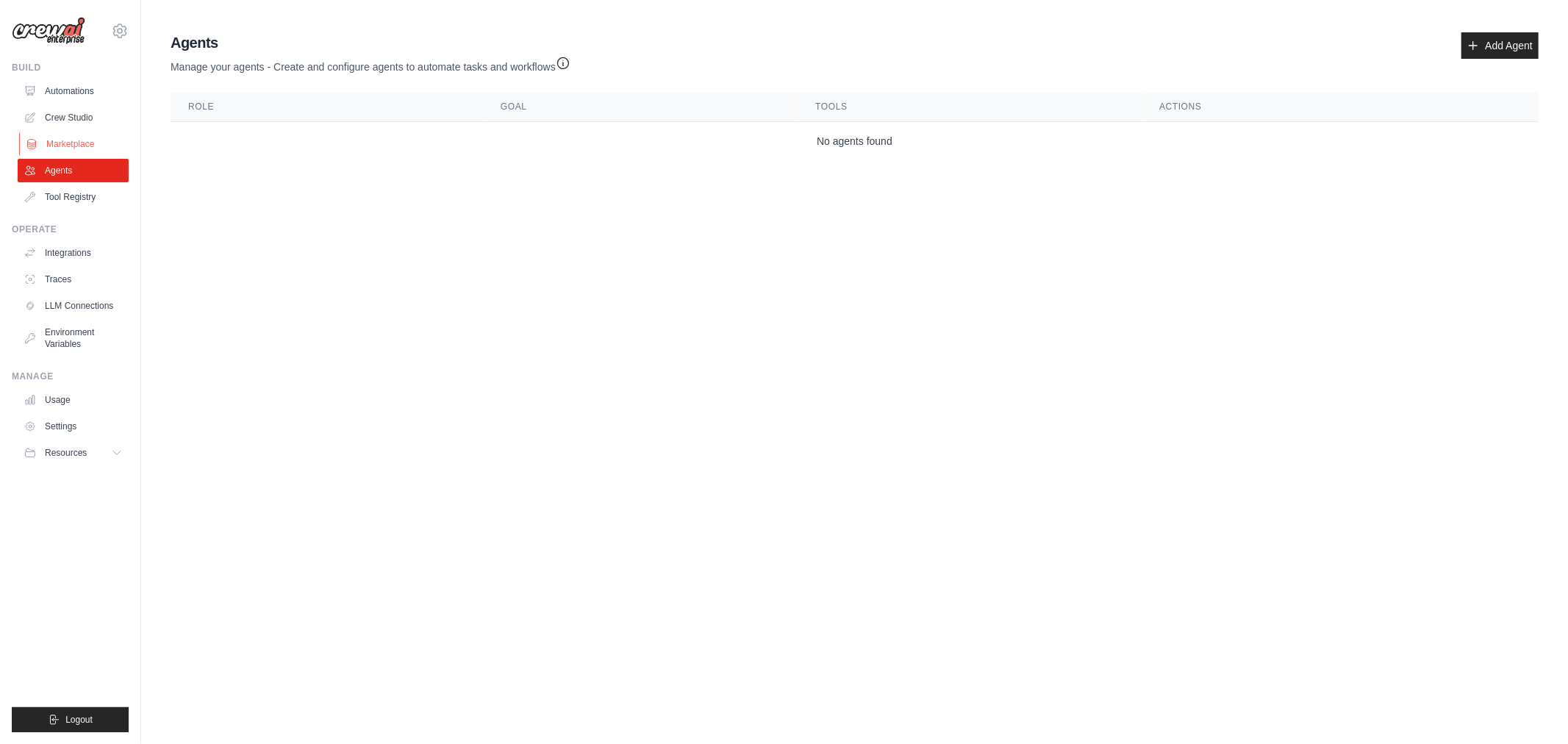
click at [108, 147] on link "Marketplace" at bounding box center [74, 144] width 111 height 24
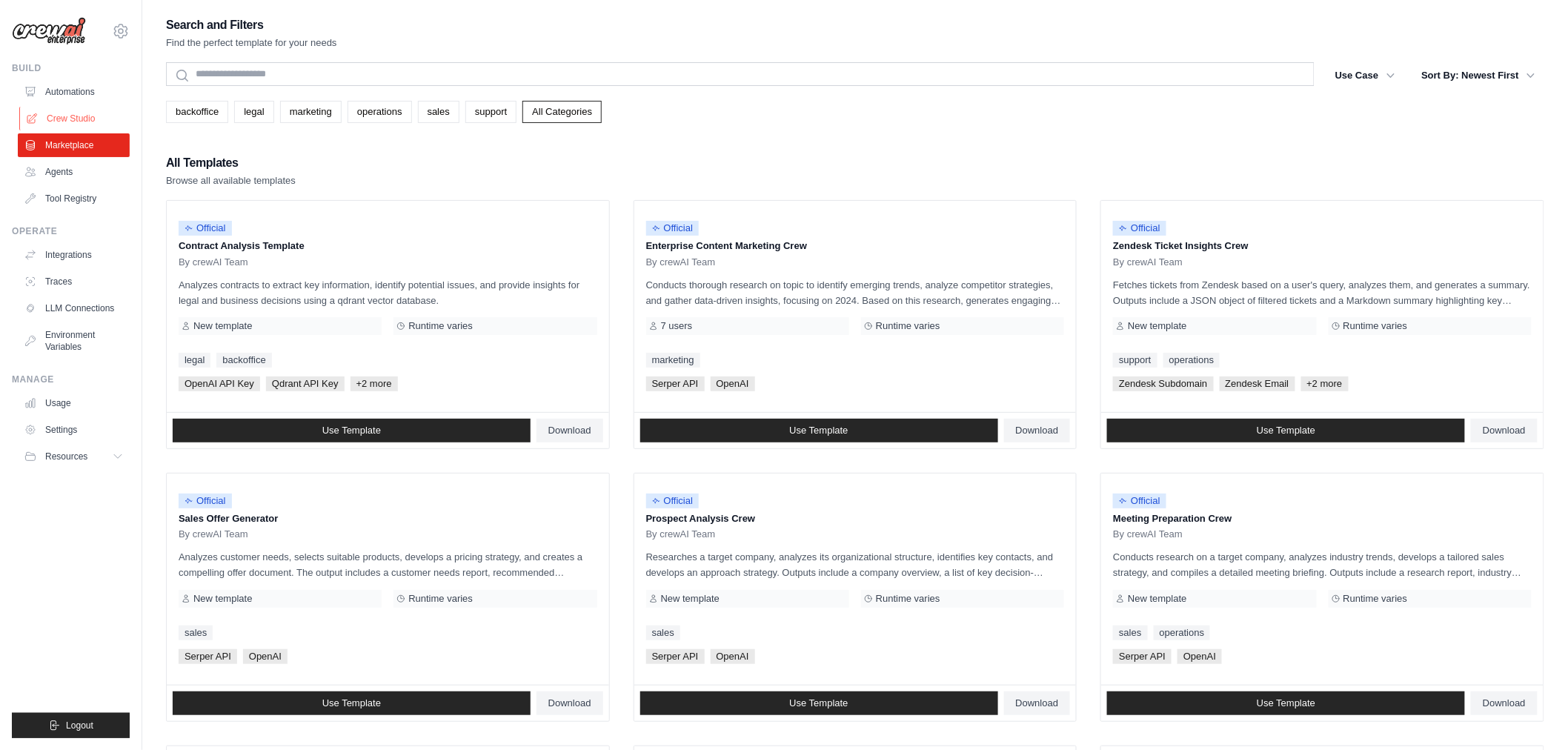
click at [104, 114] on link "Crew Studio" at bounding box center [75, 119] width 112 height 24
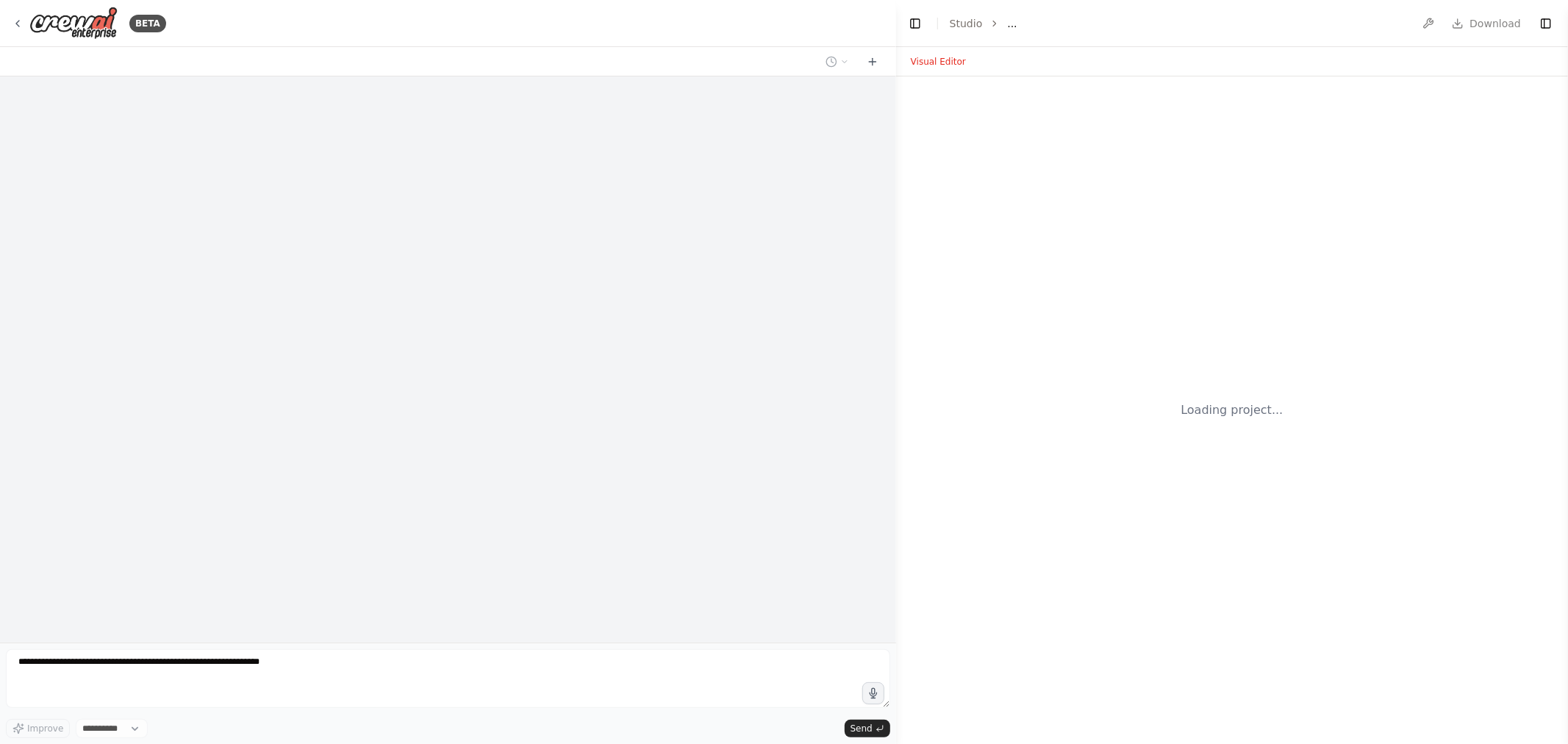
select select "****"
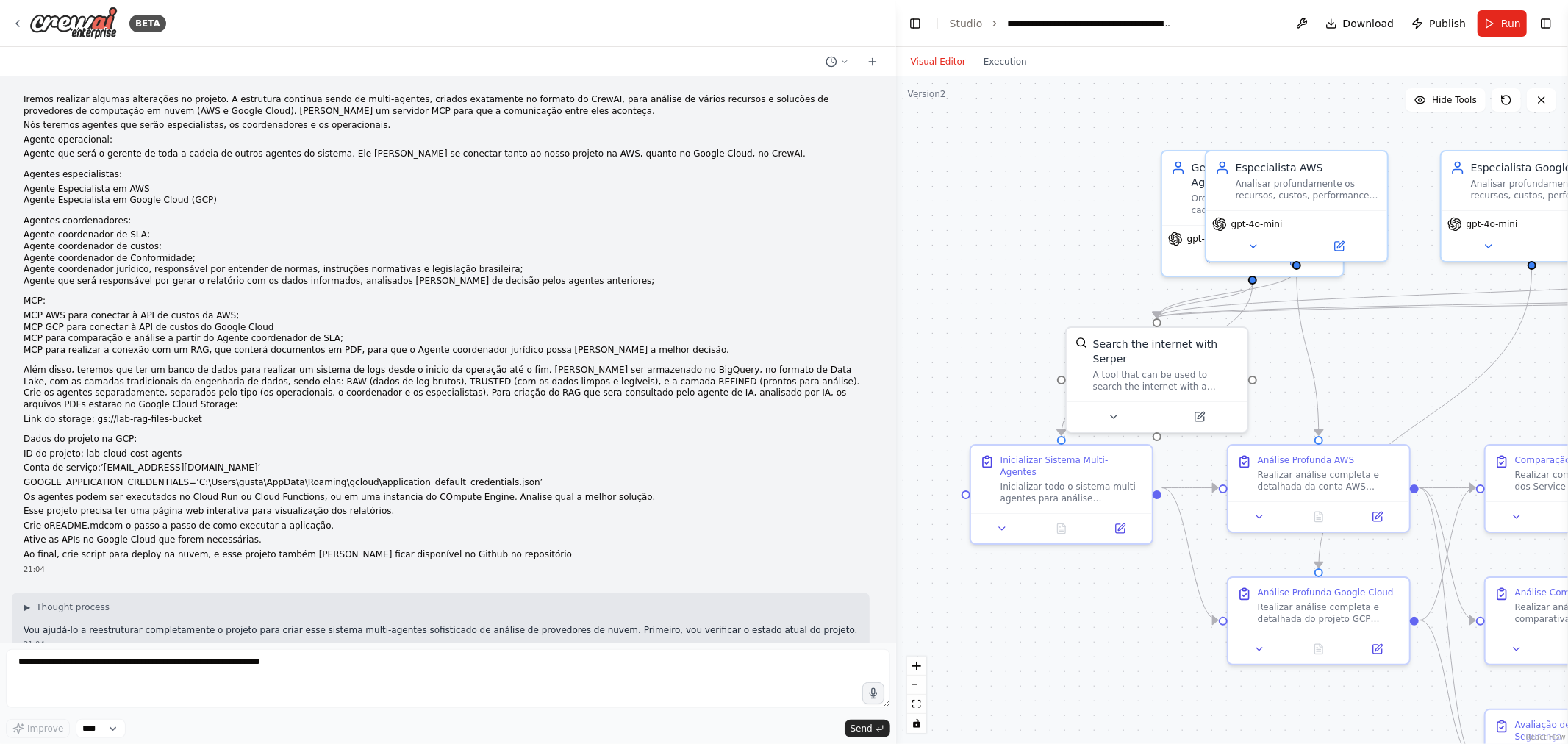
scroll to position [5469, 0]
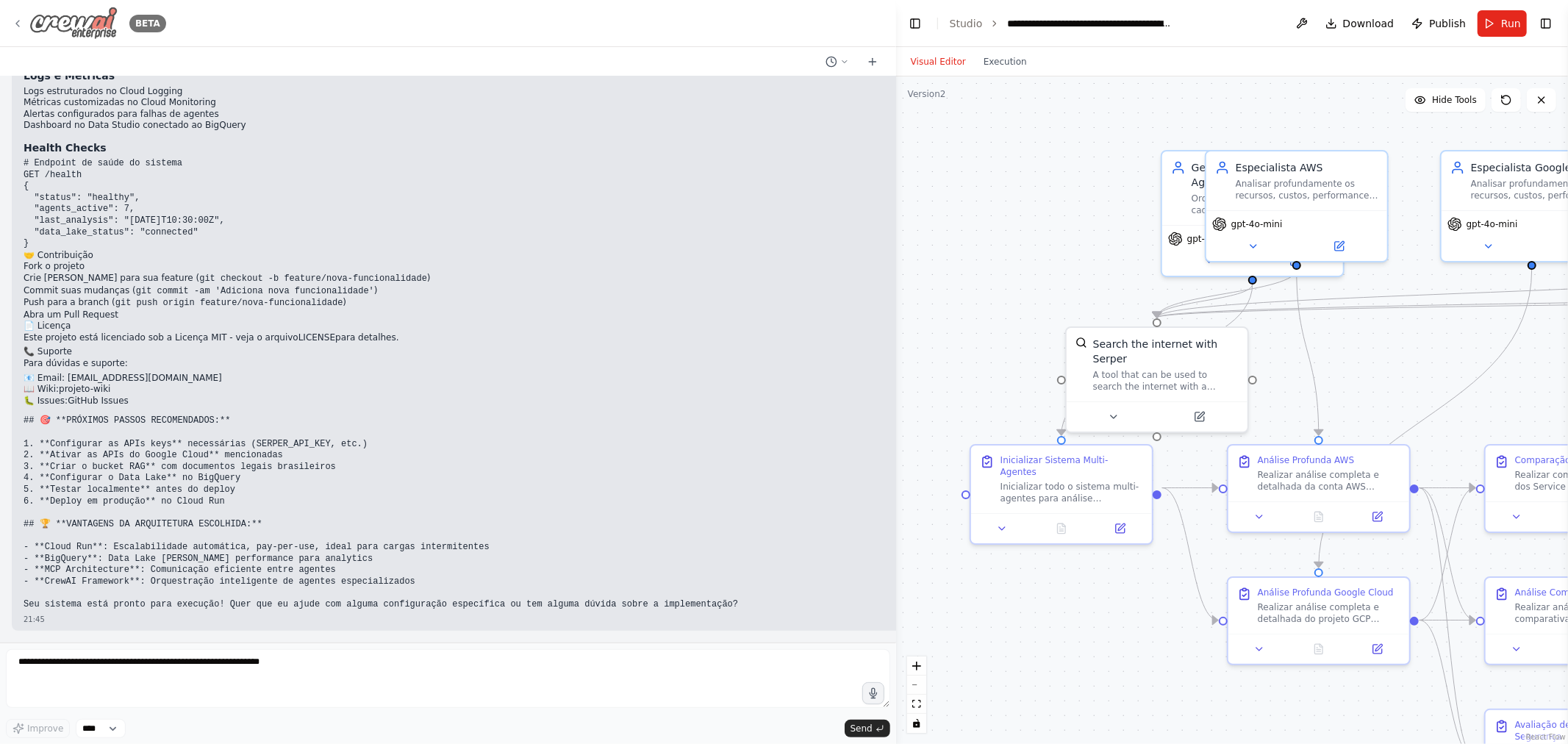
click at [92, 15] on img at bounding box center [74, 23] width 88 height 33
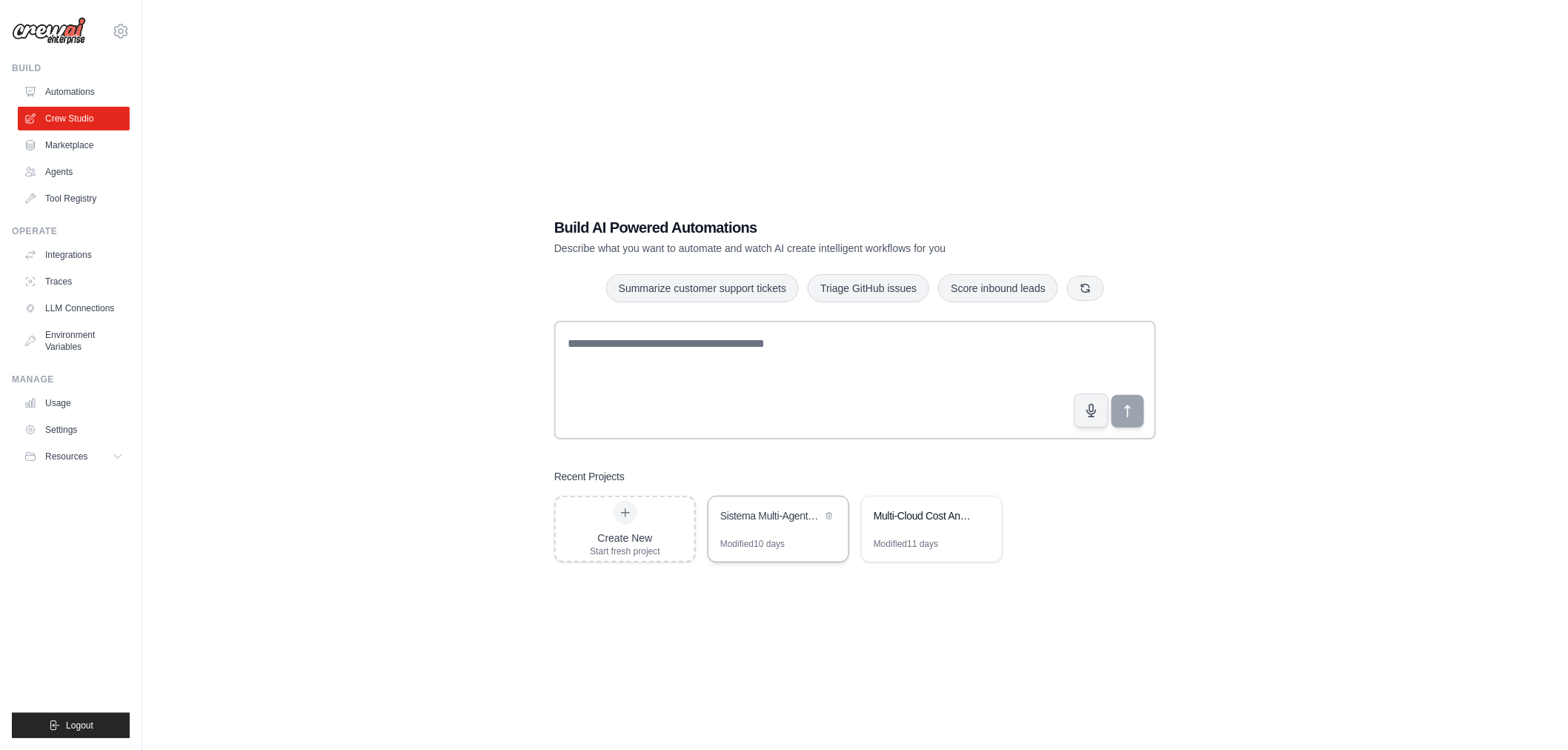
click at [772, 541] on div "Modified 10 days" at bounding box center [752, 544] width 65 height 12
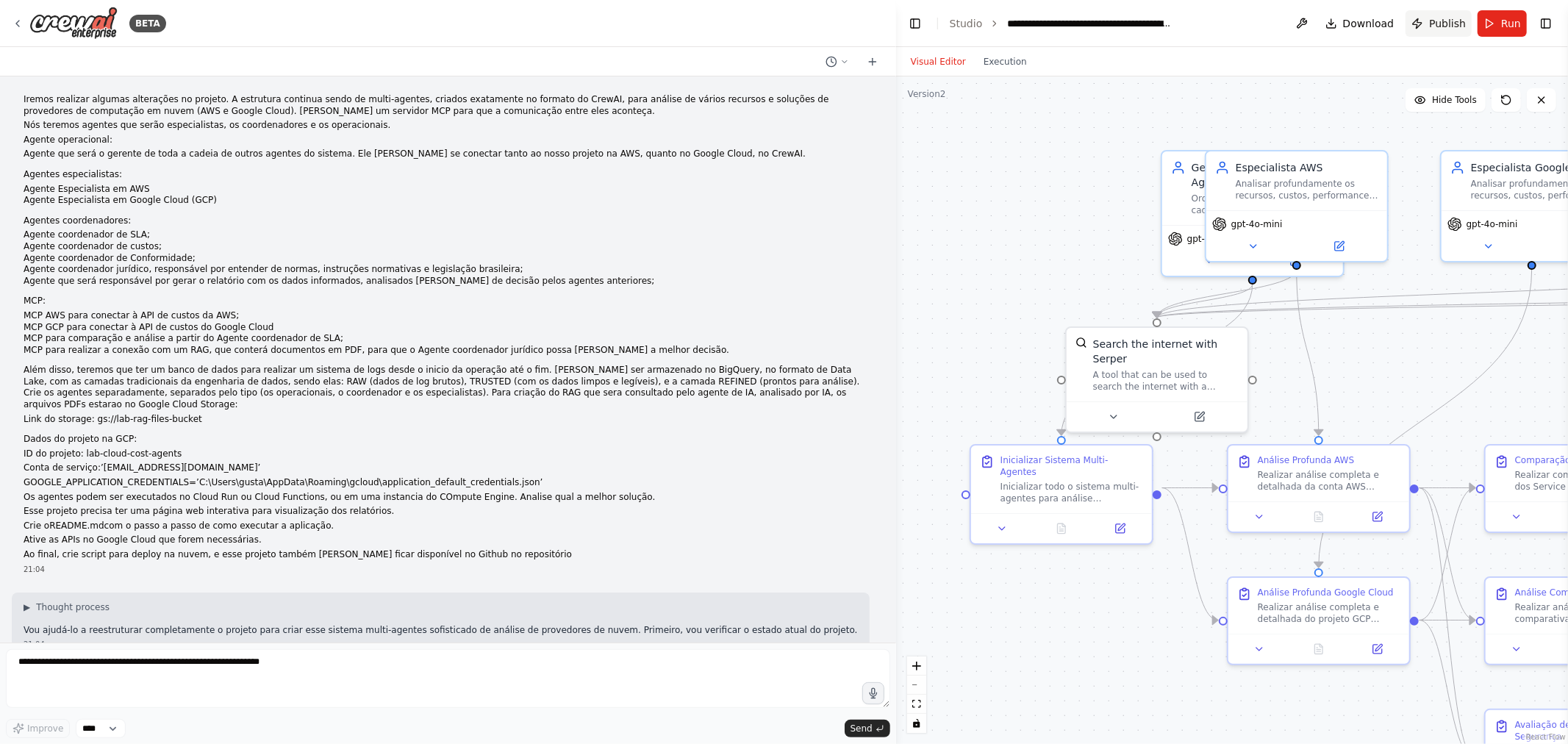
scroll to position [5469, 0]
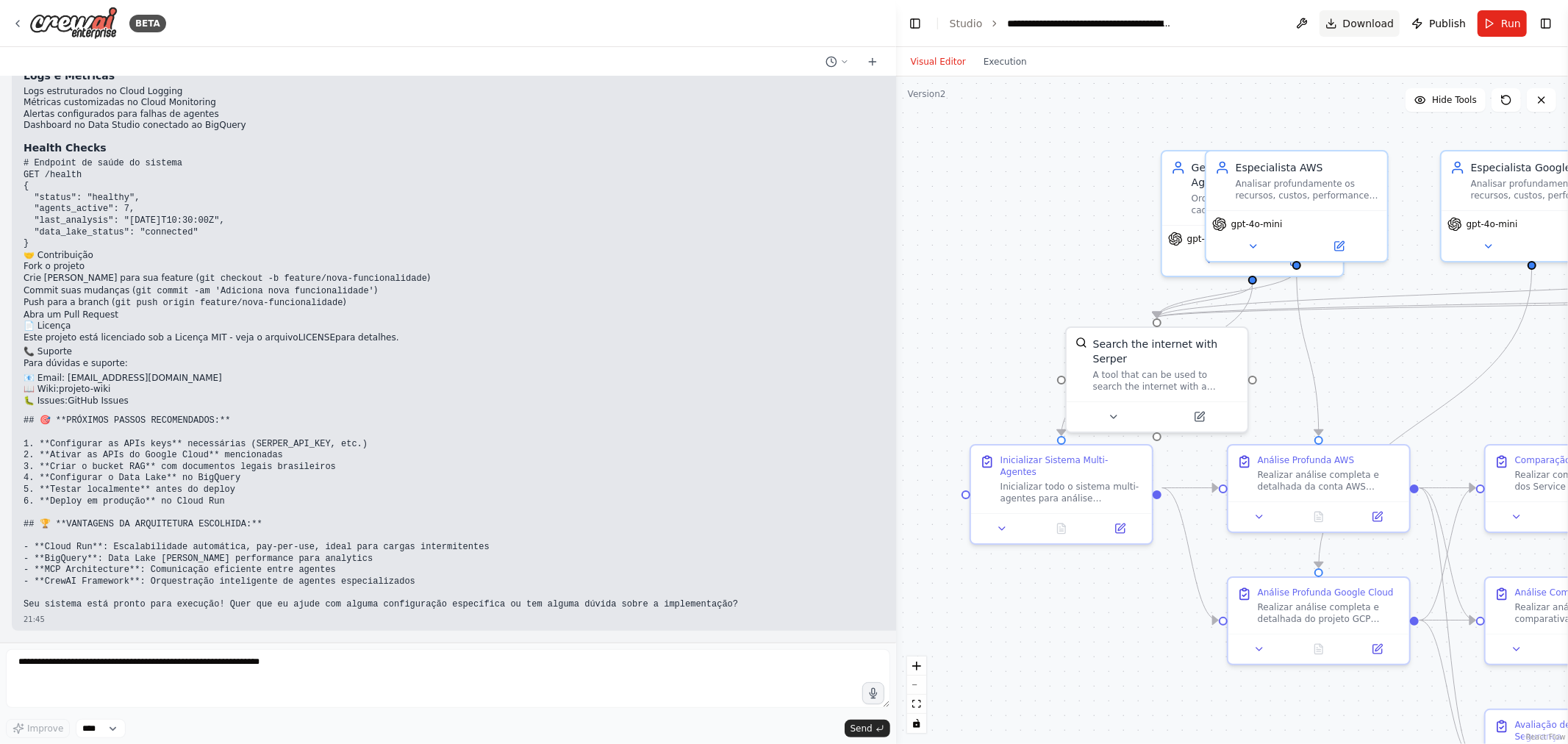
click at [1382, 19] on span "Download" at bounding box center [1369, 24] width 52 height 15
click at [1435, 15] on button "Publish" at bounding box center [1438, 24] width 66 height 27
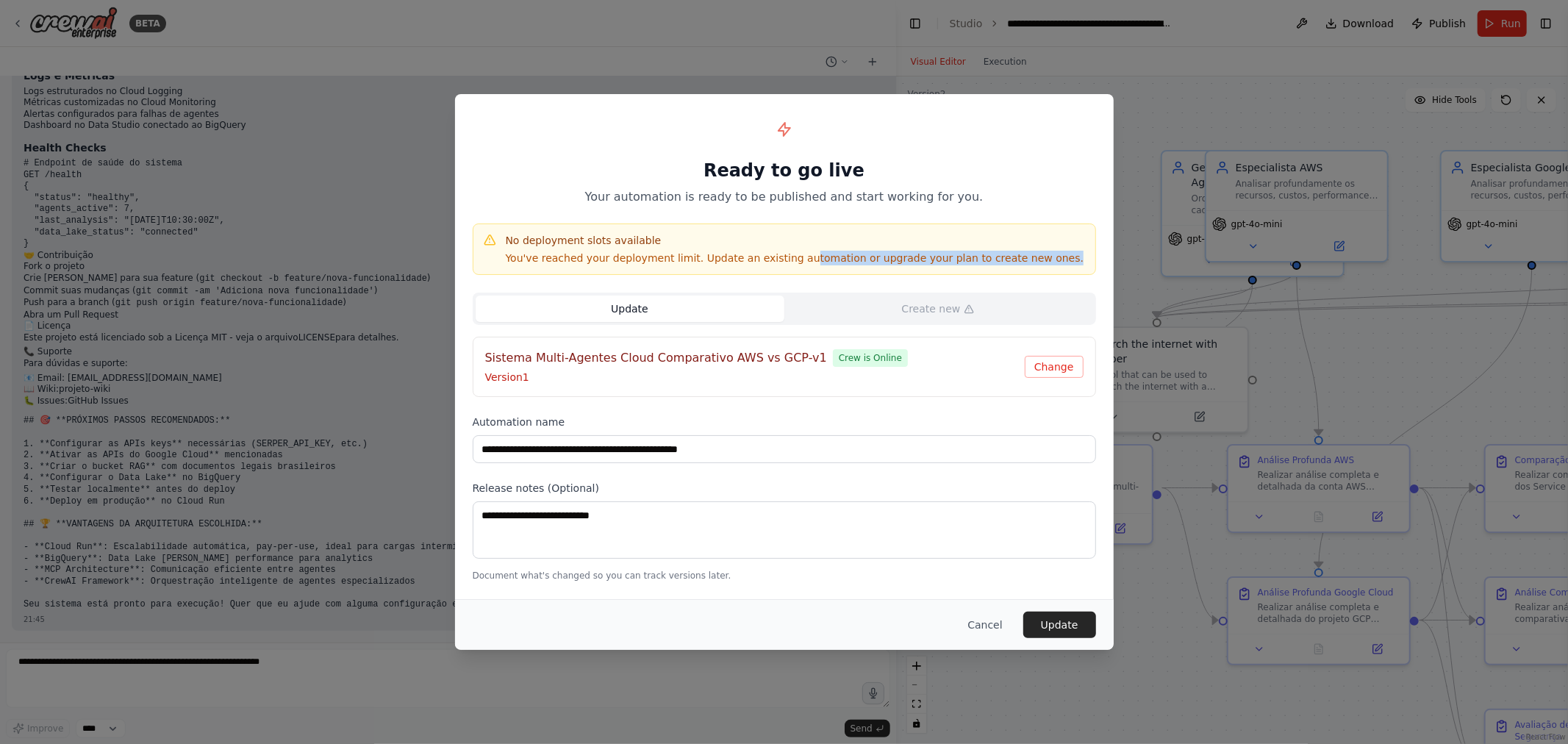
drag, startPoint x: 782, startPoint y: 256, endPoint x: 1086, endPoint y: 260, distance: 304.0
click at [1086, 260] on div "No deployment slots available You've reached your deployment limit. Update an e…" at bounding box center [784, 249] width 623 height 52
click at [961, 622] on div "Cancel Update" at bounding box center [784, 625] width 623 height 27
click at [981, 622] on button "Cancel" at bounding box center [984, 625] width 58 height 27
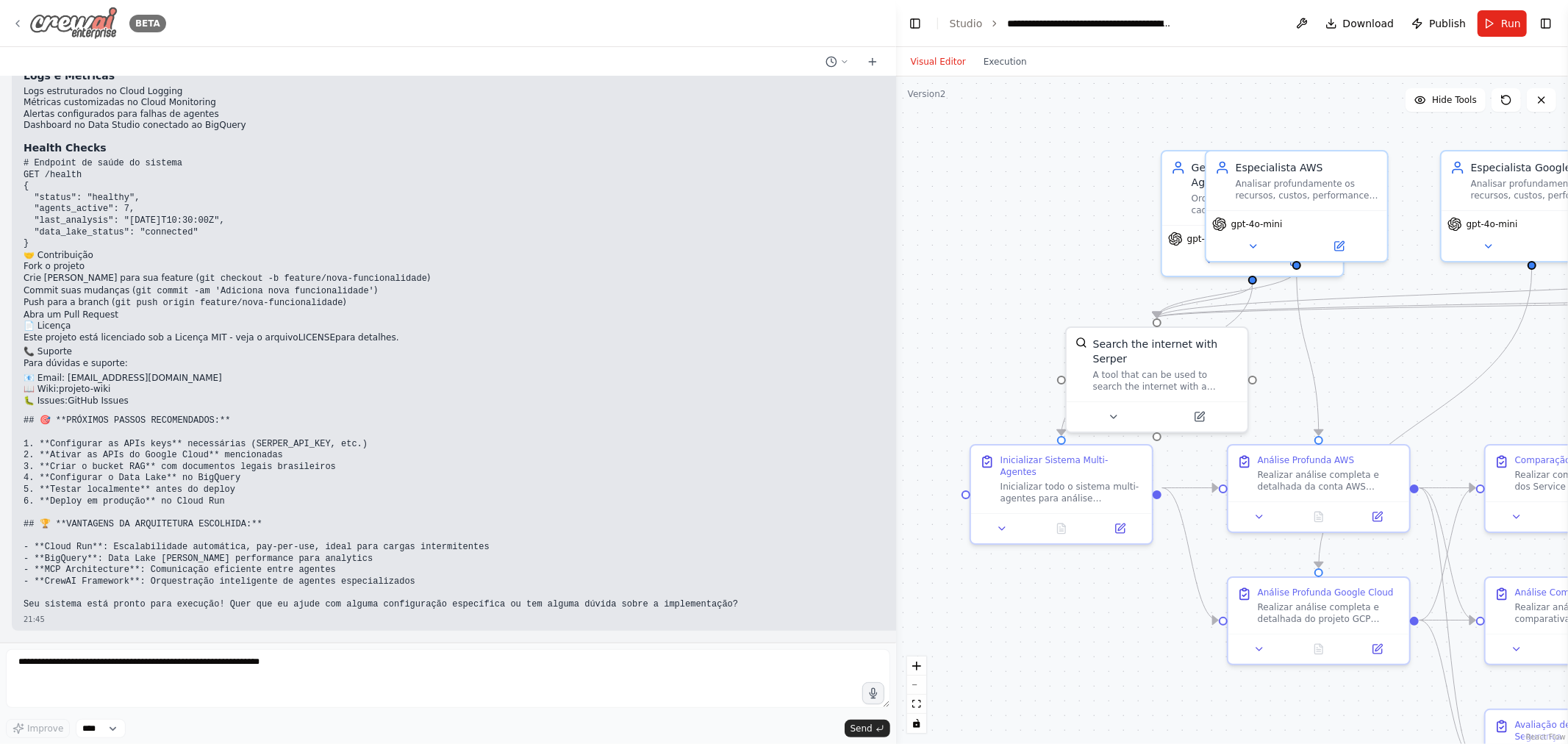
click at [104, 18] on img at bounding box center [74, 23] width 88 height 33
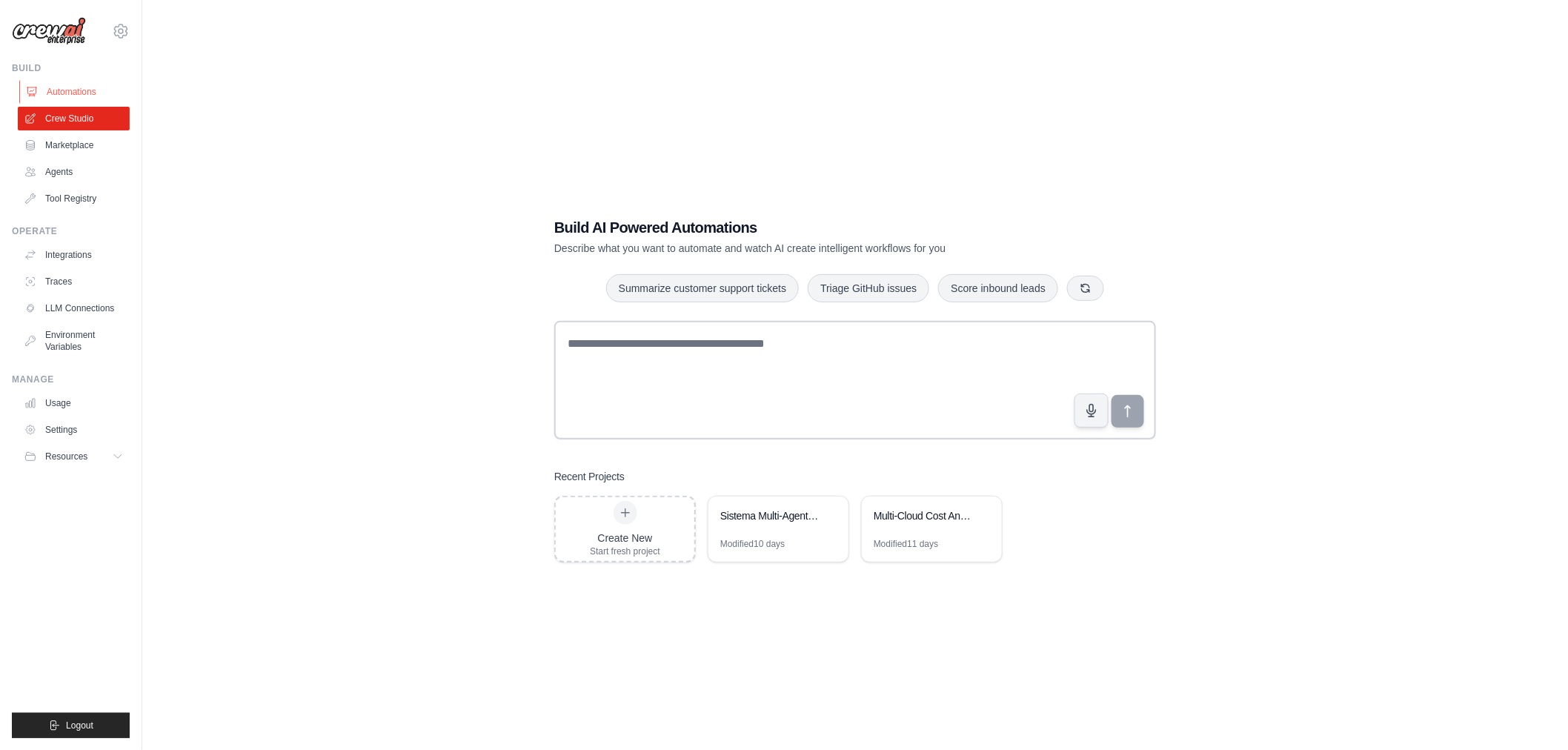
click at [49, 87] on link "Automations" at bounding box center [75, 92] width 112 height 24
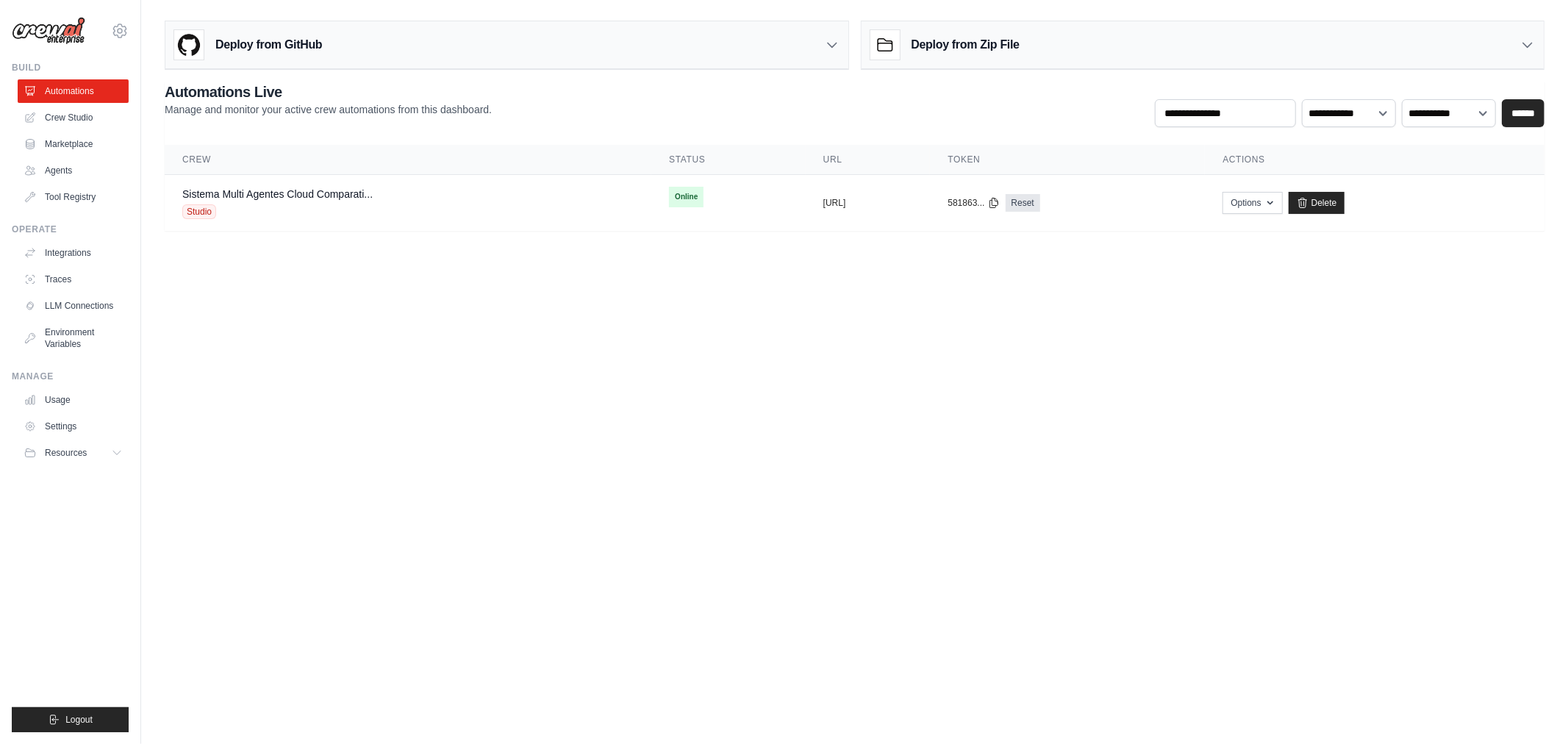
click at [79, 30] on img at bounding box center [49, 31] width 74 height 28
click at [120, 29] on icon at bounding box center [120, 31] width 18 height 18
click at [324, 193] on link "Sistema Multi Agentes Cloud Comparati..." at bounding box center [277, 194] width 190 height 12
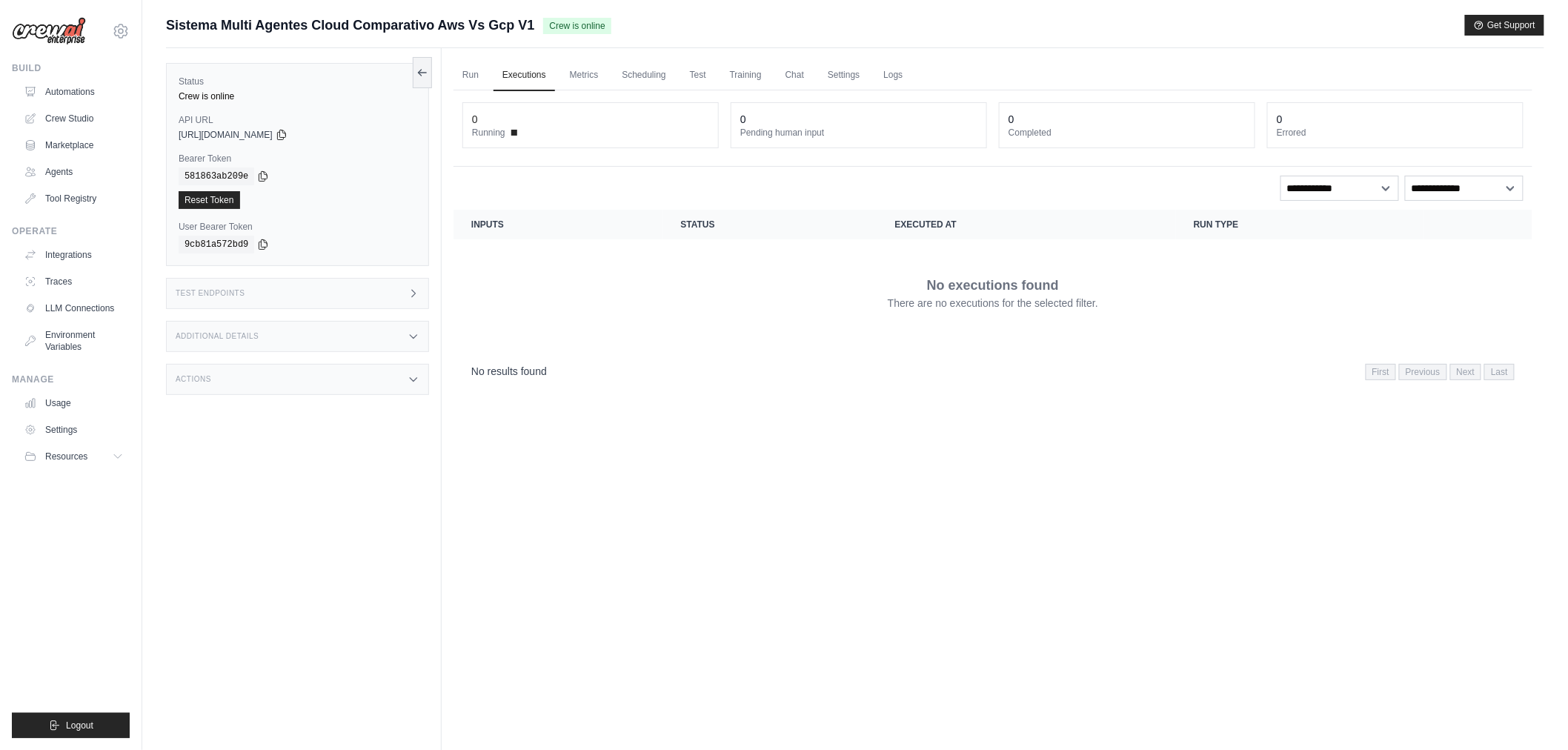
click at [70, 31] on img at bounding box center [49, 31] width 74 height 28
click at [85, 114] on link "Crew Studio" at bounding box center [75, 119] width 112 height 24
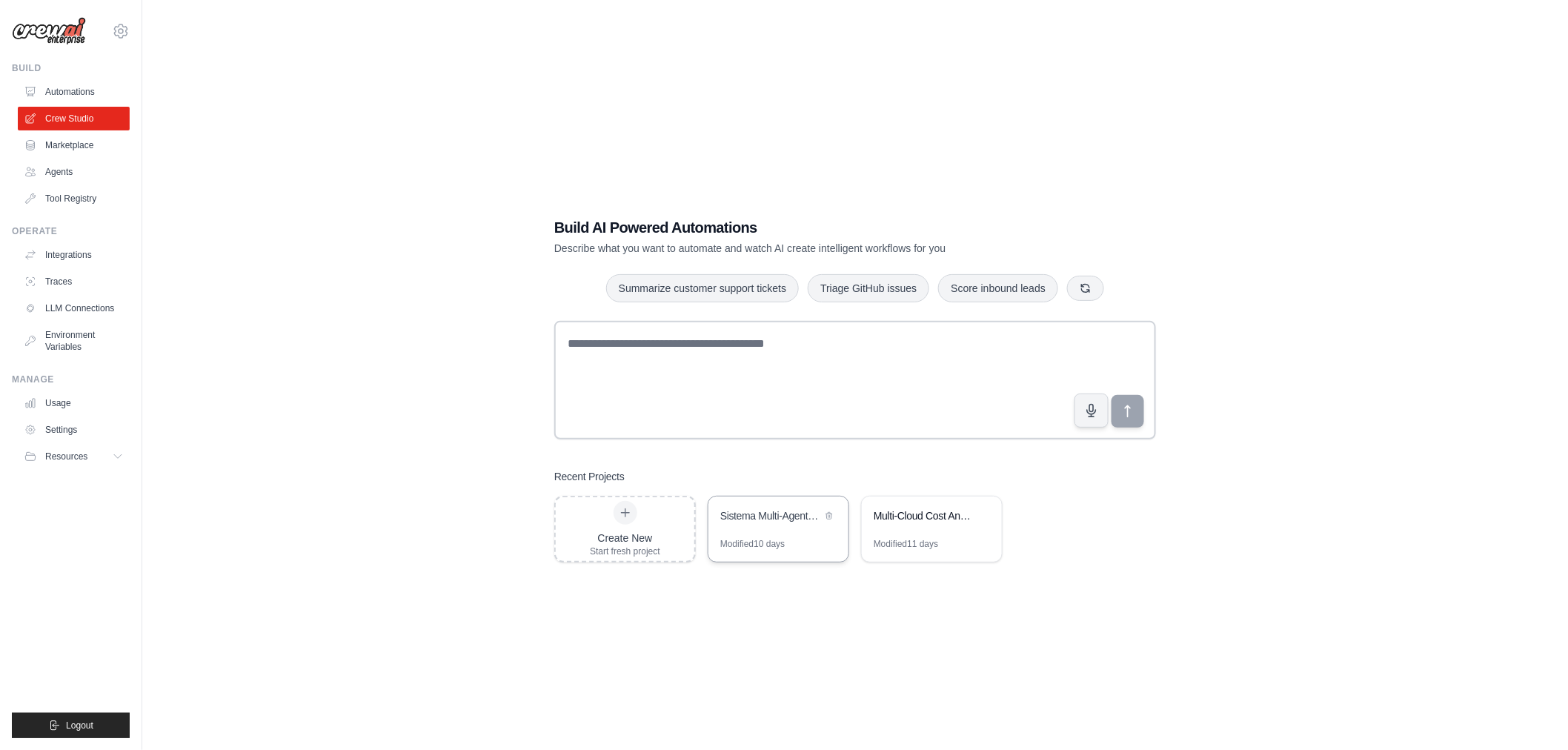
click at [778, 531] on div "Sistema Multi-Agentes Cloud Comparativo AWS vs GCP" at bounding box center [778, 517] width 140 height 42
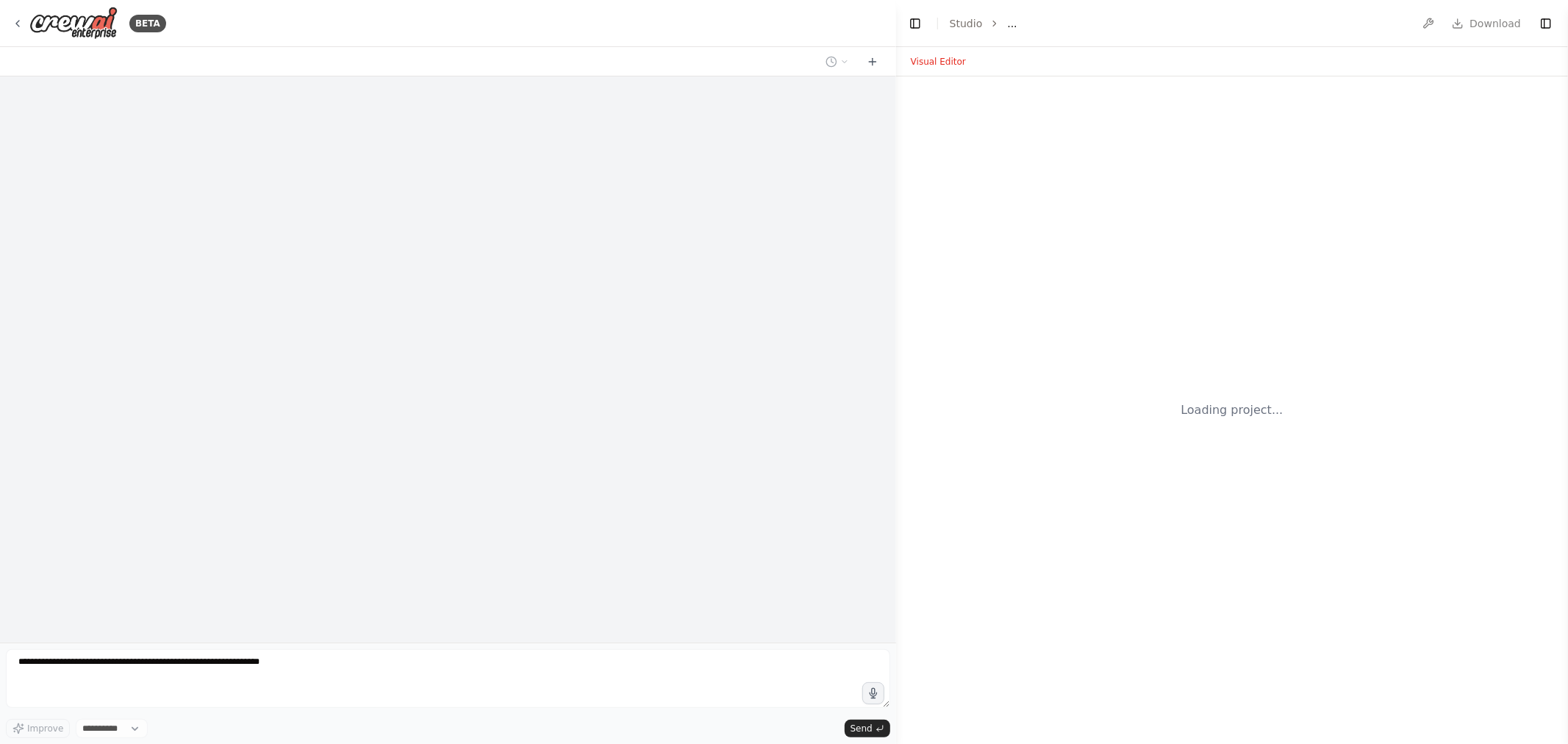
select select "****"
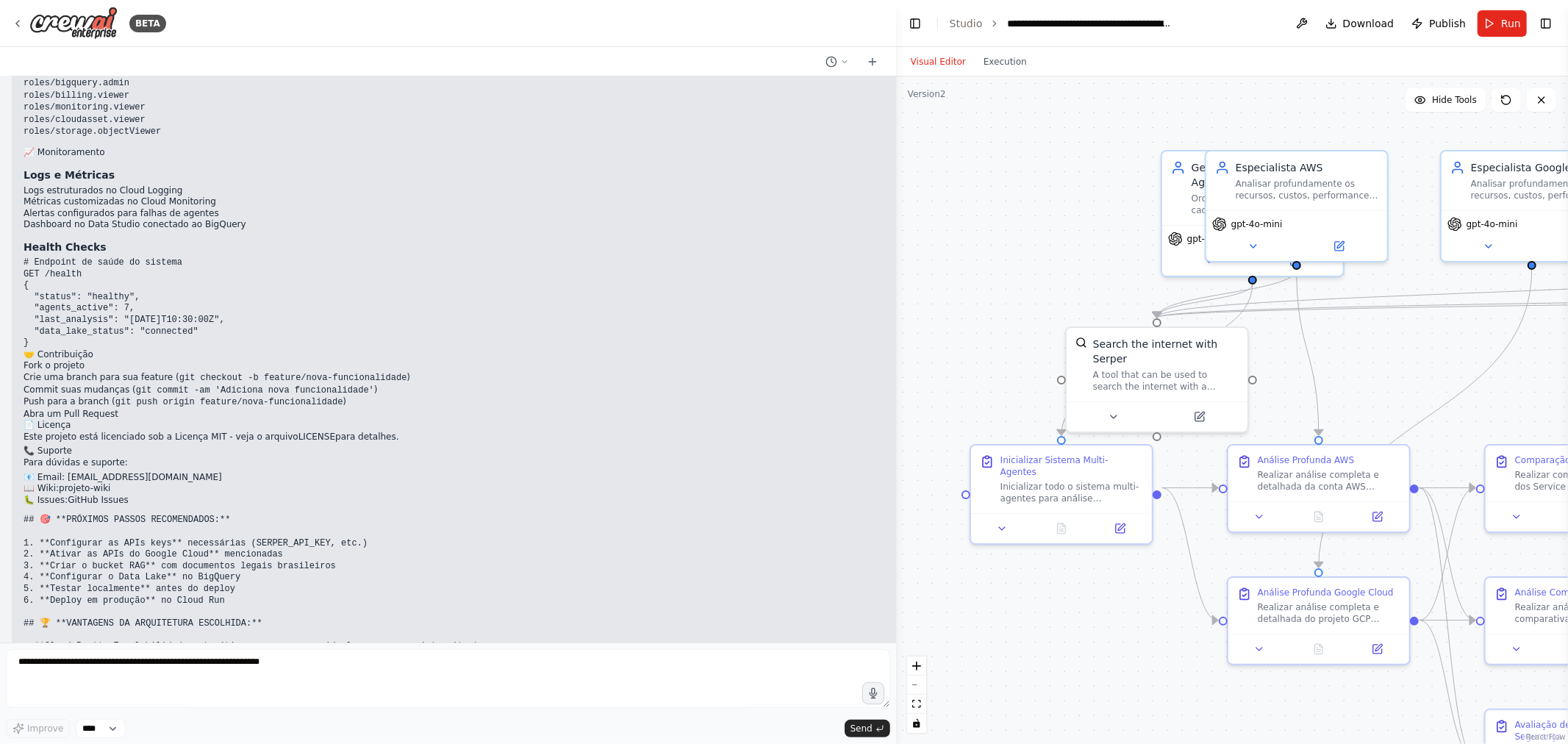
scroll to position [5469, 0]
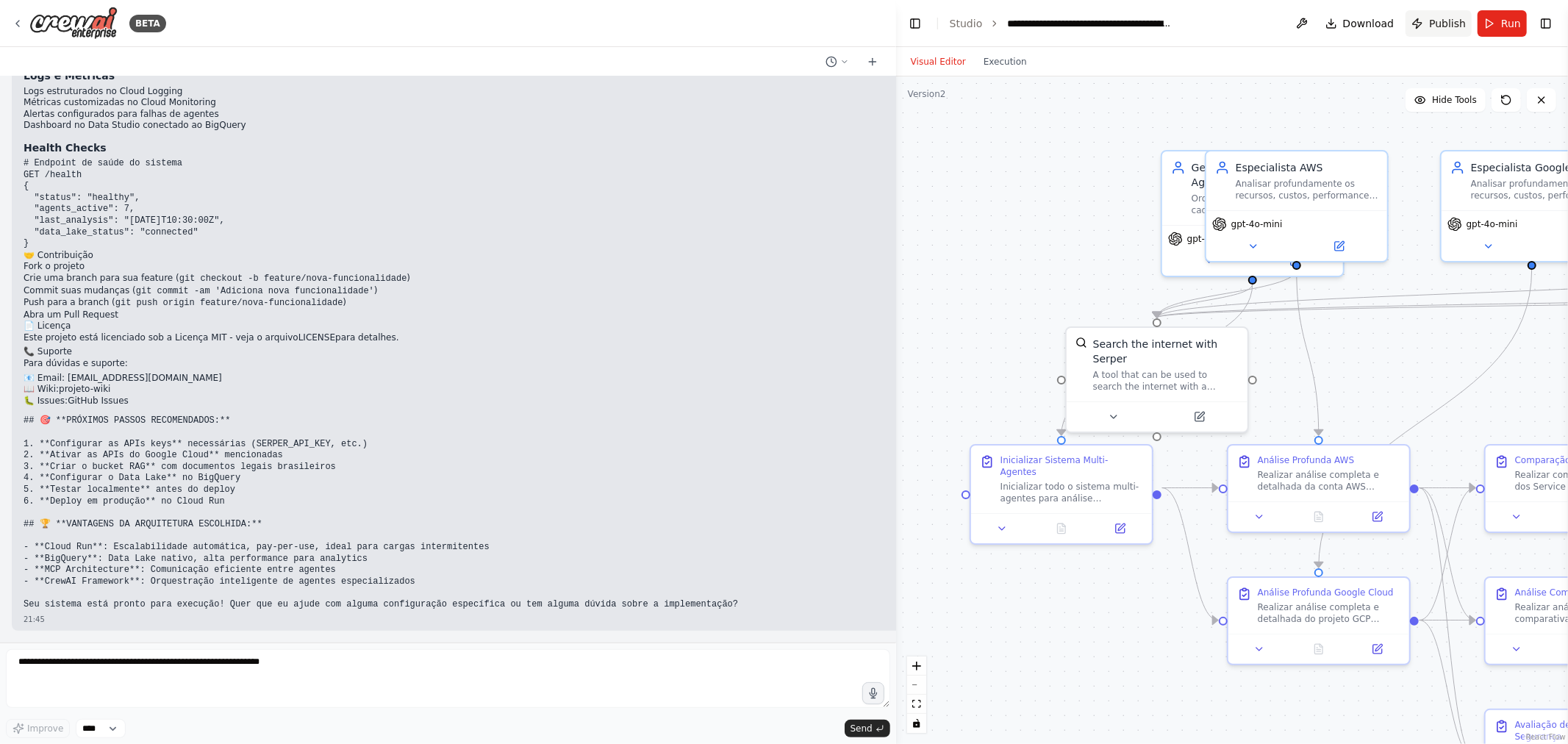
click at [1439, 22] on span "Publish" at bounding box center [1447, 24] width 37 height 15
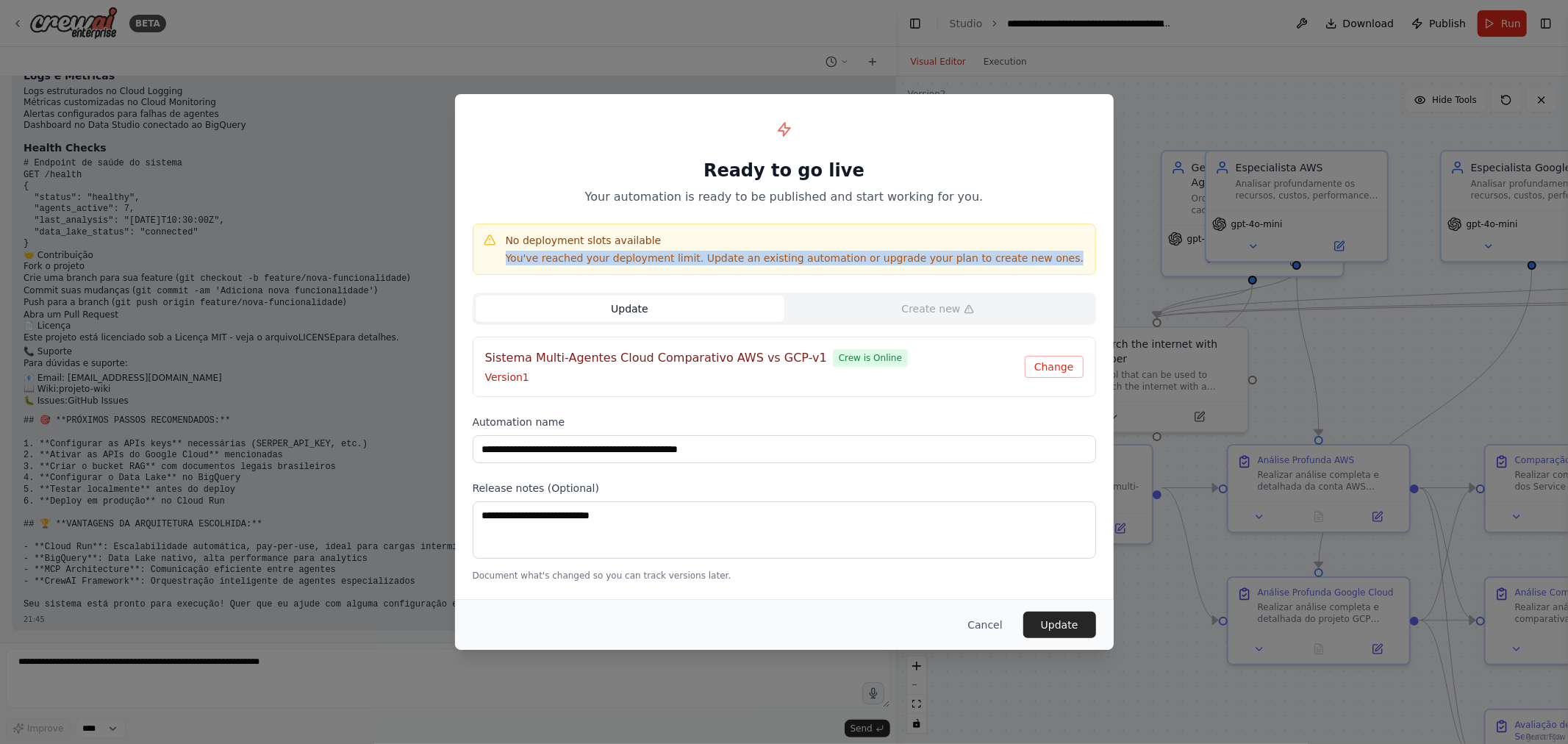
drag, startPoint x: 505, startPoint y: 257, endPoint x: 1089, endPoint y: 252, distance: 584.0
click at [1089, 252] on div "No deployment slots available You've reached your deployment limit. Update an e…" at bounding box center [784, 249] width 623 height 52
copy p "You've reached your deployment limit. Update an existing automation or upgrade …"
click at [1001, 633] on button "Cancel" at bounding box center [984, 625] width 58 height 27
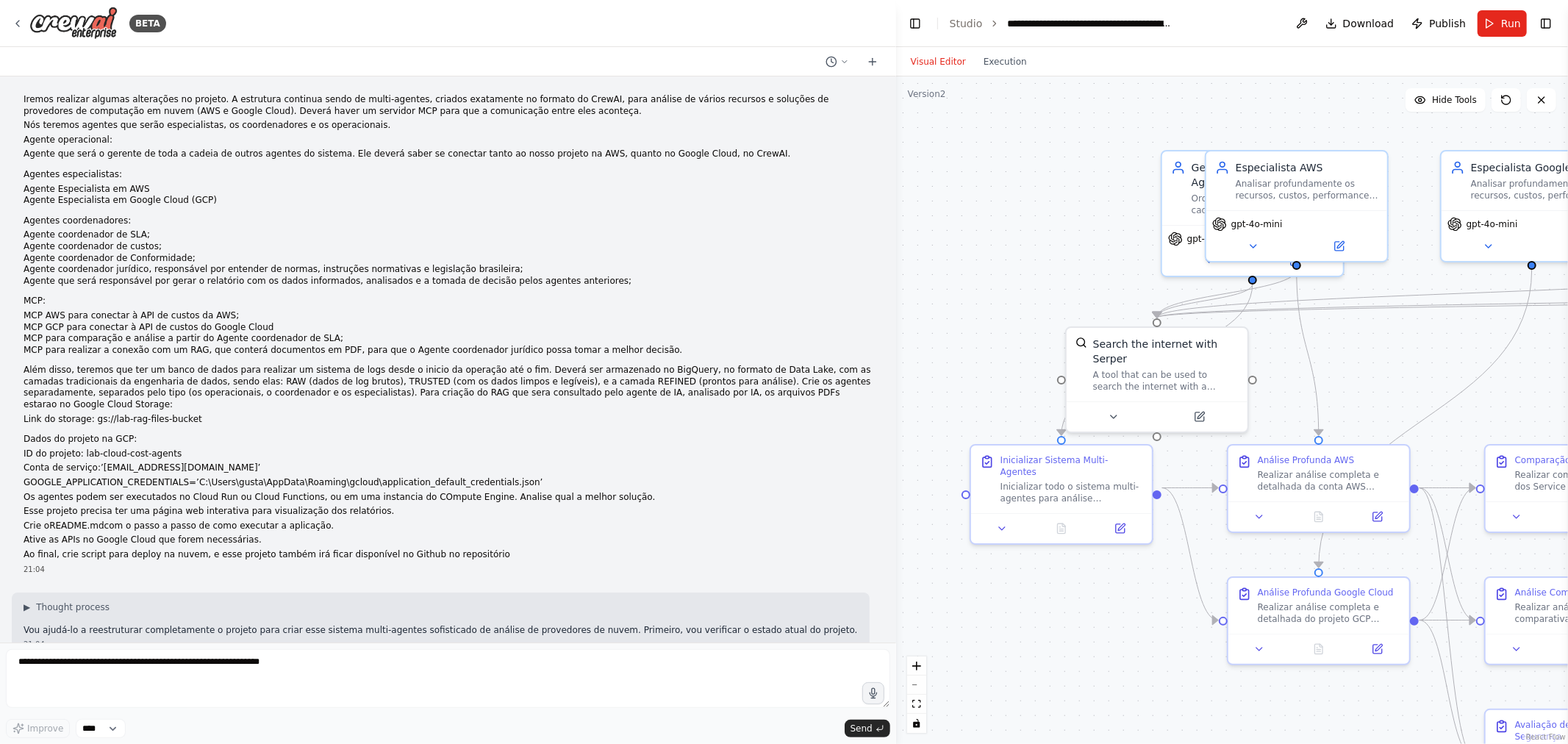
scroll to position [408, 0]
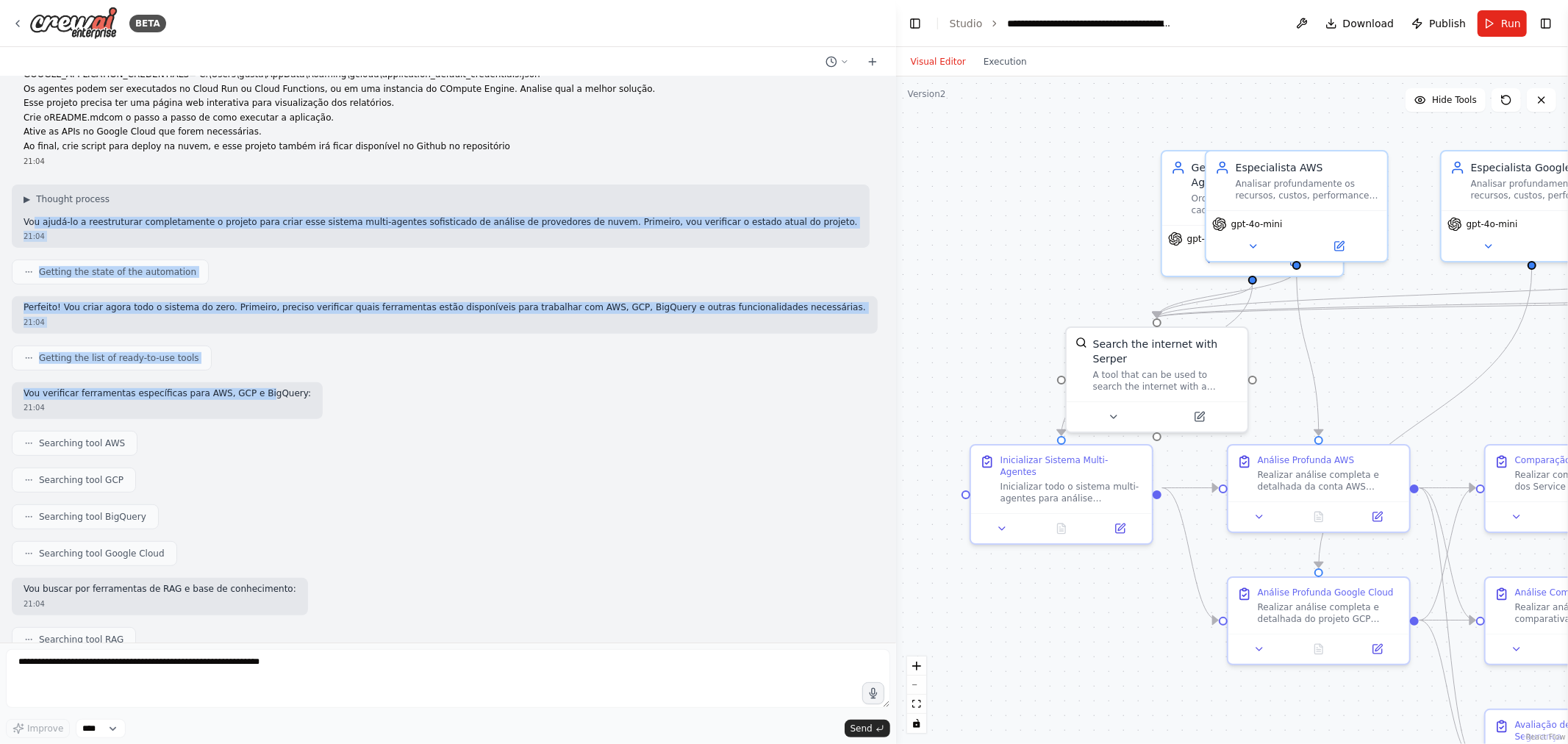
drag, startPoint x: 32, startPoint y: 208, endPoint x: 242, endPoint y: 360, distance: 259.2
click at [242, 360] on div "Iremos realizar algumas alterações no projeto. A estrutura continua sendo de mu…" at bounding box center [448, 359] width 896 height 566
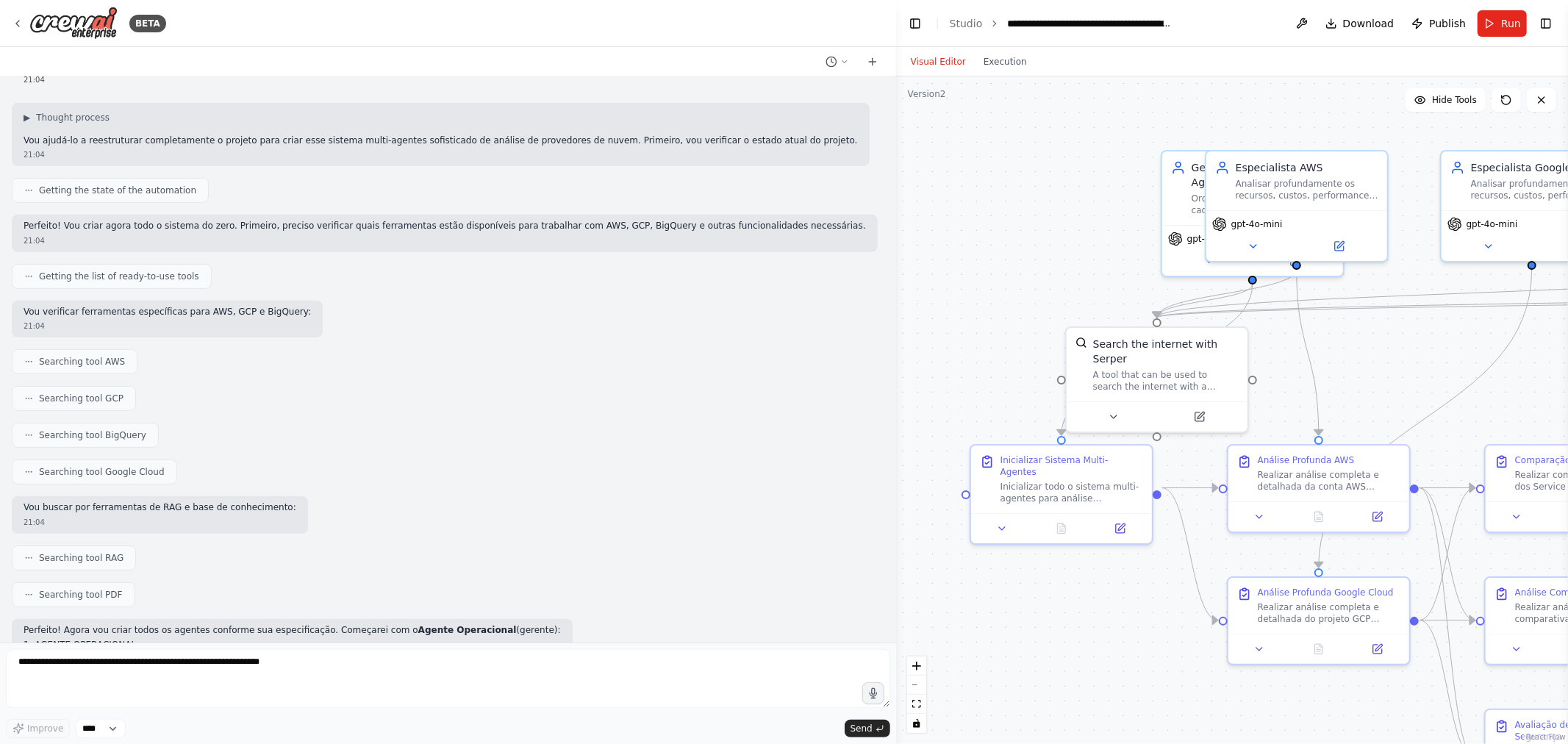
click at [207, 363] on div "Iremos realizar algumas alterações no projeto. A estrutura continua sendo de mu…" at bounding box center [448, 359] width 896 height 566
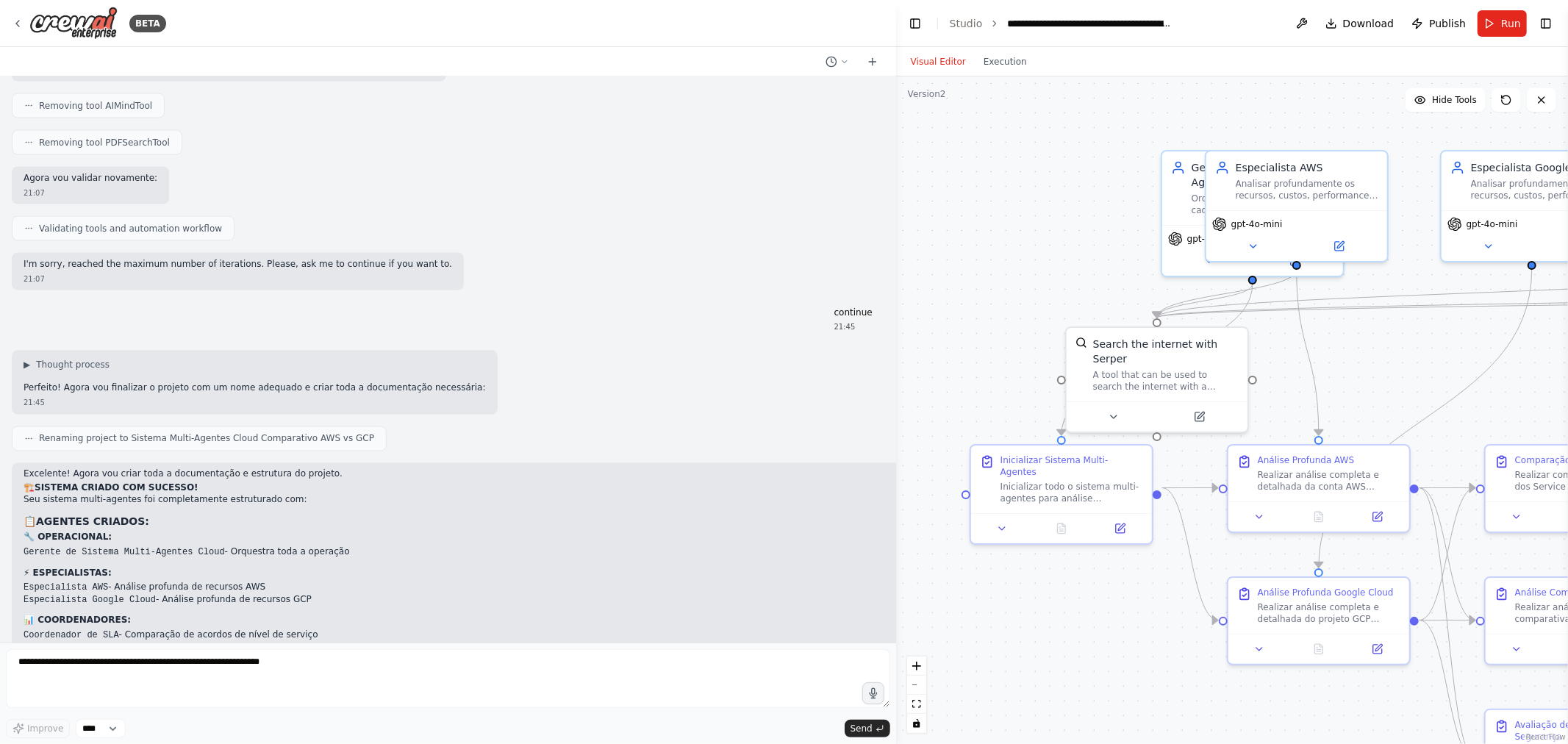
scroll to position [2122, 0]
drag, startPoint x: 18, startPoint y: 253, endPoint x: 513, endPoint y: 250, distance: 495.0
click at [513, 251] on div "I'm sorry, reached the maximum number of iterations. Please, ask me to continue…" at bounding box center [448, 270] width 872 height 38
click at [231, 257] on p "I'm sorry, reached the maximum number of iterations. Please, ask me to continue…" at bounding box center [238, 263] width 429 height 12
drag, startPoint x: 827, startPoint y: 300, endPoint x: 858, endPoint y: 305, distance: 31.4
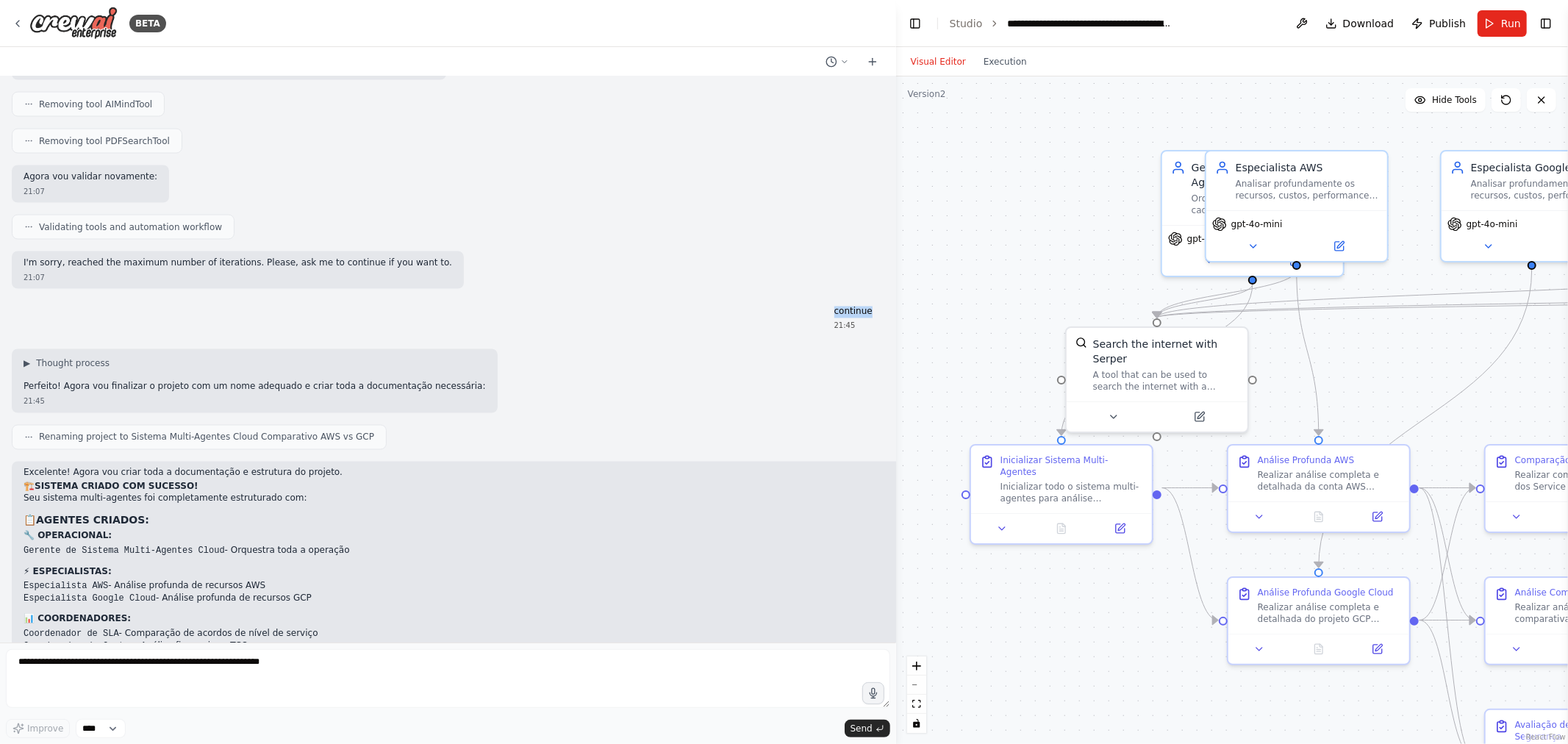
click at [858, 306] on p "continue" at bounding box center [853, 312] width 38 height 12
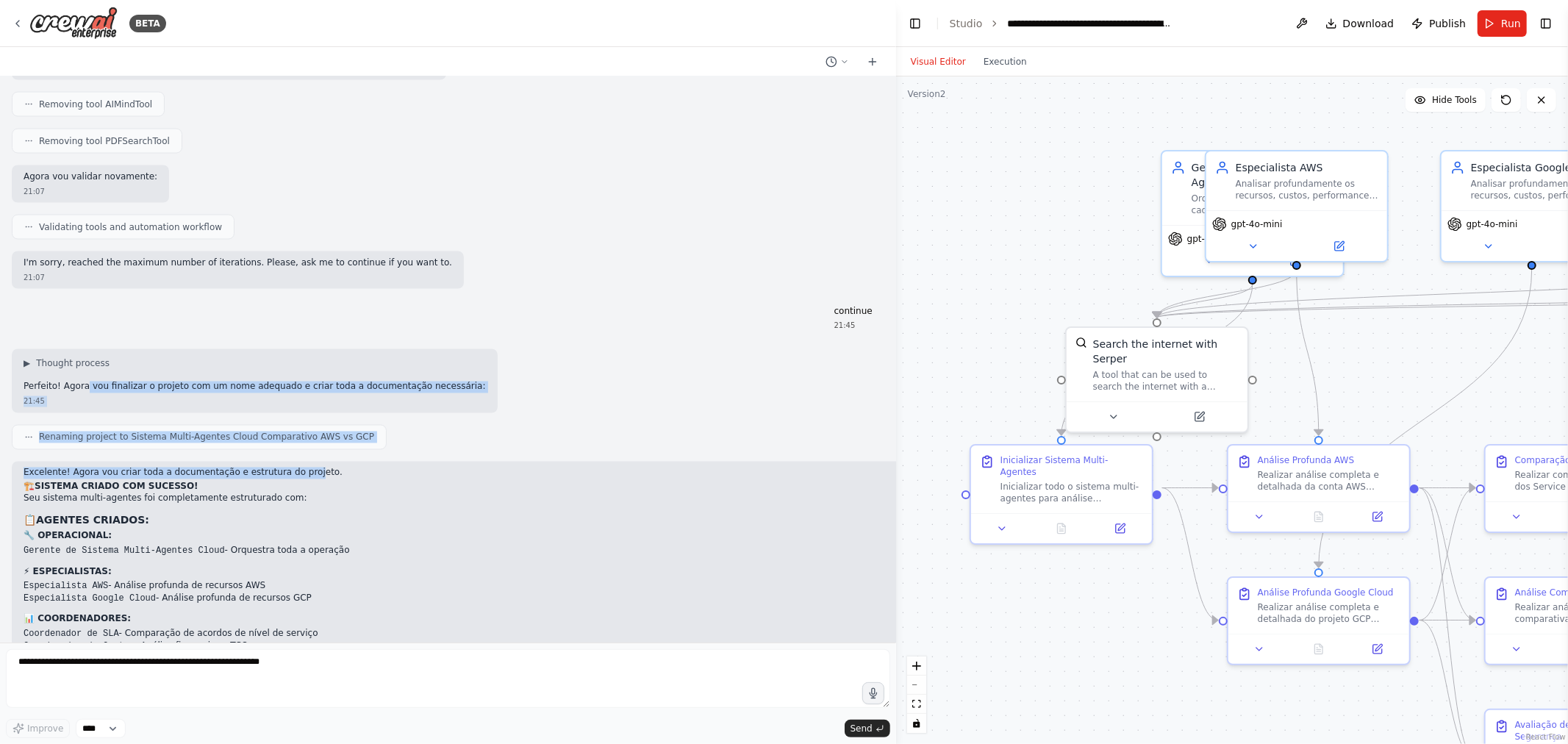
drag, startPoint x: 82, startPoint y: 368, endPoint x: 288, endPoint y: 456, distance: 224.0
click at [288, 456] on div "Iremos realizar algumas alterações no projeto. A estrutura continua sendo de mu…" at bounding box center [448, 359] width 896 height 566
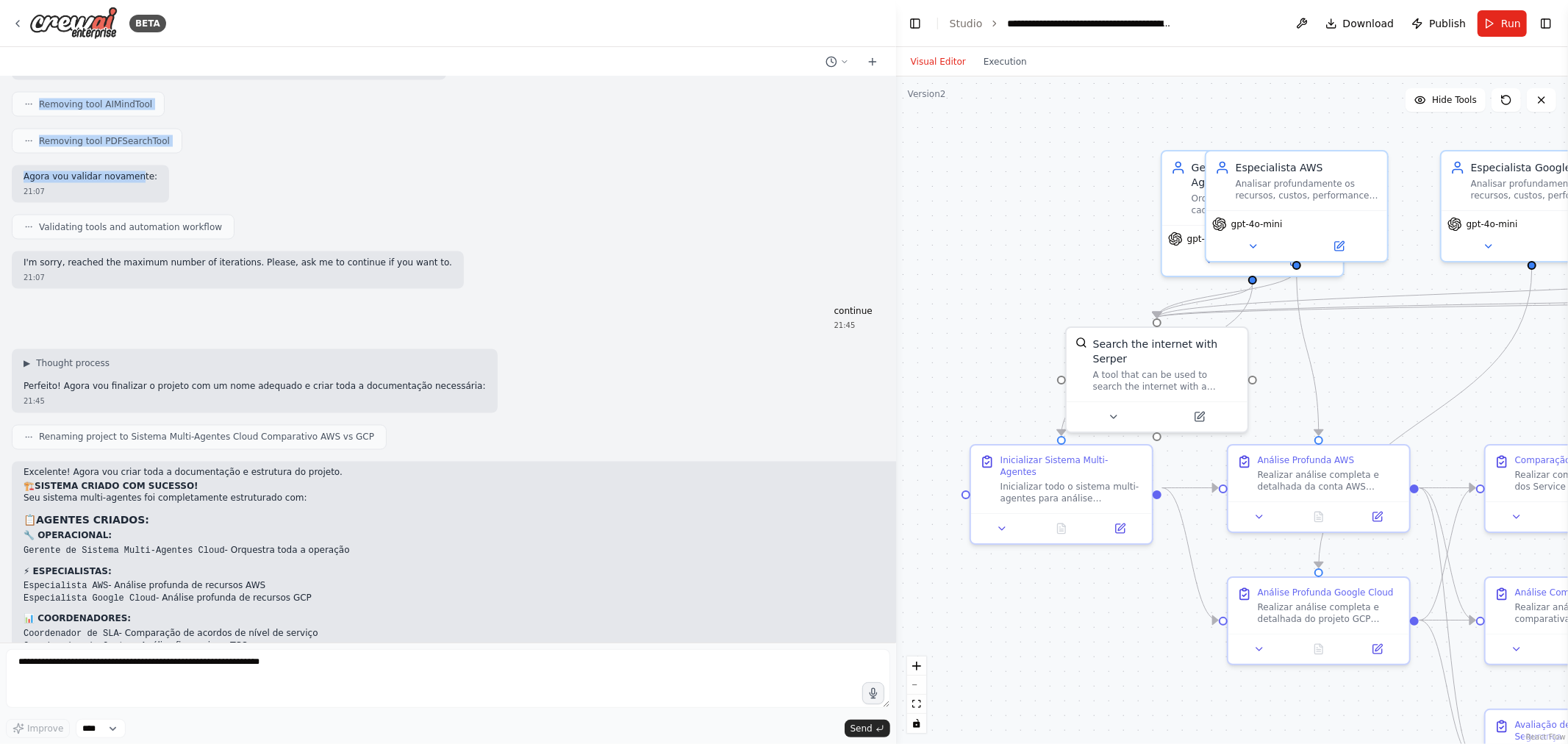
scroll to position [2117, 0]
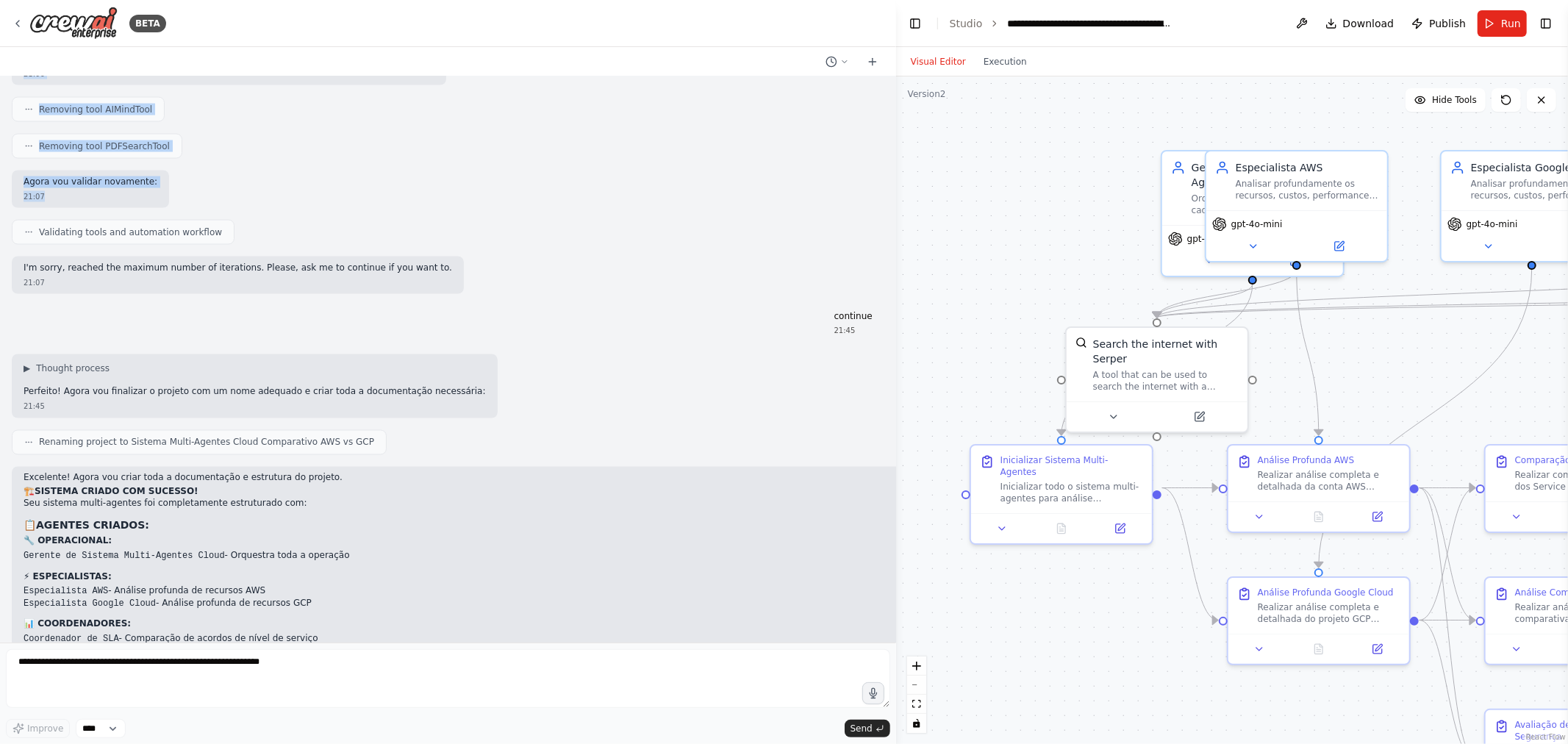
drag, startPoint x: 94, startPoint y: 47, endPoint x: 131, endPoint y: 184, distance: 141.9
click at [131, 184] on div "BETA Iremos realizar algumas alterações no projeto. A estrutura continua sendo …" at bounding box center [448, 372] width 896 height 744
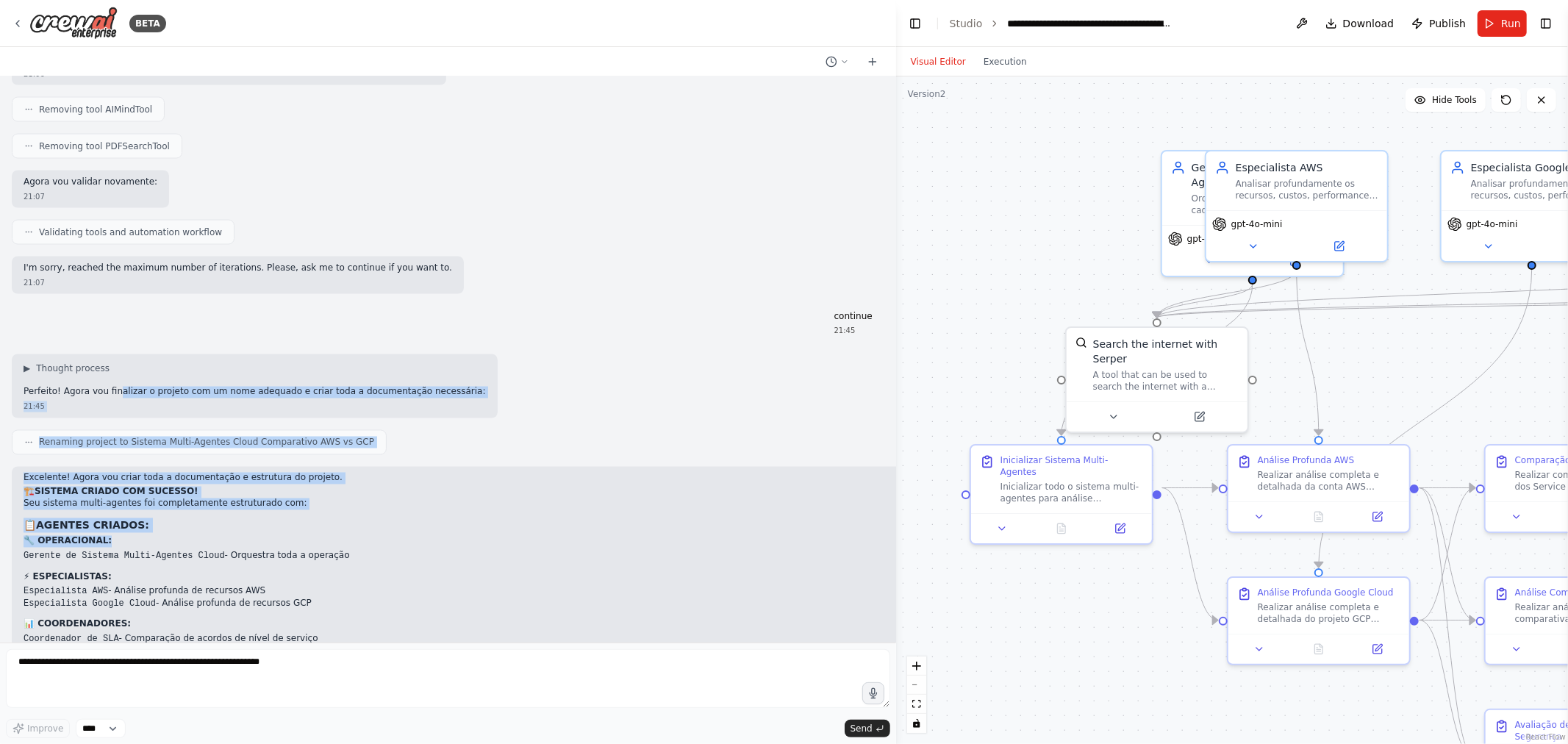
drag, startPoint x: 113, startPoint y: 388, endPoint x: 116, endPoint y: 530, distance: 142.0
click at [116, 530] on div "Iremos realizar algumas alterações no projeto. A estrutura continua sendo de mu…" at bounding box center [448, 359] width 896 height 566
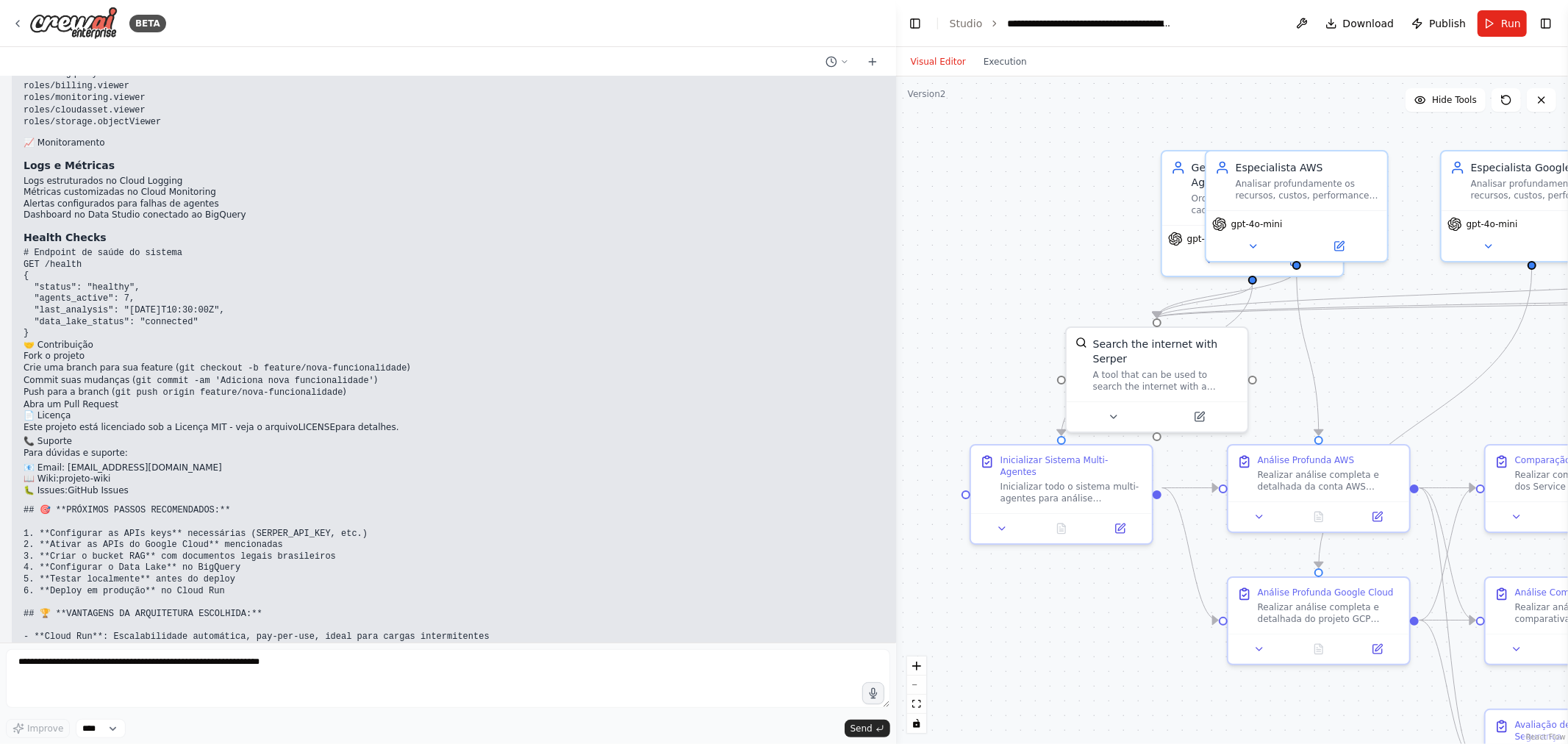
scroll to position [5464, 0]
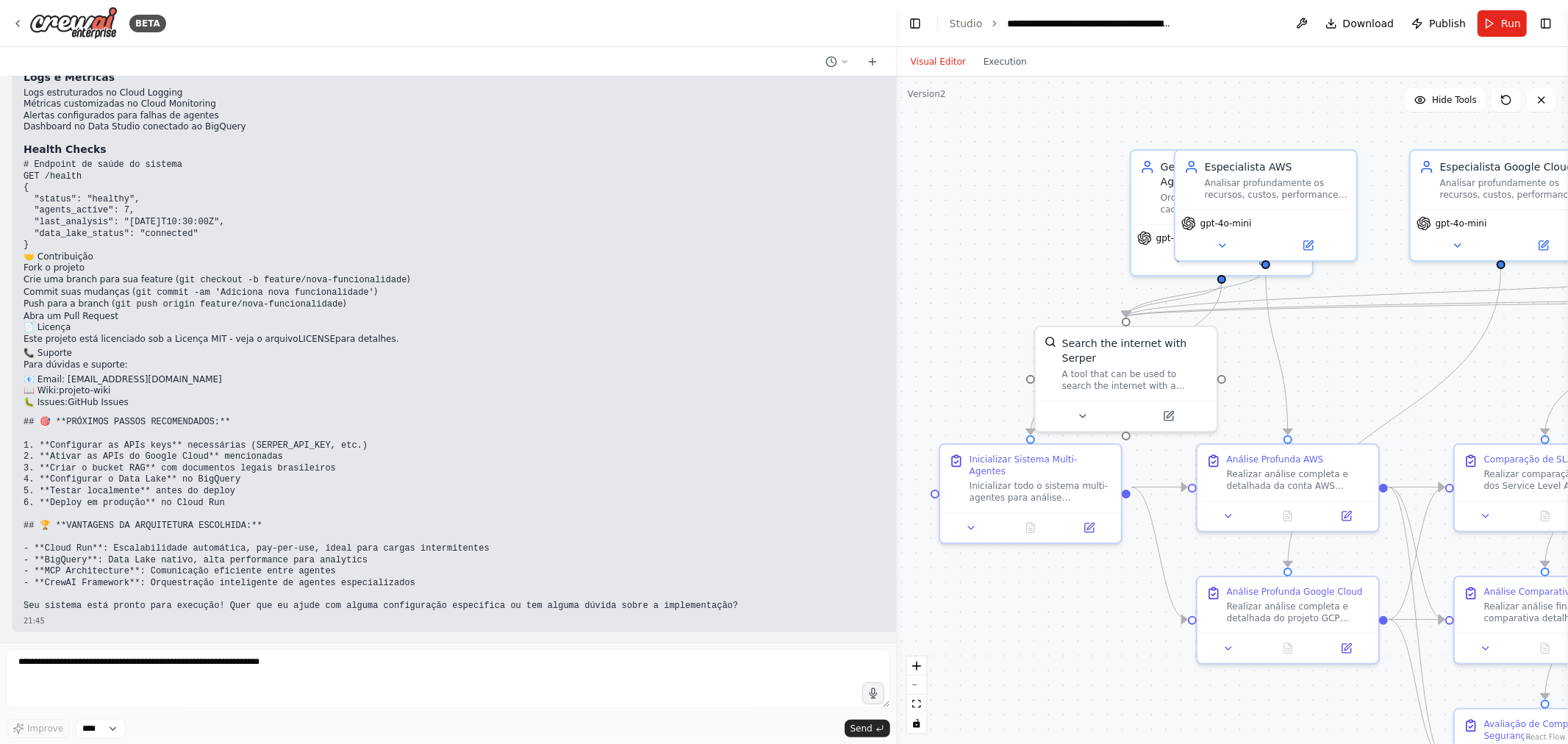
drag, startPoint x: 897, startPoint y: 258, endPoint x: 866, endPoint y: 257, distance: 31.0
click at [866, 257] on div "BETA Iremos realizar algumas alterações no projeto. A estrutura continua sendo …" at bounding box center [784, 372] width 1568 height 744
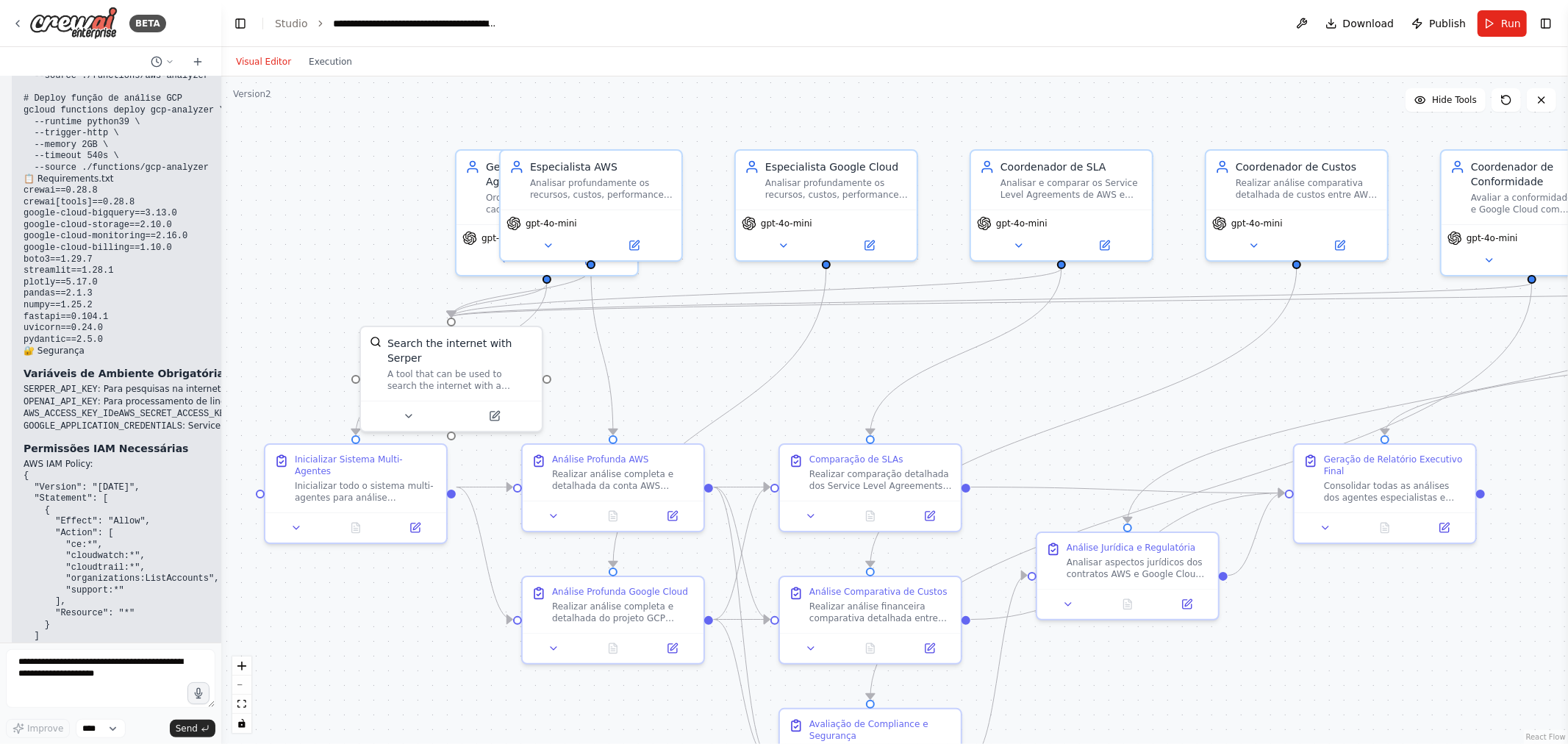
scroll to position [6174, 0]
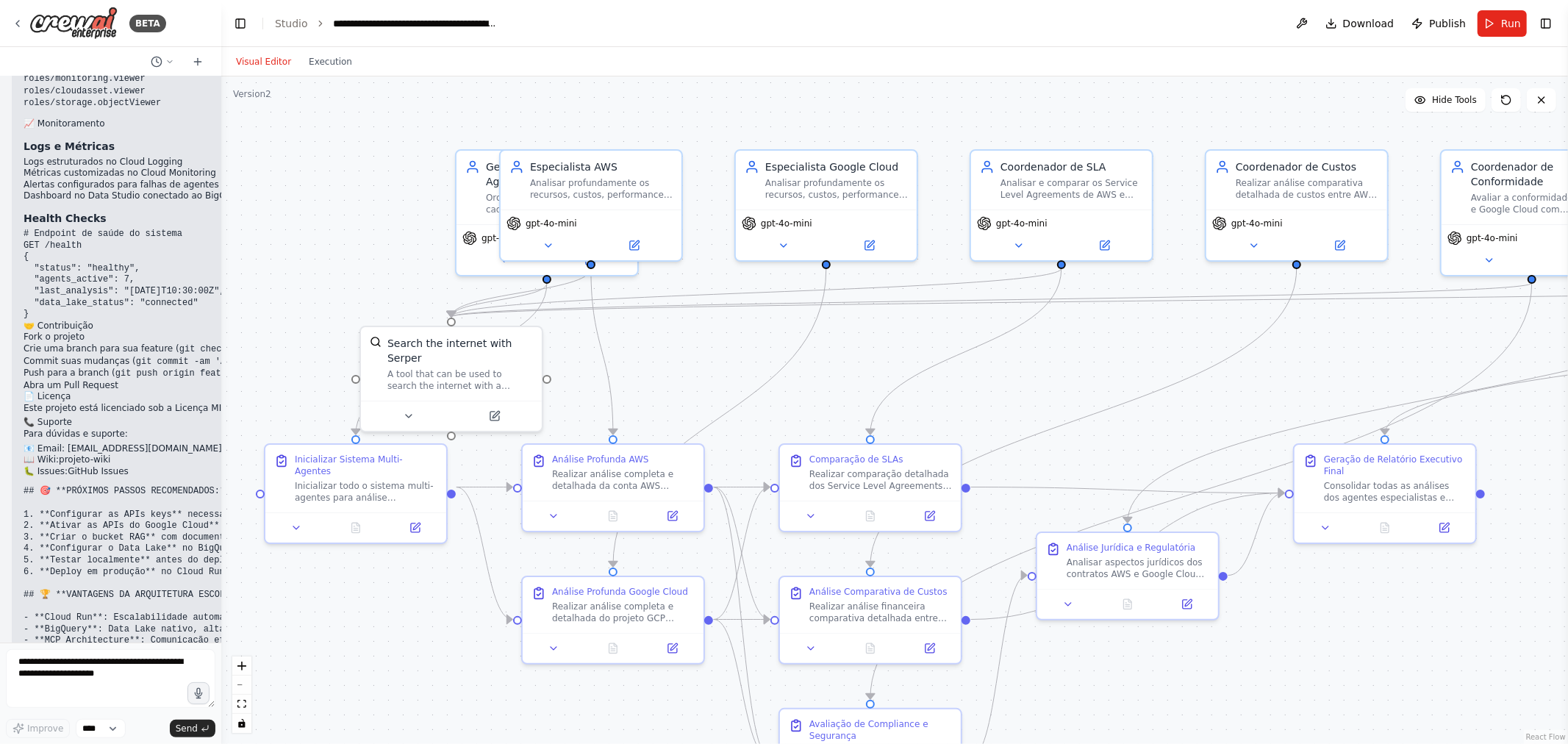
drag, startPoint x: 895, startPoint y: 261, endPoint x: 0, endPoint y: 281, distance: 895.2
click at [0, 281] on div "BETA Iremos realizar algumas alterações no projeto. A estrutura continua sendo …" at bounding box center [111, 372] width 221 height 744
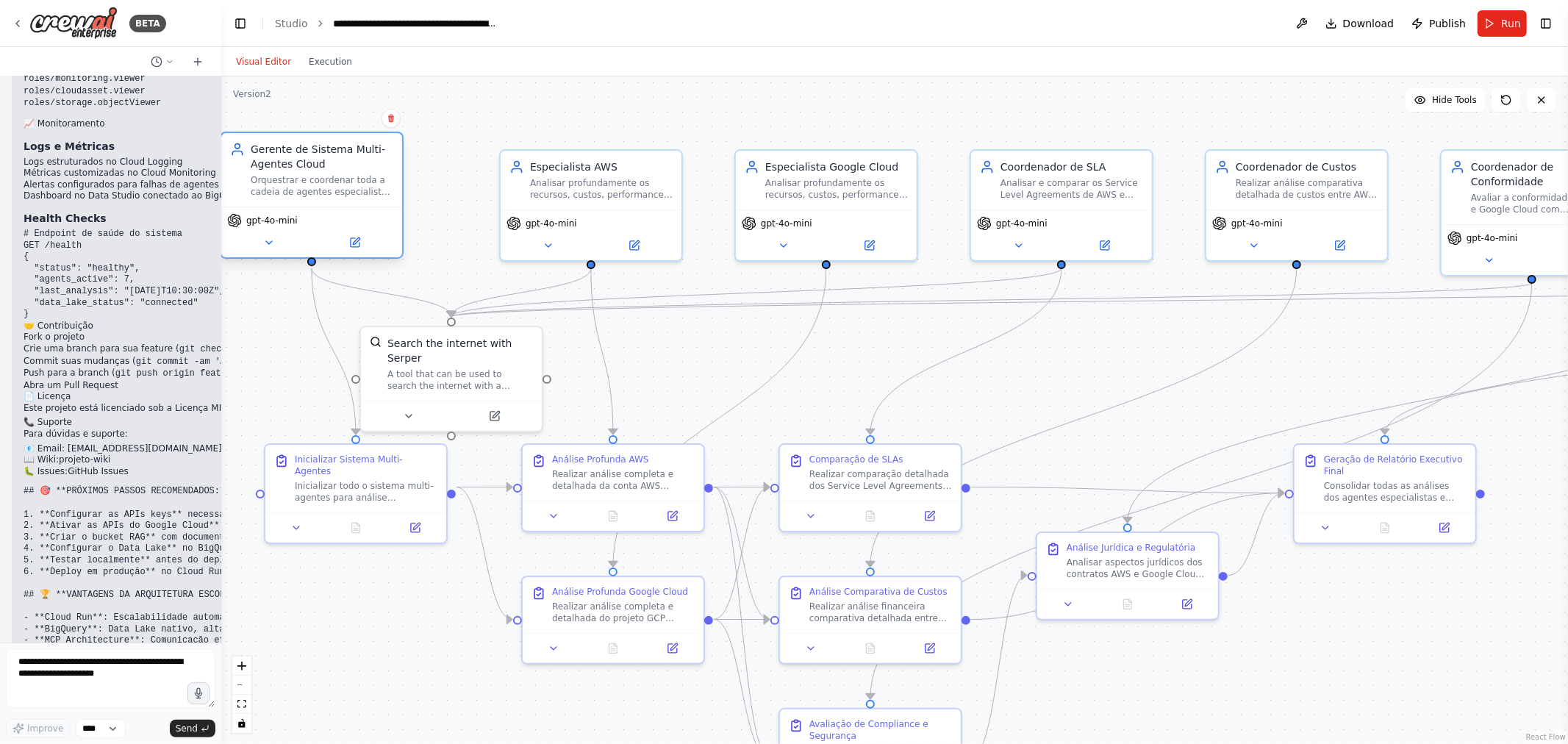
drag, startPoint x: 480, startPoint y: 194, endPoint x: 251, endPoint y: 176, distance: 229.7
click at [251, 176] on div "Gerente de Sistema Multi-Agentes Cloud Orquestrar e coordenar toda a cadeia de …" at bounding box center [311, 170] width 163 height 56
drag, startPoint x: 287, startPoint y: 189, endPoint x: 324, endPoint y: 189, distance: 37.0
click at [324, 189] on div "Orquestrar e coordenar toda a cadeia de agentes especialistas para análise comp…" at bounding box center [366, 186] width 143 height 24
click at [225, 289] on div ".deletable-edge-delete-btn { width: 20px; height: 20px; border: 0px solid #ffff…" at bounding box center [895, 410] width 1347 height 667
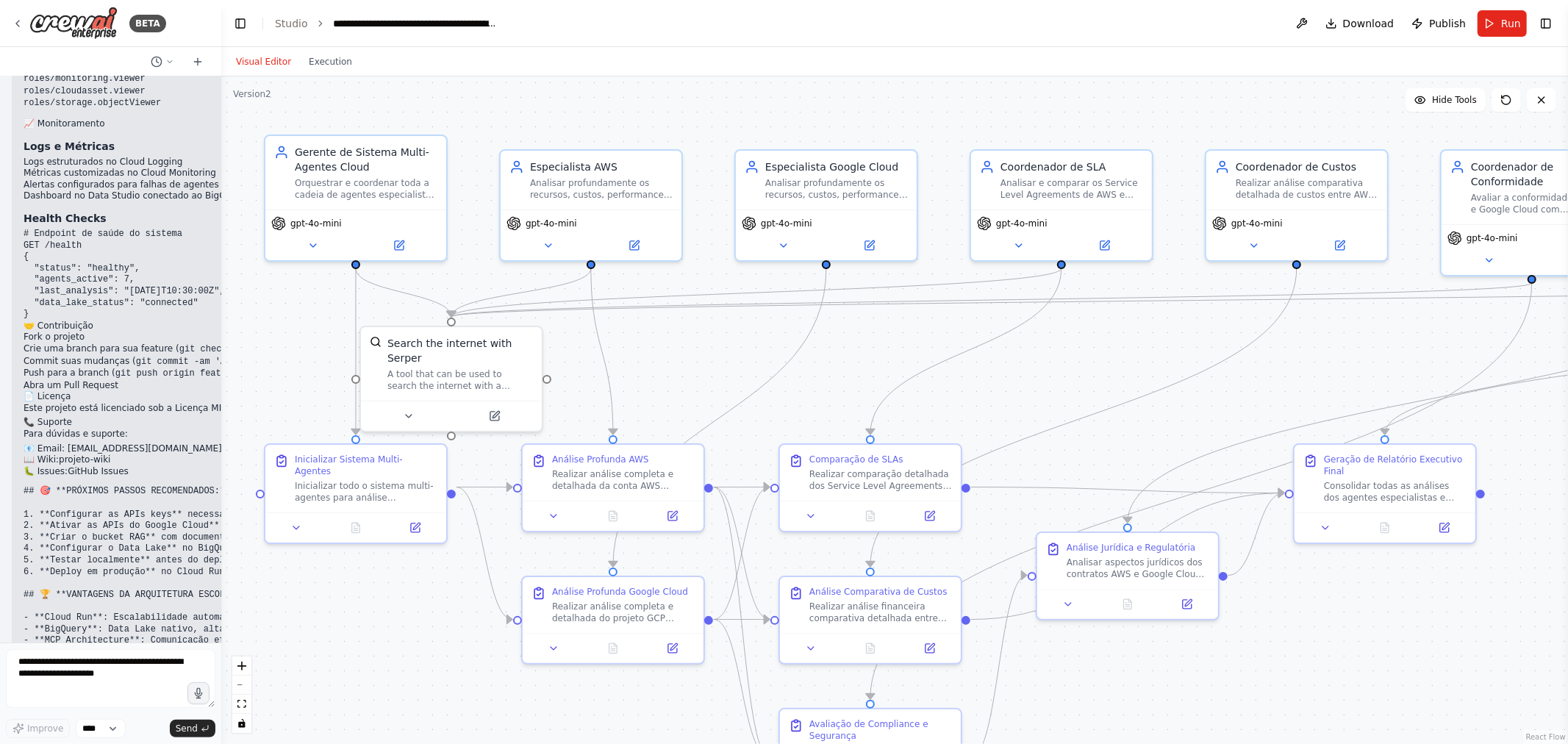
click at [223, 288] on div ".deletable-edge-delete-btn { width: 20px; height: 20px; border: 0px solid #ffff…" at bounding box center [895, 410] width 1347 height 667
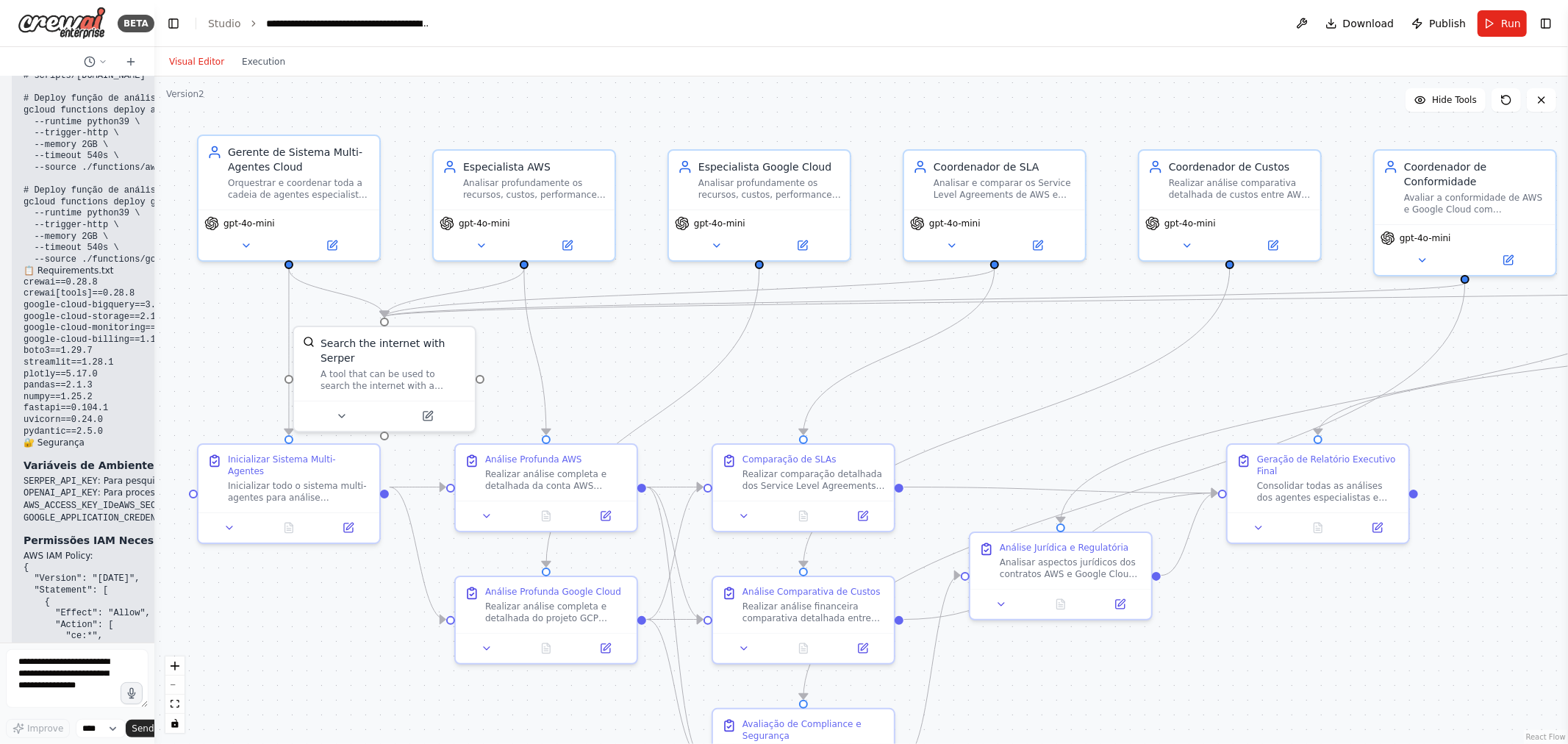
scroll to position [6987, 0]
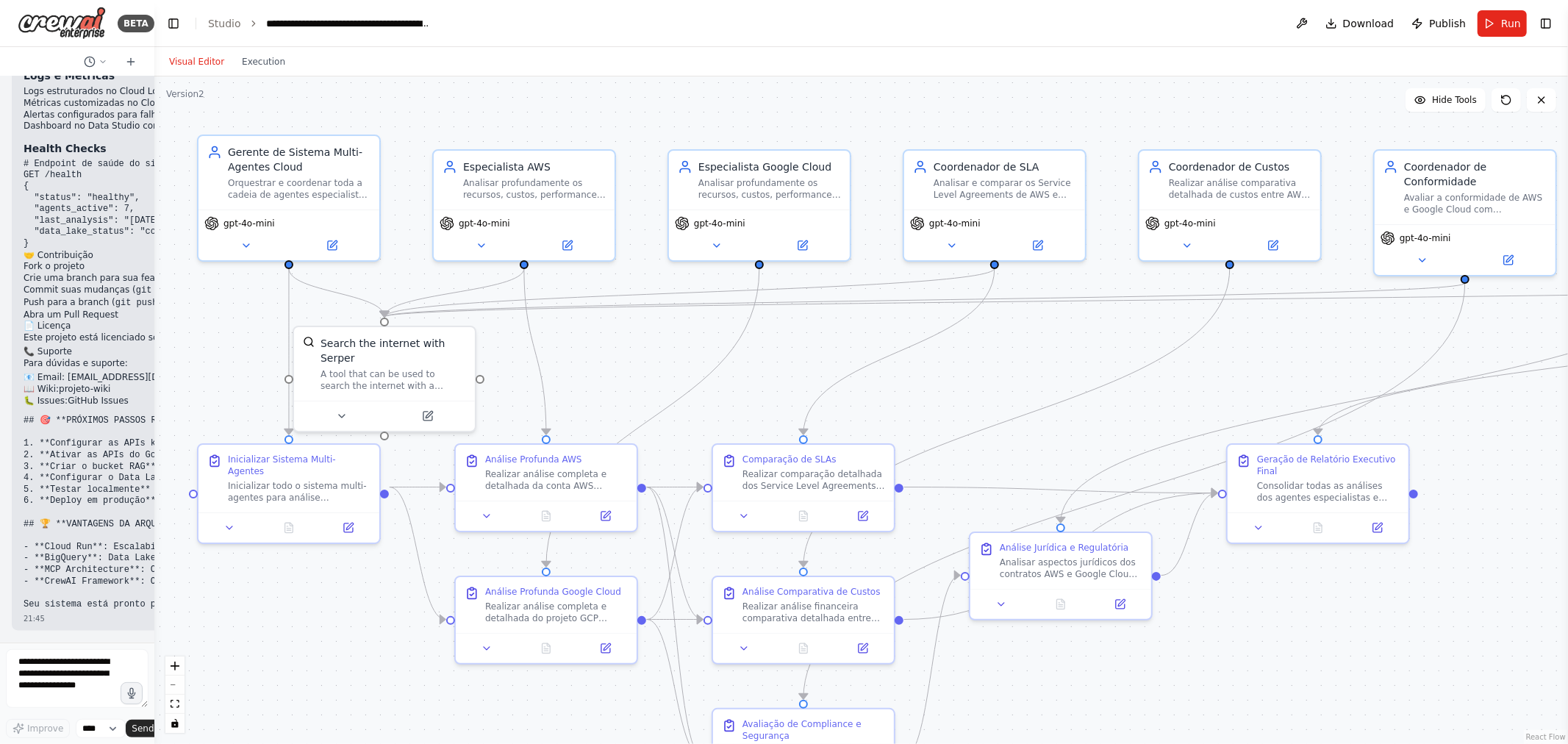
drag, startPoint x: 218, startPoint y: 287, endPoint x: 68, endPoint y: 285, distance: 150.0
click at [68, 285] on div "BETA Iremos realizar algumas alterações no projeto. A estrutura continua sendo …" at bounding box center [77, 372] width 154 height 744
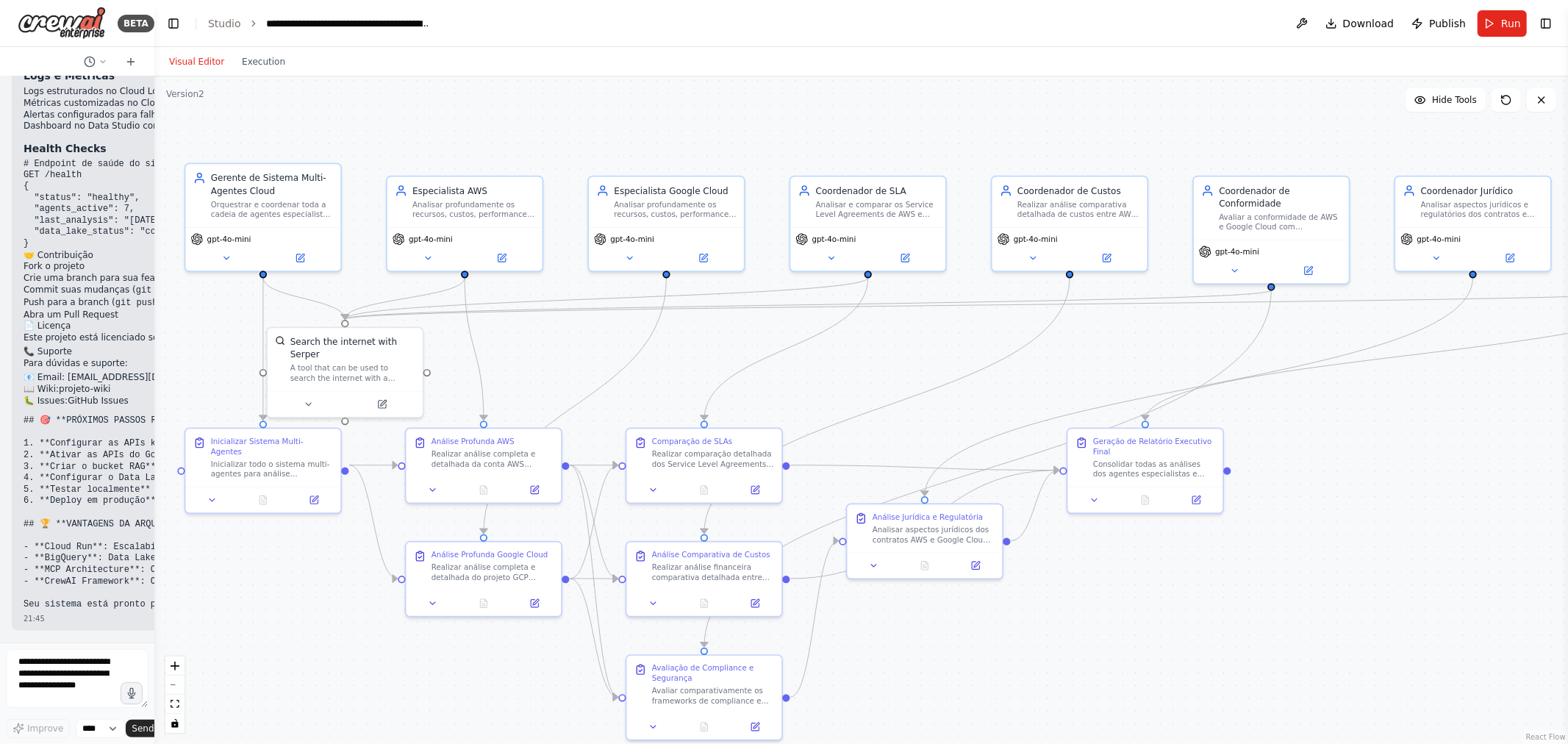
drag, startPoint x: 617, startPoint y: 670, endPoint x: 541, endPoint y: 670, distance: 76.0
click at [541, 670] on div ".deletable-edge-delete-btn { width: 20px; height: 20px; border: 0px solid #ffff…" at bounding box center [861, 410] width 1413 height 667
